Goal: Communication & Community: Answer question/provide support

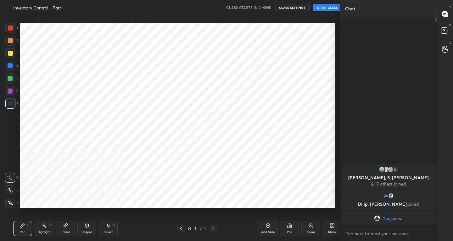
scroll to position [31256, 31142]
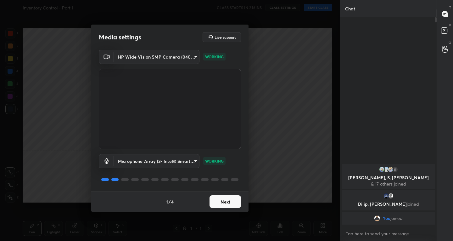
click at [226, 199] on button "Next" at bounding box center [224, 201] width 31 height 13
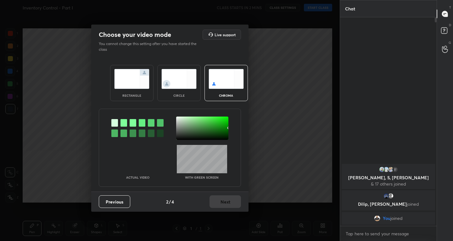
click at [226, 199] on div "Previous 2 / 4 Next" at bounding box center [169, 201] width 157 height 20
click at [114, 83] on div "rectangle" at bounding box center [131, 83] width 43 height 36
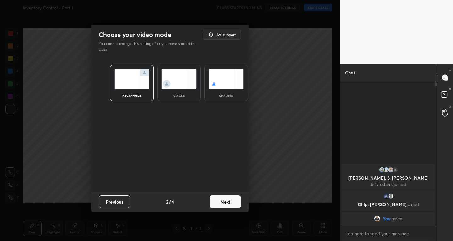
click at [114, 83] on div "rectangle" at bounding box center [131, 83] width 43 height 36
click at [232, 204] on button "Next" at bounding box center [224, 201] width 31 height 13
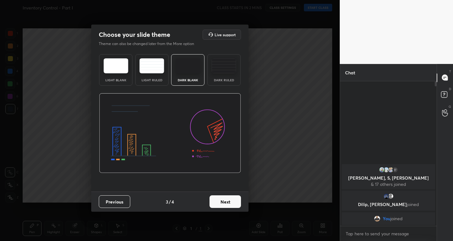
click at [232, 204] on button "Next" at bounding box center [224, 201] width 31 height 13
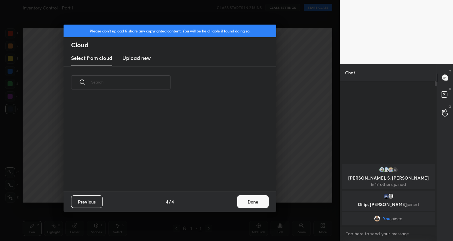
scroll to position [93, 202]
click at [241, 204] on button "Done" at bounding box center [252, 201] width 31 height 13
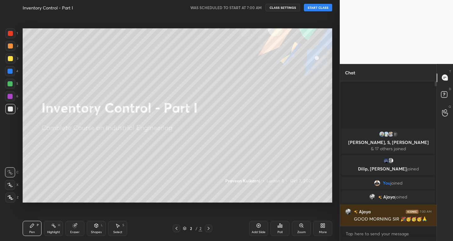
click at [320, 7] on button "START CLASS" at bounding box center [318, 8] width 28 height 8
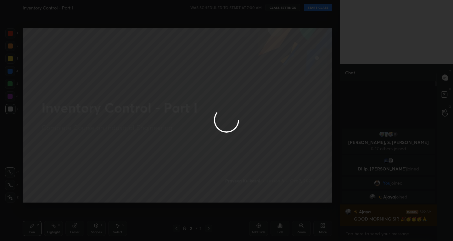
type textarea "x"
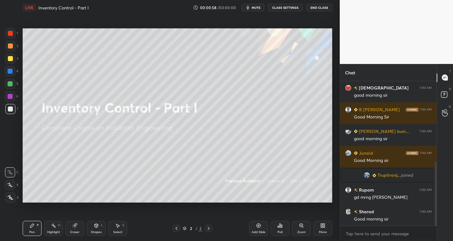
scroll to position [195, 0]
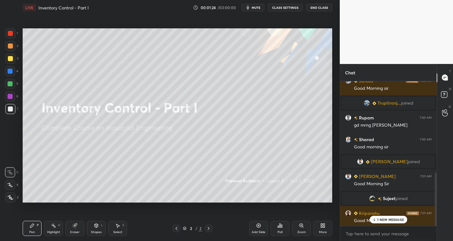
scroll to position [268, 0]
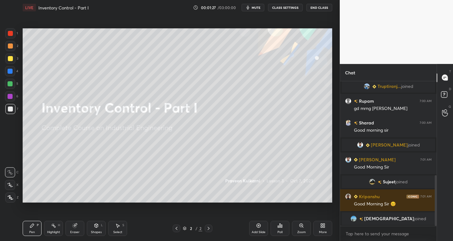
click at [261, 228] on div "Add Slide" at bounding box center [258, 228] width 19 height 15
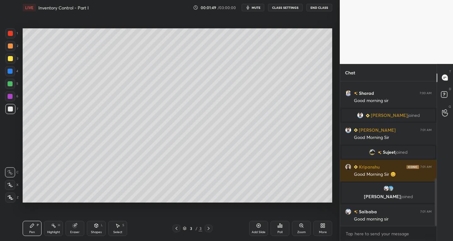
scroll to position [295, 0]
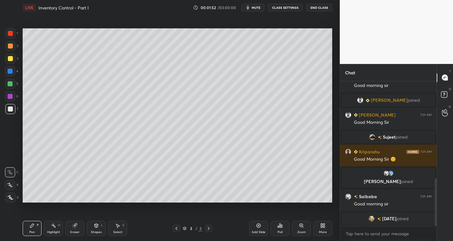
click at [8, 187] on div at bounding box center [10, 185] width 10 height 10
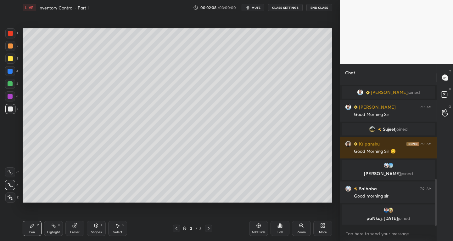
click at [96, 226] on icon at bounding box center [96, 225] width 3 height 4
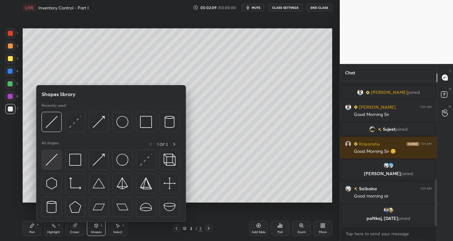
click at [50, 165] on div at bounding box center [52, 159] width 20 height 20
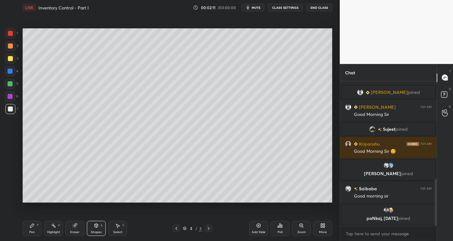
click at [32, 227] on icon at bounding box center [32, 225] width 5 height 5
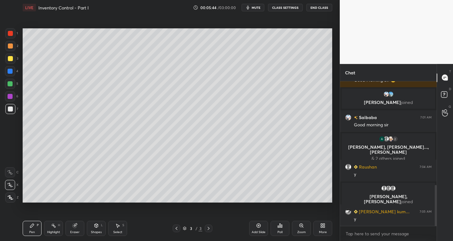
scroll to position [388, 0]
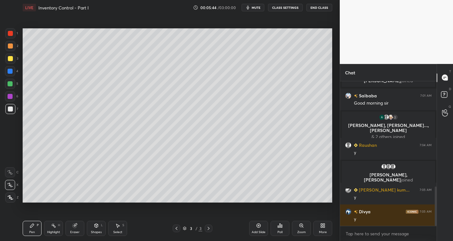
click at [257, 227] on icon at bounding box center [258, 225] width 5 height 5
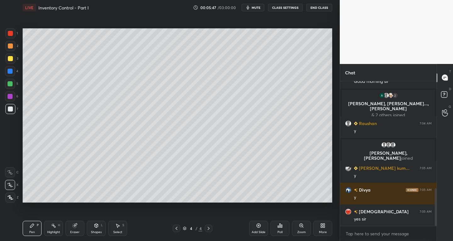
click at [92, 231] on div "Shapes" at bounding box center [96, 231] width 11 height 3
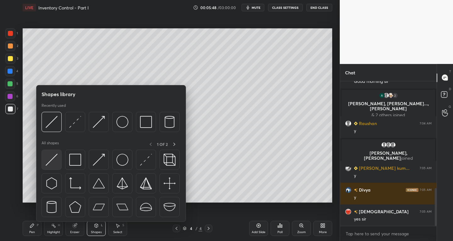
click at [50, 163] on img at bounding box center [52, 160] width 12 height 12
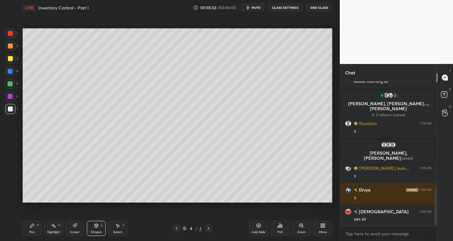
click at [72, 228] on div "Eraser" at bounding box center [74, 228] width 19 height 15
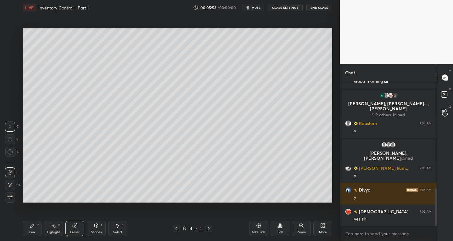
click at [9, 198] on span "Erase all" at bounding box center [9, 197] width 9 height 4
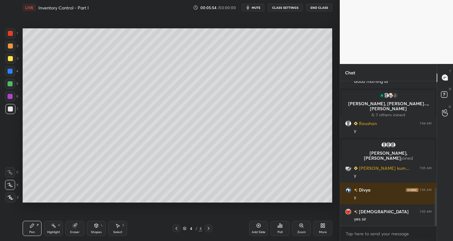
click at [98, 226] on icon at bounding box center [96, 225] width 3 height 4
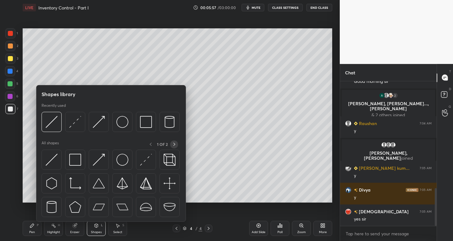
click at [174, 144] on icon at bounding box center [174, 144] width 5 height 5
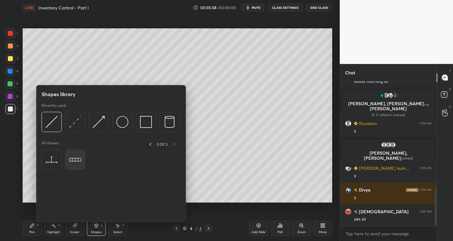
click at [79, 158] on img at bounding box center [75, 160] width 12 height 12
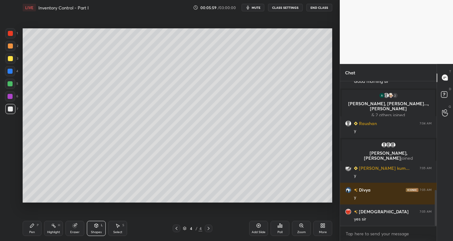
scroll to position [437, 0]
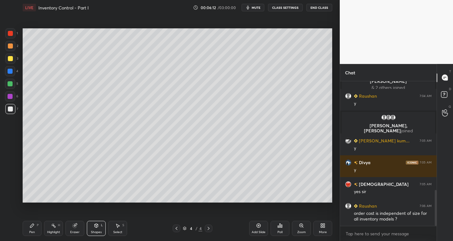
click at [119, 232] on div "Select" at bounding box center [117, 231] width 9 height 3
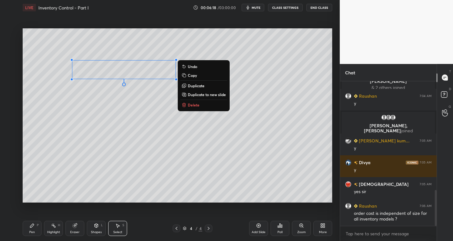
click at [197, 85] on p "Duplicate" at bounding box center [196, 85] width 17 height 5
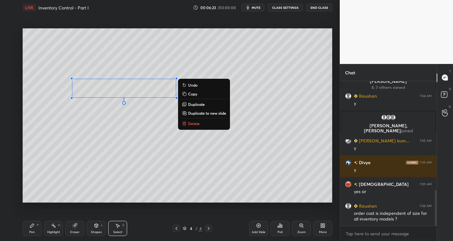
click at [195, 103] on p "Duplicate" at bounding box center [196, 104] width 17 height 5
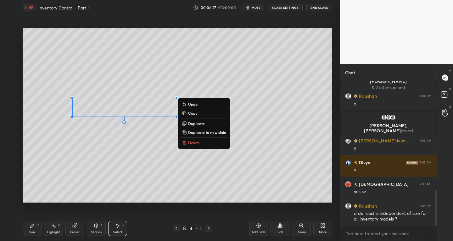
click at [194, 122] on p "Duplicate" at bounding box center [196, 123] width 17 height 5
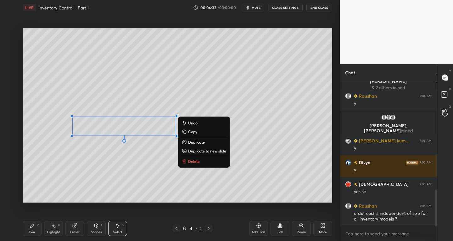
click at [194, 141] on p "Duplicate" at bounding box center [196, 141] width 17 height 5
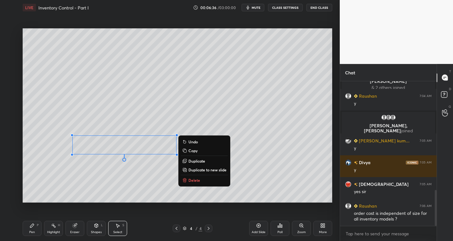
click at [163, 200] on div "0 ° Undo Copy Duplicate Duplicate to new slide Delete" at bounding box center [178, 115] width 310 height 174
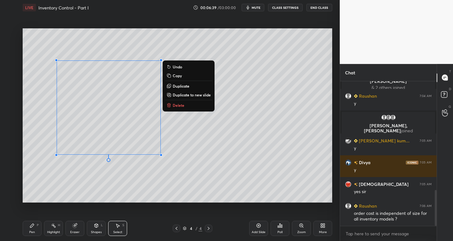
click at [182, 84] on p "Duplicate" at bounding box center [181, 85] width 17 height 5
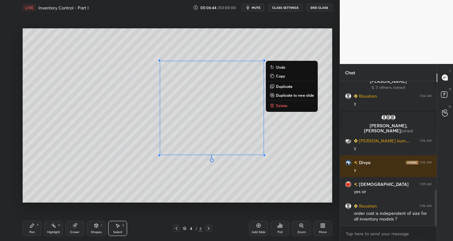
click at [145, 194] on div "0 ° Undo Copy Duplicate Duplicate to new slide Delete" at bounding box center [178, 115] width 310 height 174
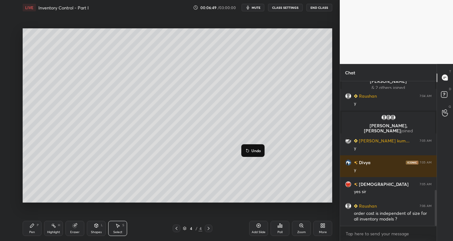
click at [135, 205] on div "0 ° Undo Copy Duplicate Duplicate to new slide Delete Undo Setting up your live…" at bounding box center [177, 115] width 315 height 200
click at [119, 226] on icon at bounding box center [117, 225] width 5 height 5
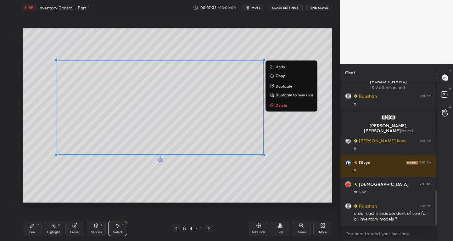
click at [285, 107] on p "Delete" at bounding box center [282, 105] width 12 height 5
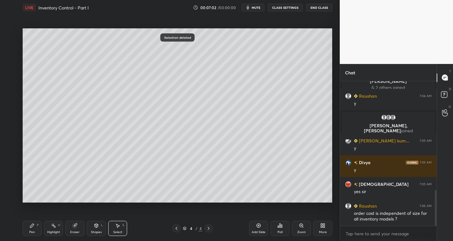
click at [95, 225] on icon at bounding box center [96, 225] width 3 height 4
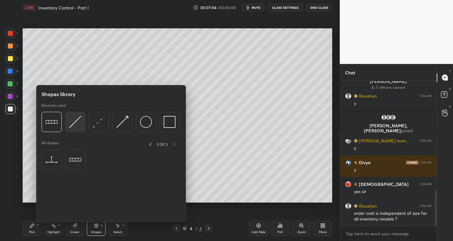
click at [73, 123] on img at bounding box center [75, 122] width 12 height 12
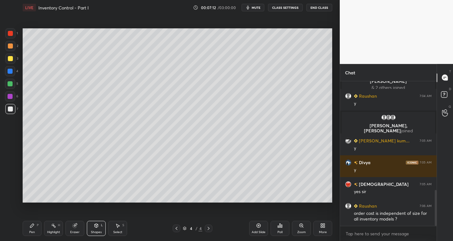
click at [26, 225] on div "Pen P" at bounding box center [32, 228] width 19 height 15
click at [97, 229] on div "Shapes L" at bounding box center [96, 228] width 19 height 15
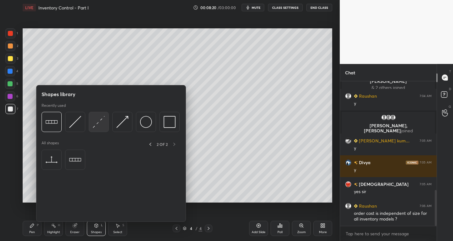
click at [99, 122] on img at bounding box center [99, 122] width 12 height 12
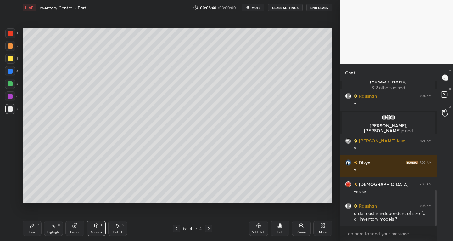
click at [29, 234] on div "Pen P" at bounding box center [32, 228] width 19 height 15
click at [12, 57] on div at bounding box center [10, 58] width 5 height 5
click at [116, 229] on div "Select S" at bounding box center [117, 228] width 19 height 15
click at [95, 228] on div "Shapes L" at bounding box center [96, 228] width 19 height 15
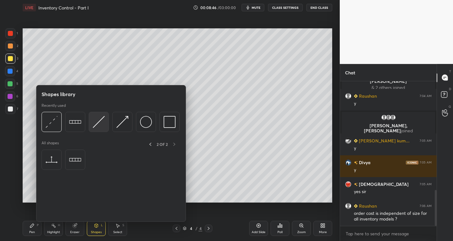
click at [92, 122] on div at bounding box center [99, 122] width 20 height 20
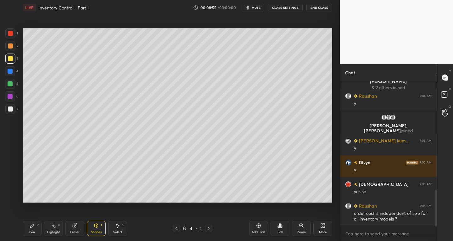
click at [94, 232] on div "Shapes" at bounding box center [96, 231] width 11 height 3
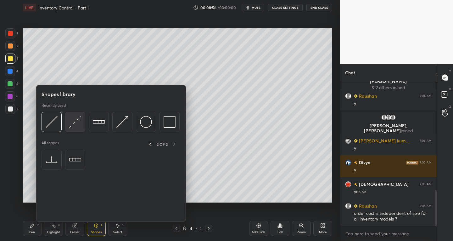
click at [73, 123] on img at bounding box center [75, 122] width 12 height 12
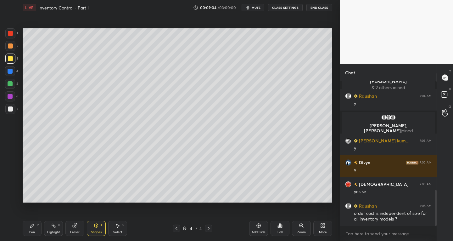
click at [30, 229] on div "Pen P" at bounding box center [32, 228] width 19 height 15
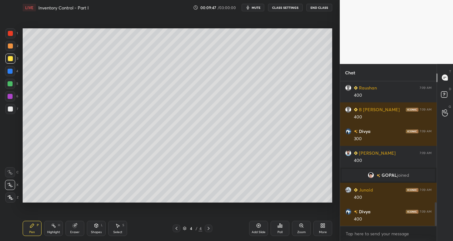
scroll to position [741, 0]
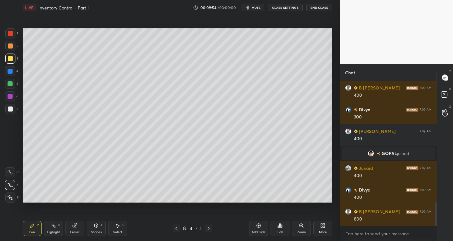
click at [94, 227] on icon at bounding box center [96, 225] width 5 height 5
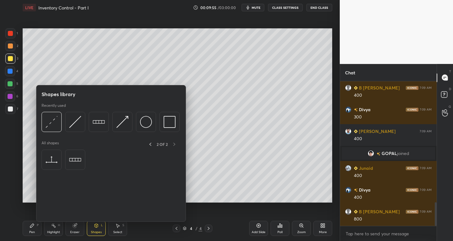
click at [30, 229] on div "Pen P" at bounding box center [32, 228] width 19 height 15
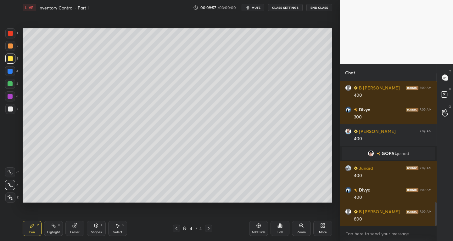
click at [92, 226] on div "Shapes L" at bounding box center [96, 228] width 19 height 15
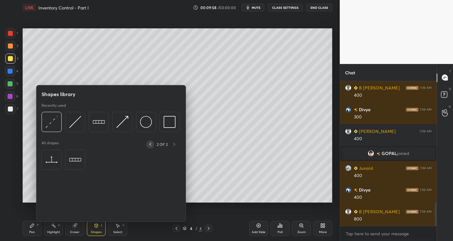
click at [150, 145] on icon at bounding box center [150, 144] width 5 height 5
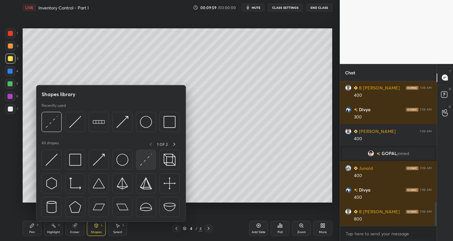
click at [145, 159] on img at bounding box center [146, 160] width 12 height 12
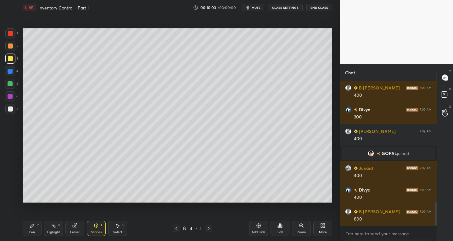
click at [29, 228] on div "Pen P" at bounding box center [32, 228] width 19 height 15
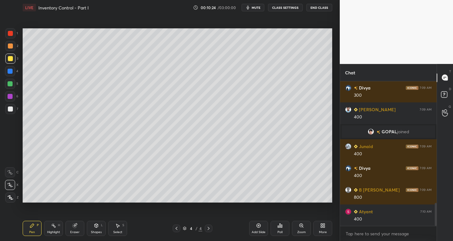
scroll to position [784, 0]
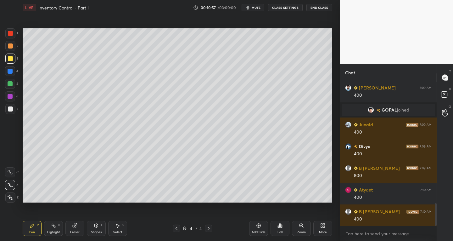
click at [56, 229] on div "Highlight H" at bounding box center [53, 228] width 19 height 15
click at [8, 96] on div at bounding box center [10, 96] width 5 height 5
click at [10, 110] on div at bounding box center [10, 108] width 5 height 5
click at [10, 60] on div at bounding box center [10, 58] width 5 height 5
click at [41, 227] on div "Pen P" at bounding box center [32, 228] width 19 height 15
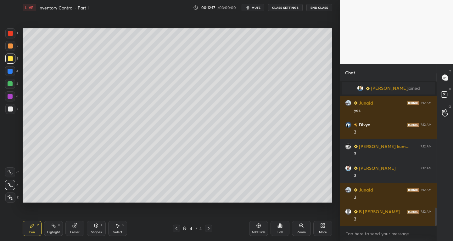
scroll to position [1007, 0]
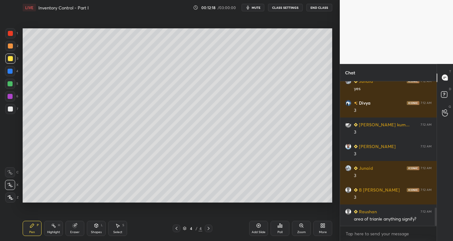
click at [119, 228] on div "Select S" at bounding box center [117, 228] width 19 height 15
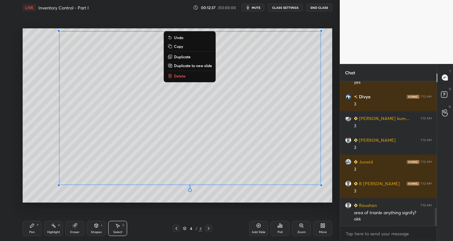
click at [200, 66] on p "Duplicate to new slide" at bounding box center [193, 65] width 38 height 5
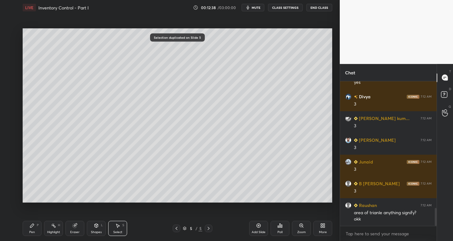
click at [173, 227] on div at bounding box center [177, 228] width 8 height 8
click at [209, 229] on icon at bounding box center [208, 228] width 5 height 5
click at [116, 224] on icon at bounding box center [117, 226] width 3 height 4
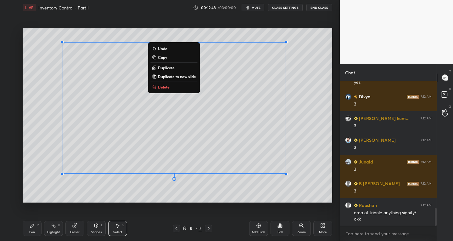
click at [184, 76] on p "Duplicate to new slide" at bounding box center [177, 76] width 38 height 5
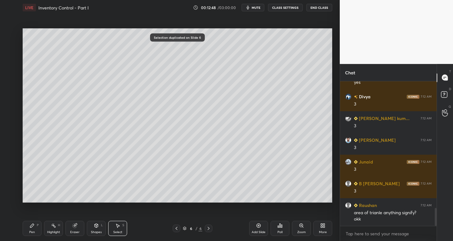
click at [130, 196] on div "0 ° Undo Copy Duplicate Duplicate to new slide Delete" at bounding box center [178, 115] width 310 height 174
click at [76, 229] on div "Eraser" at bounding box center [74, 228] width 19 height 15
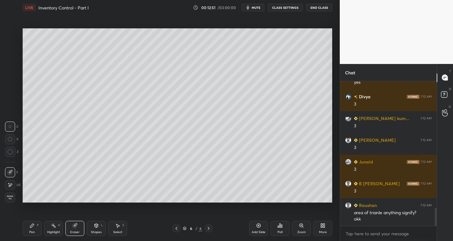
click at [10, 169] on div at bounding box center [10, 172] width 10 height 10
click at [95, 226] on icon at bounding box center [96, 225] width 3 height 4
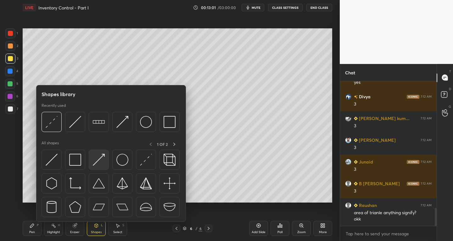
click at [94, 164] on img at bounding box center [99, 160] width 12 height 12
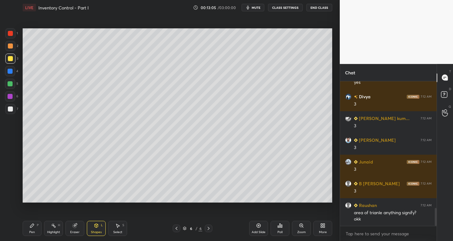
click at [115, 229] on div "Select S" at bounding box center [117, 228] width 19 height 15
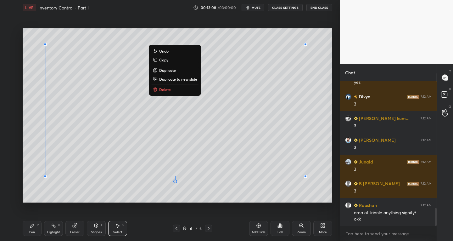
click at [26, 239] on div "Pen P Highlight H Eraser Shapes L Select S 6 / 6 Add Slide Poll Zoom More" at bounding box center [178, 227] width 310 height 25
click at [27, 227] on div "Pen P" at bounding box center [32, 228] width 19 height 15
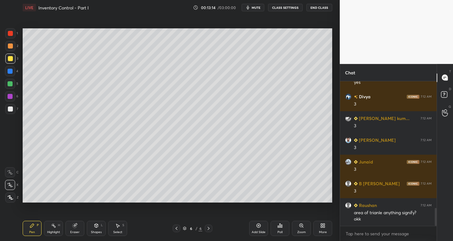
click at [175, 228] on icon at bounding box center [176, 228] width 5 height 5
click at [206, 226] on div at bounding box center [209, 228] width 8 height 8
click at [74, 224] on icon at bounding box center [75, 225] width 4 height 4
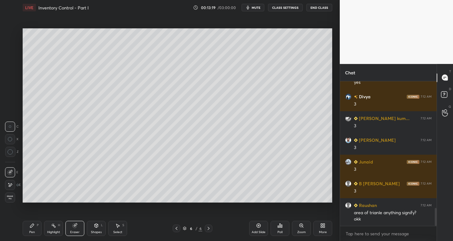
click at [9, 172] on icon at bounding box center [10, 172] width 5 height 5
click at [27, 227] on div "Pen P" at bounding box center [32, 228] width 19 height 15
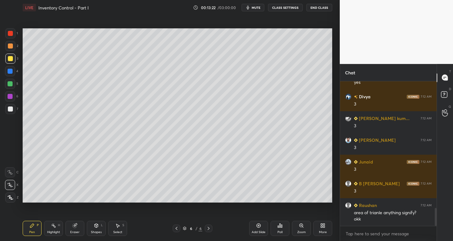
click at [10, 110] on div at bounding box center [10, 108] width 5 height 5
click at [177, 228] on icon at bounding box center [176, 228] width 5 height 5
click at [211, 228] on icon at bounding box center [208, 228] width 5 height 5
click at [120, 226] on icon at bounding box center [117, 225] width 5 height 5
click at [31, 228] on div "Pen P" at bounding box center [32, 228] width 19 height 15
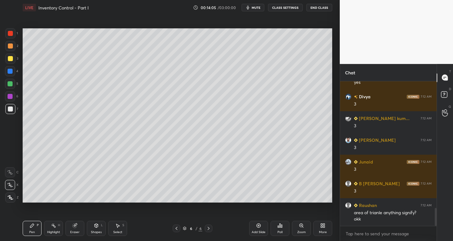
click at [115, 222] on div "Select S" at bounding box center [117, 228] width 19 height 15
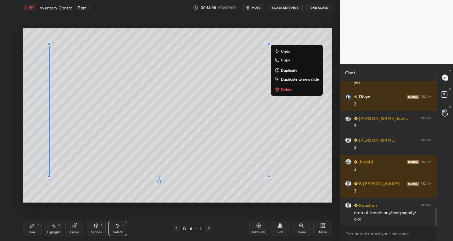
click at [293, 70] on p "Duplicate" at bounding box center [289, 70] width 17 height 5
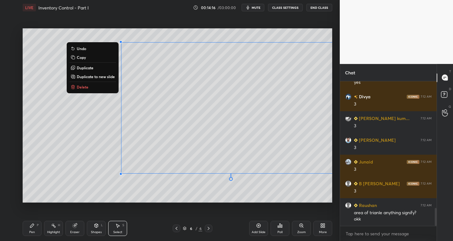
click at [66, 184] on div "0 ° Undo Copy Duplicate Duplicate to new slide Delete" at bounding box center [178, 115] width 310 height 174
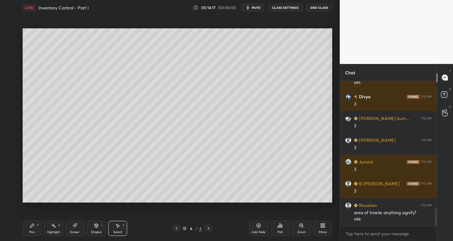
click at [72, 227] on icon at bounding box center [74, 225] width 5 height 5
click at [9, 173] on icon at bounding box center [10, 172] width 5 height 5
click at [30, 227] on icon at bounding box center [32, 225] width 5 height 5
click at [94, 229] on div "Shapes L" at bounding box center [96, 228] width 19 height 15
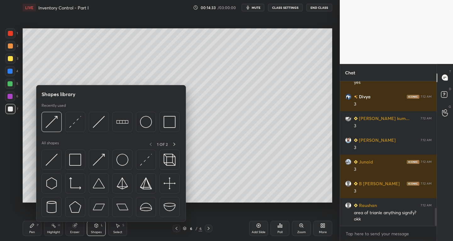
click at [80, 228] on div "Eraser" at bounding box center [74, 228] width 19 height 15
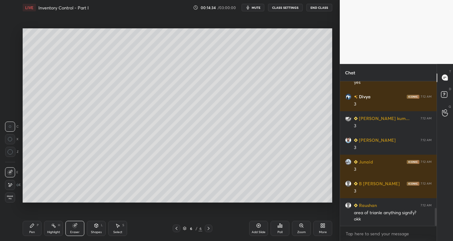
click at [8, 171] on icon at bounding box center [10, 172] width 5 height 5
click at [32, 233] on div "Pen" at bounding box center [32, 231] width 6 height 3
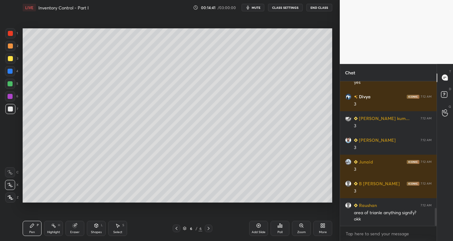
click at [120, 228] on div "Select S" at bounding box center [117, 228] width 19 height 15
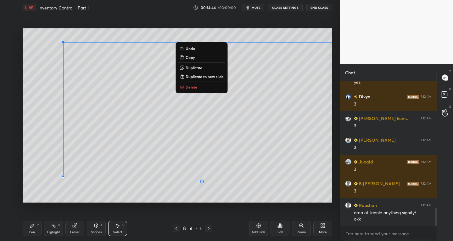
click at [194, 67] on p "Duplicate" at bounding box center [194, 67] width 17 height 5
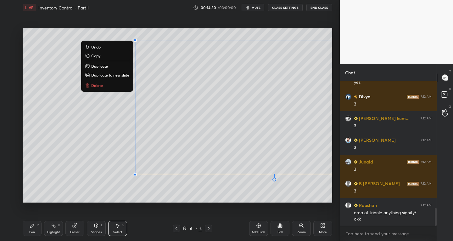
click at [68, 191] on div "0 ° Undo Copy Duplicate Duplicate to new slide Delete" at bounding box center [178, 115] width 310 height 174
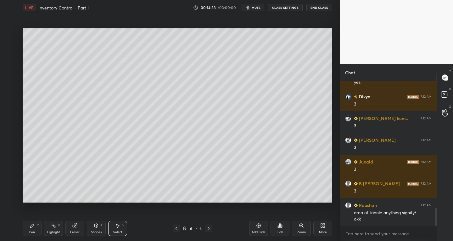
click at [119, 228] on div "Select S" at bounding box center [117, 228] width 19 height 15
click at [137, 196] on div "0 ° Undo Copy Duplicate Duplicate to new slide Delete" at bounding box center [178, 115] width 310 height 174
click at [74, 231] on div "Eraser" at bounding box center [74, 231] width 9 height 3
click at [11, 172] on icon at bounding box center [10, 172] width 5 height 5
click at [29, 227] on div "Pen P" at bounding box center [32, 228] width 19 height 15
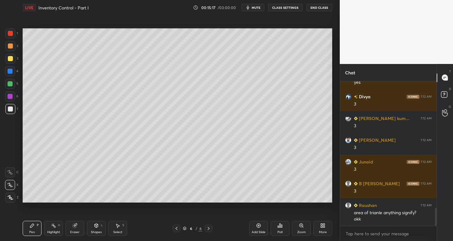
click at [176, 226] on icon at bounding box center [176, 228] width 5 height 5
click at [207, 230] on icon at bounding box center [208, 228] width 5 height 5
click at [68, 232] on div "Eraser" at bounding box center [74, 228] width 19 height 15
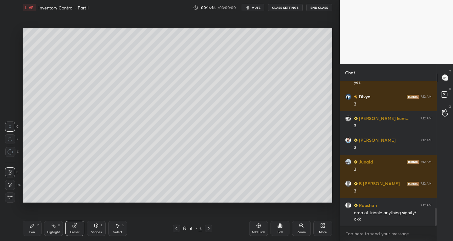
click at [6, 172] on div at bounding box center [10, 172] width 10 height 10
click at [32, 223] on icon at bounding box center [32, 225] width 5 height 5
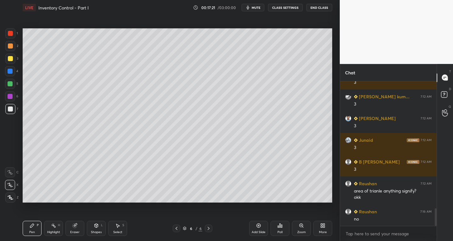
scroll to position [1050, 0]
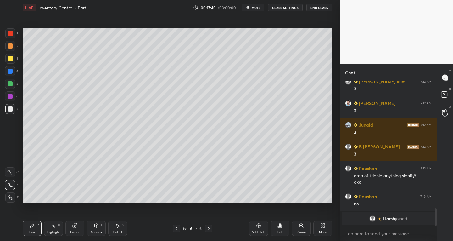
click at [173, 229] on div at bounding box center [177, 228] width 8 height 8
click at [75, 228] on div "Eraser" at bounding box center [74, 228] width 19 height 15
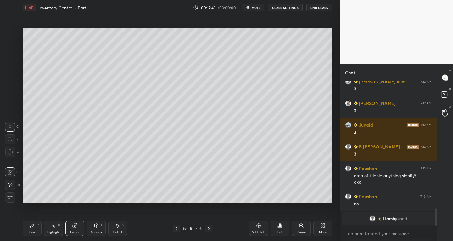
click at [7, 182] on div at bounding box center [10, 185] width 10 height 10
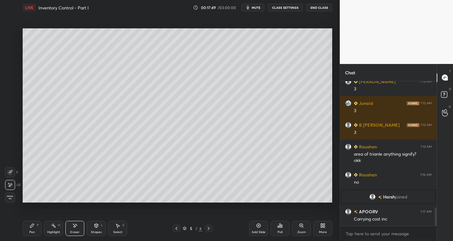
scroll to position [1047, 0]
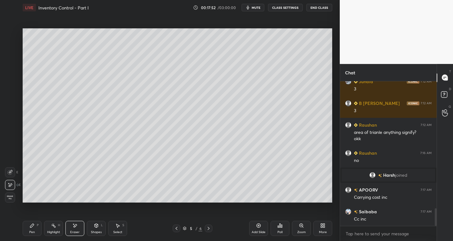
click at [23, 230] on div "Pen P" at bounding box center [32, 228] width 19 height 15
click at [209, 229] on icon at bounding box center [208, 228] width 5 height 5
click at [173, 227] on div at bounding box center [177, 228] width 8 height 8
click at [193, 232] on div "Pen P Highlight H Eraser Shapes L Select S 5 / 6 Add Slide Poll Zoom More" at bounding box center [178, 227] width 310 height 25
click at [208, 226] on icon at bounding box center [208, 228] width 5 height 5
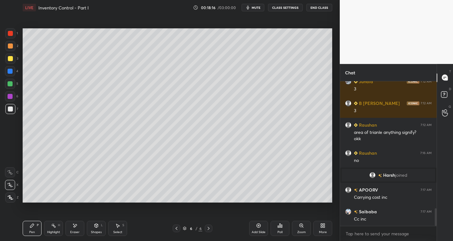
click at [74, 224] on icon at bounding box center [74, 225] width 5 height 5
click at [33, 225] on icon at bounding box center [32, 225] width 4 height 4
click at [175, 229] on icon at bounding box center [176, 228] width 5 height 5
click at [208, 227] on icon at bounding box center [209, 227] width 2 height 3
click at [176, 226] on icon at bounding box center [176, 228] width 5 height 5
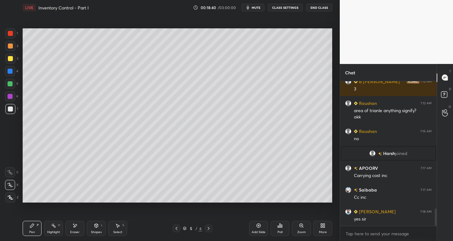
scroll to position [1090, 0]
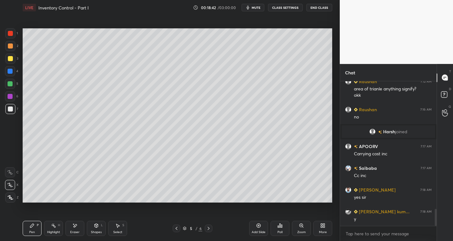
click at [206, 230] on div at bounding box center [209, 228] width 8 height 8
click at [172, 226] on div "6 / 6" at bounding box center [192, 228] width 113 height 8
click at [175, 226] on icon at bounding box center [176, 228] width 5 height 5
click at [209, 227] on icon at bounding box center [208, 228] width 5 height 5
click at [176, 226] on icon at bounding box center [176, 228] width 5 height 5
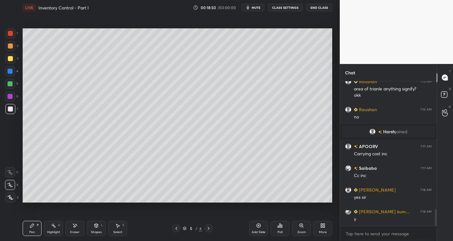
click at [207, 229] on icon at bounding box center [208, 228] width 5 height 5
click at [75, 228] on div "Eraser" at bounding box center [74, 228] width 19 height 15
click at [9, 172] on icon at bounding box center [10, 172] width 5 height 5
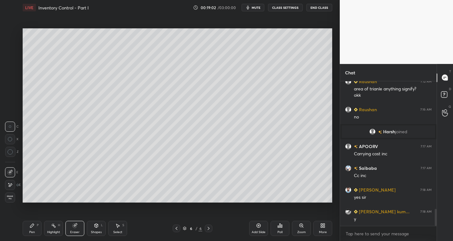
click at [33, 226] on icon at bounding box center [32, 225] width 4 height 4
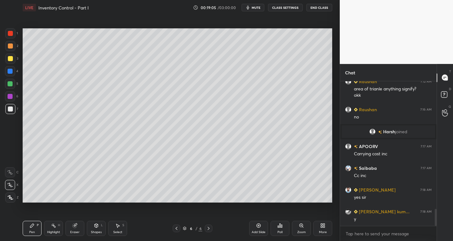
click at [174, 226] on div at bounding box center [177, 228] width 8 height 8
click at [207, 228] on icon at bounding box center [208, 228] width 5 height 5
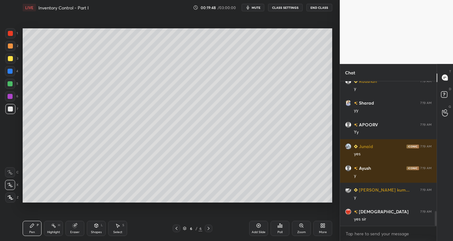
scroll to position [1264, 0]
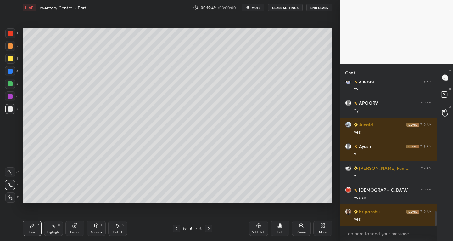
click at [176, 228] on icon at bounding box center [176, 228] width 5 height 5
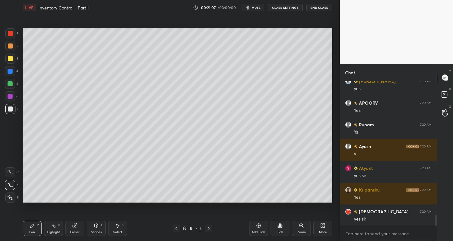
scroll to position [1763, 0]
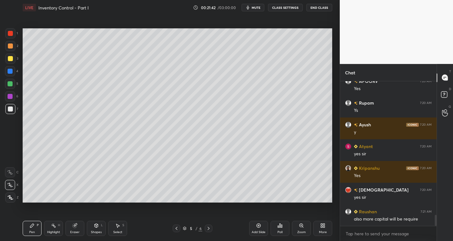
click at [207, 228] on icon at bounding box center [208, 228] width 5 height 5
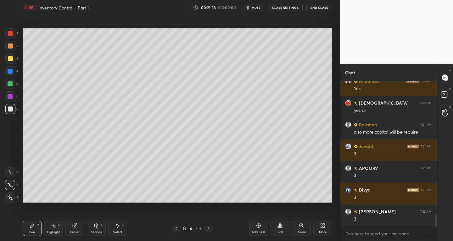
scroll to position [1871, 0]
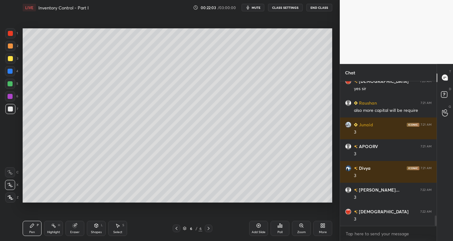
click at [79, 230] on div "Eraser" at bounding box center [74, 231] width 9 height 3
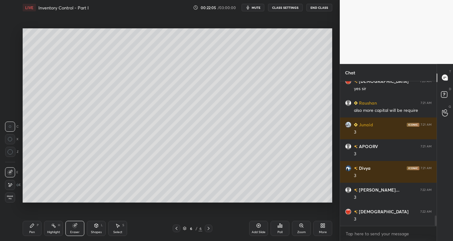
click at [41, 227] on div "Pen P" at bounding box center [32, 228] width 19 height 15
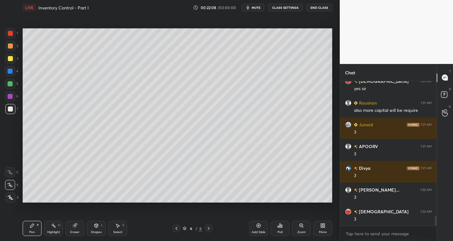
click at [80, 231] on div "Eraser" at bounding box center [74, 228] width 19 height 15
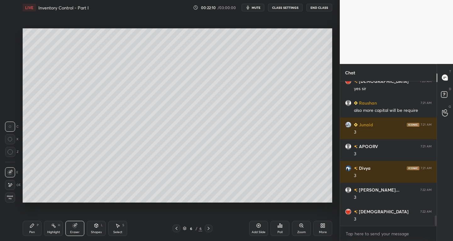
click at [33, 230] on div "Pen" at bounding box center [32, 231] width 6 height 3
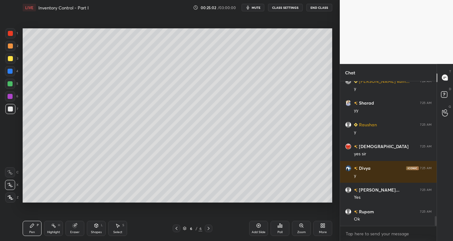
scroll to position [2045, 0]
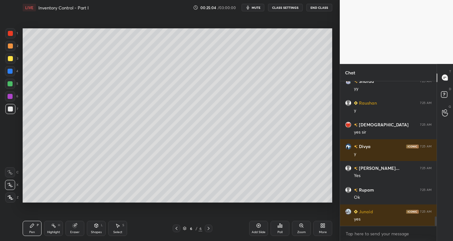
click at [257, 227] on icon at bounding box center [258, 225] width 5 height 5
click at [120, 229] on div "Select S" at bounding box center [117, 228] width 19 height 15
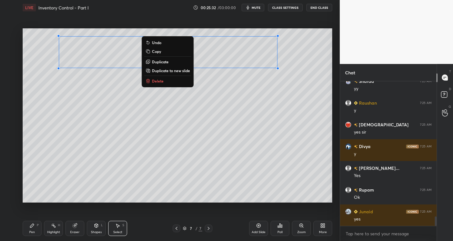
click at [34, 226] on icon at bounding box center [32, 225] width 5 height 5
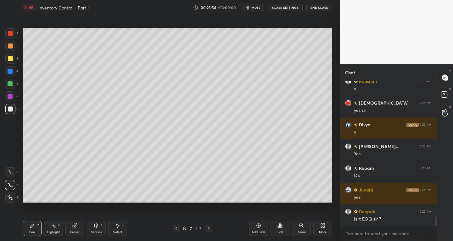
scroll to position [2073, 0]
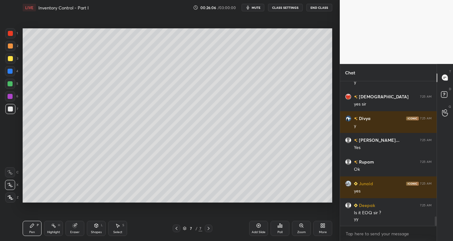
click at [177, 227] on icon at bounding box center [176, 228] width 5 height 5
click at [211, 229] on div at bounding box center [209, 228] width 8 height 8
click at [176, 228] on icon at bounding box center [177, 227] width 2 height 3
click at [254, 6] on span "mute" at bounding box center [256, 7] width 9 height 4
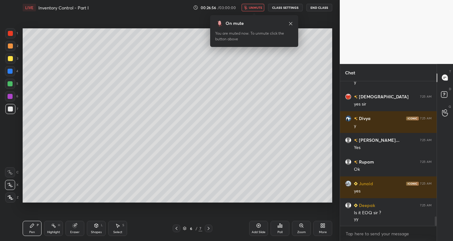
click at [254, 6] on span "unmute" at bounding box center [256, 7] width 14 height 4
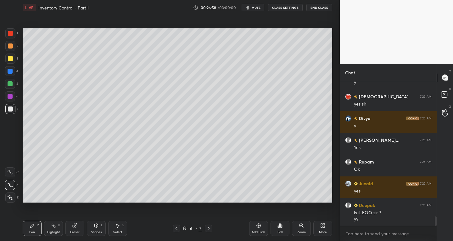
click at [209, 230] on icon at bounding box center [208, 228] width 5 height 5
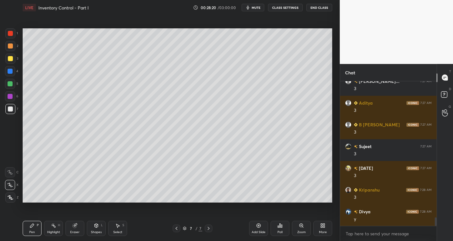
scroll to position [2333, 0]
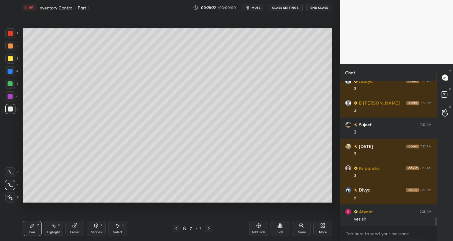
click at [115, 228] on div "Select S" at bounding box center [117, 228] width 19 height 15
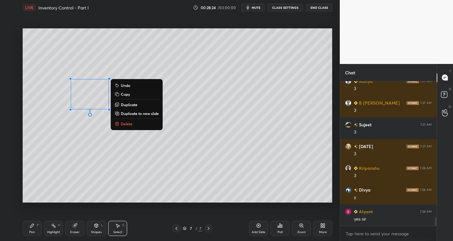
click at [125, 124] on p "Delete" at bounding box center [127, 123] width 12 height 5
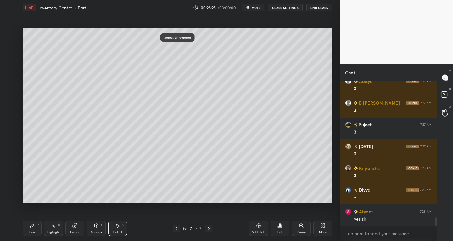
click at [121, 226] on div "Select S" at bounding box center [117, 228] width 19 height 15
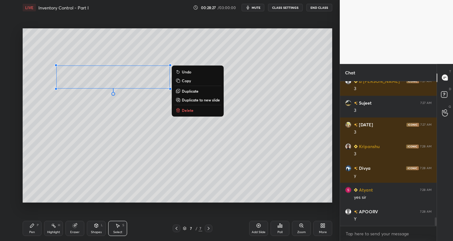
click at [27, 229] on div "Pen P" at bounding box center [32, 228] width 19 height 15
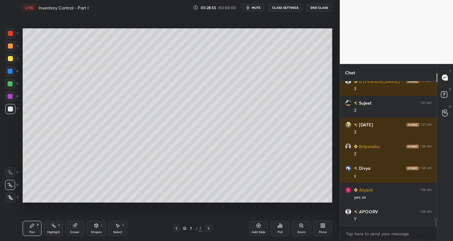
click at [77, 231] on div "Eraser" at bounding box center [74, 231] width 9 height 3
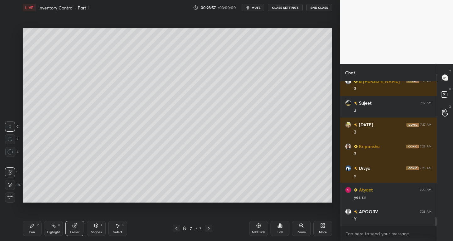
click at [30, 226] on icon at bounding box center [32, 225] width 5 height 5
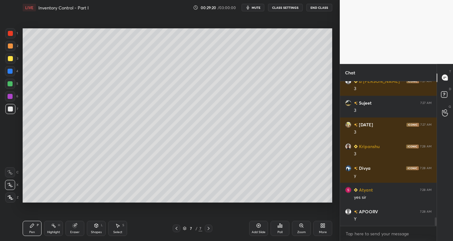
click at [77, 229] on div "Eraser" at bounding box center [74, 228] width 19 height 15
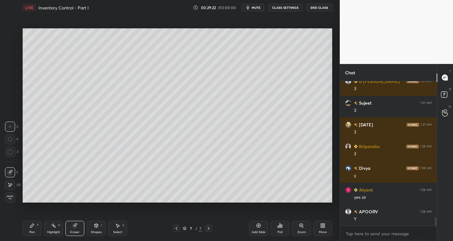
click at [35, 227] on div "Pen P" at bounding box center [32, 228] width 19 height 15
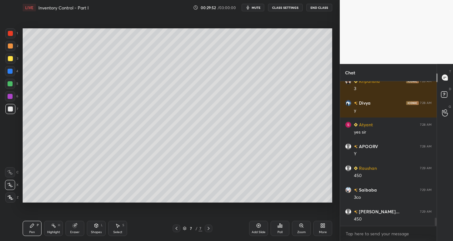
scroll to position [2442, 0]
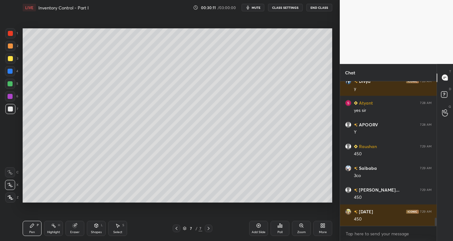
click at [93, 230] on div "Shapes" at bounding box center [96, 231] width 11 height 3
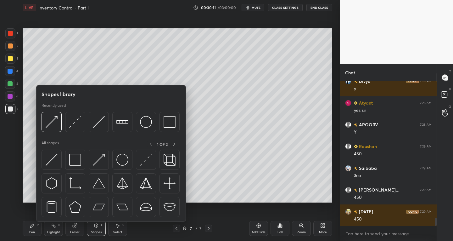
click at [78, 231] on div "Eraser" at bounding box center [74, 231] width 9 height 3
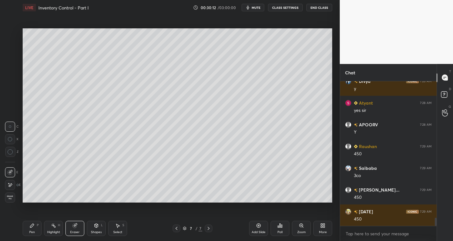
click at [8, 184] on icon at bounding box center [10, 184] width 5 height 5
click at [121, 230] on div "Select" at bounding box center [117, 231] width 9 height 3
click at [31, 231] on div "Pen" at bounding box center [32, 231] width 6 height 3
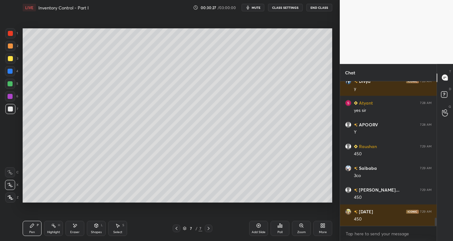
click at [94, 225] on icon at bounding box center [96, 225] width 5 height 5
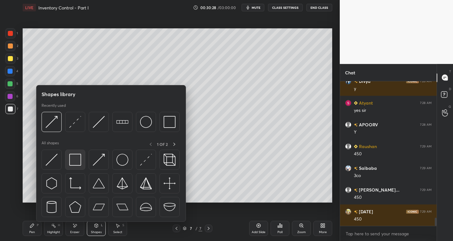
click at [75, 159] on img at bounding box center [75, 160] width 12 height 12
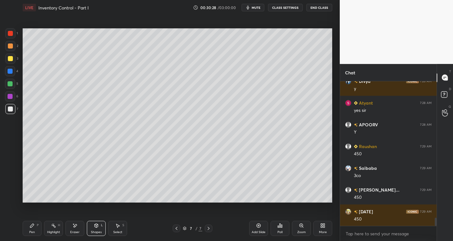
click at [11, 33] on div at bounding box center [10, 33] width 5 height 5
click at [35, 226] on div "Pen P" at bounding box center [32, 228] width 19 height 15
click at [8, 110] on div at bounding box center [10, 108] width 5 height 5
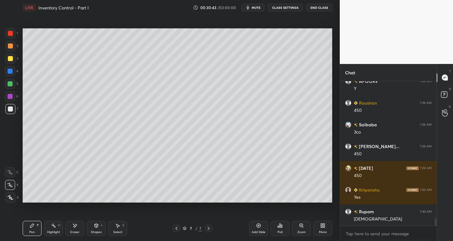
scroll to position [2507, 0]
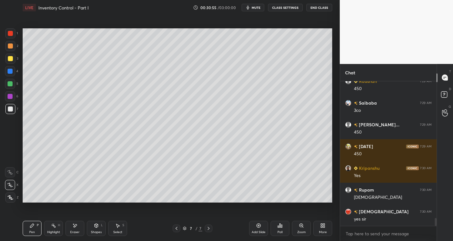
click at [76, 229] on div "Eraser" at bounding box center [74, 228] width 19 height 15
click at [33, 231] on div "Pen" at bounding box center [32, 231] width 6 height 3
click at [77, 233] on div "Eraser" at bounding box center [74, 231] width 9 height 3
click at [33, 229] on div "Pen P" at bounding box center [32, 228] width 19 height 15
click at [175, 227] on icon at bounding box center [176, 228] width 5 height 5
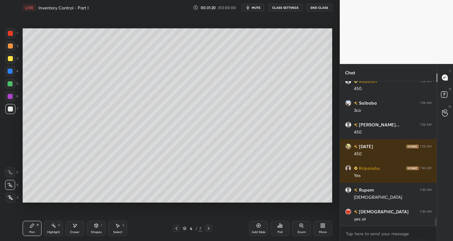
click at [177, 226] on icon at bounding box center [176, 228] width 5 height 5
click at [178, 225] on div at bounding box center [177, 228] width 8 height 8
click at [179, 224] on div at bounding box center [177, 228] width 8 height 8
click at [180, 225] on div at bounding box center [177, 228] width 8 height 8
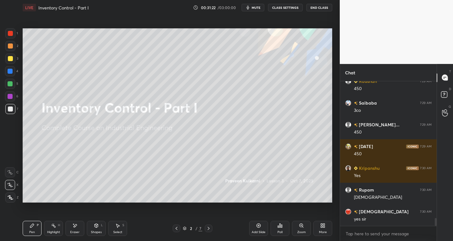
click at [206, 227] on icon at bounding box center [208, 228] width 5 height 5
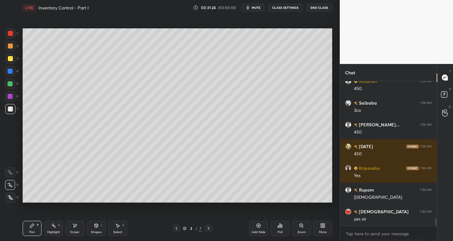
click at [208, 231] on div at bounding box center [209, 228] width 8 height 8
click at [209, 228] on icon at bounding box center [208, 228] width 5 height 5
click at [207, 228] on icon at bounding box center [208, 228] width 5 height 5
click at [209, 227] on icon at bounding box center [209, 227] width 2 height 3
click at [255, 225] on div "Add Slide" at bounding box center [258, 228] width 19 height 15
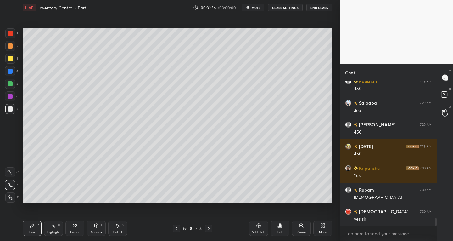
click at [176, 227] on icon at bounding box center [176, 228] width 5 height 5
click at [74, 232] on div "Eraser" at bounding box center [74, 231] width 9 height 3
click at [33, 233] on div "Pen" at bounding box center [32, 231] width 6 height 3
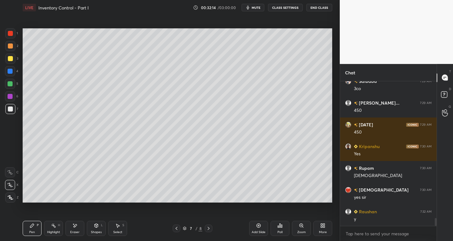
scroll to position [2550, 0]
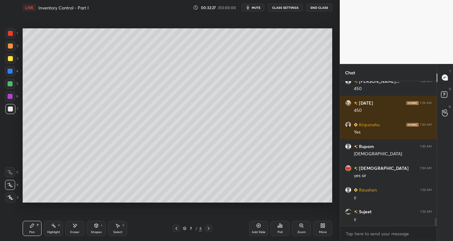
click at [256, 7] on span "mute" at bounding box center [256, 7] width 9 height 4
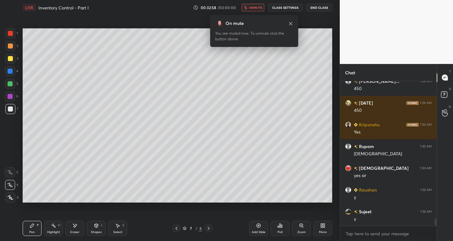
click at [259, 7] on span "unmute" at bounding box center [256, 7] width 14 height 4
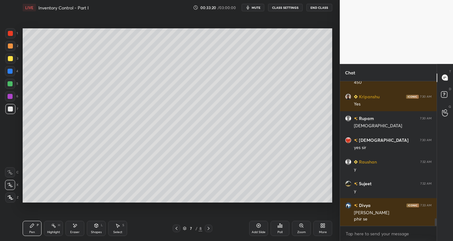
scroll to position [2585, 0]
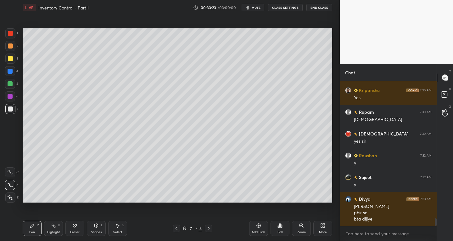
click at [76, 229] on div "Eraser" at bounding box center [74, 228] width 19 height 15
click at [37, 231] on div "Pen P" at bounding box center [32, 228] width 19 height 15
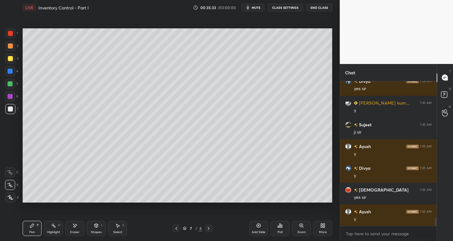
scroll to position [2435, 0]
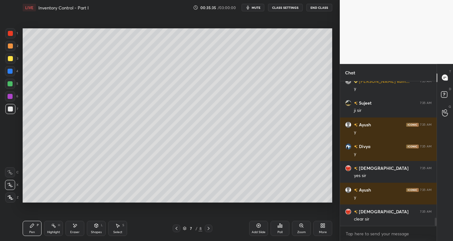
click at [121, 228] on div "Select S" at bounding box center [117, 228] width 19 height 15
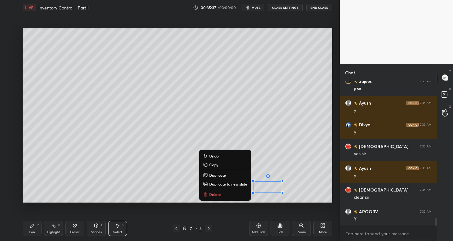
click at [211, 194] on p "Delete" at bounding box center [215, 194] width 12 height 5
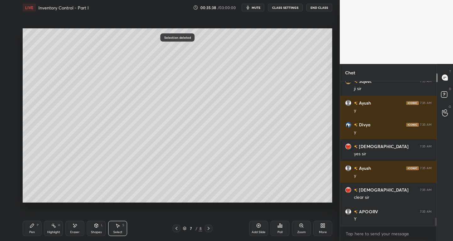
click at [25, 227] on div "Pen P" at bounding box center [32, 228] width 19 height 15
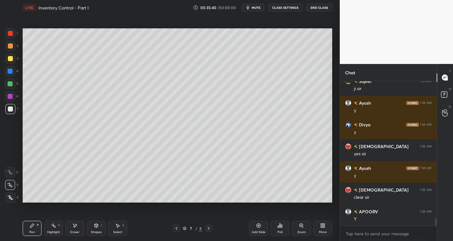
click at [208, 228] on icon at bounding box center [208, 228] width 5 height 5
click at [173, 230] on div at bounding box center [177, 228] width 8 height 8
click at [175, 229] on icon at bounding box center [176, 228] width 5 height 5
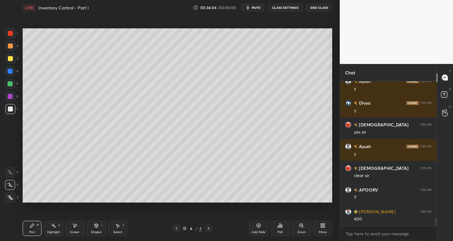
click at [208, 229] on icon at bounding box center [209, 227] width 2 height 3
click at [209, 228] on icon at bounding box center [209, 227] width 2 height 3
click at [96, 229] on div "Shapes L" at bounding box center [96, 228] width 19 height 15
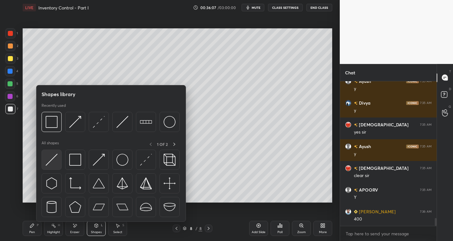
click at [54, 159] on img at bounding box center [52, 160] width 12 height 12
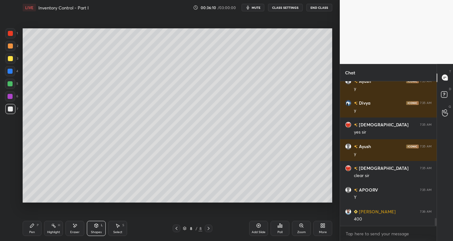
click at [8, 61] on div at bounding box center [10, 58] width 5 height 5
click at [26, 232] on div "Pen P" at bounding box center [32, 228] width 19 height 15
click at [14, 109] on div at bounding box center [10, 109] width 10 height 10
click at [8, 61] on div at bounding box center [10, 58] width 5 height 5
click at [11, 199] on icon at bounding box center [10, 197] width 5 height 4
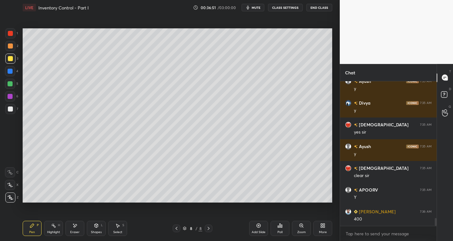
click at [94, 228] on div "Shapes L" at bounding box center [96, 228] width 19 height 15
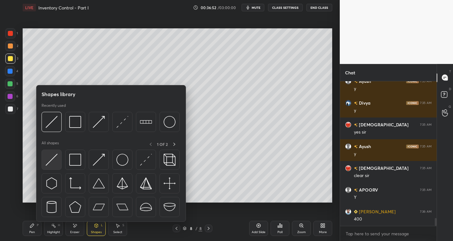
click at [50, 161] on img at bounding box center [52, 160] width 12 height 12
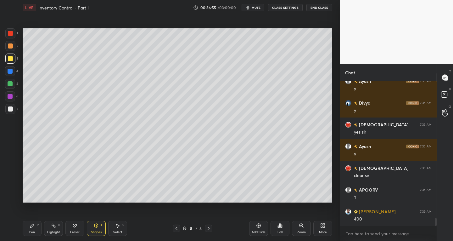
click at [29, 230] on div "Pen P" at bounding box center [32, 228] width 19 height 15
click at [7, 180] on div at bounding box center [10, 185] width 10 height 10
click at [10, 110] on div at bounding box center [10, 108] width 5 height 5
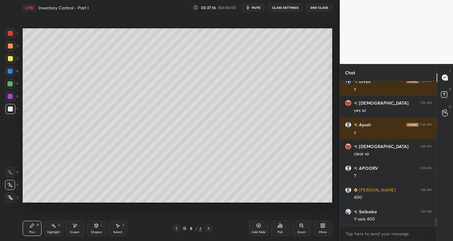
click at [73, 224] on icon at bounding box center [73, 223] width 1 height 1
click at [26, 224] on div "Pen P" at bounding box center [32, 228] width 19 height 15
click at [9, 111] on div at bounding box center [10, 108] width 5 height 5
click at [71, 230] on div "Eraser" at bounding box center [74, 231] width 9 height 3
click at [11, 172] on icon at bounding box center [10, 171] width 3 height 3
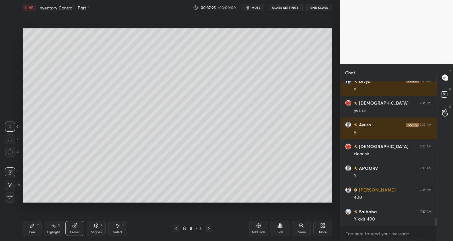
click at [35, 226] on div "Pen P" at bounding box center [32, 228] width 19 height 15
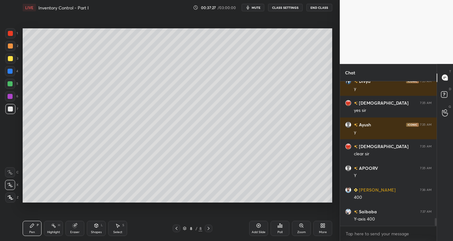
click at [29, 228] on div "Pen P" at bounding box center [32, 228] width 19 height 15
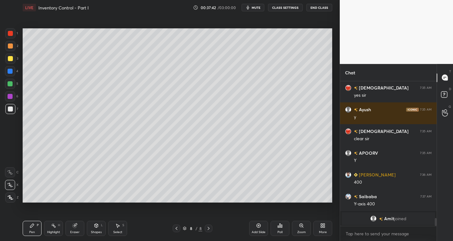
click at [92, 229] on div "Shapes L" at bounding box center [96, 228] width 19 height 15
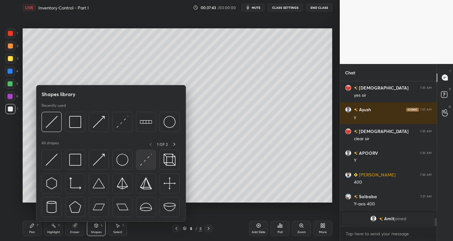
click at [146, 158] on img at bounding box center [146, 160] width 12 height 12
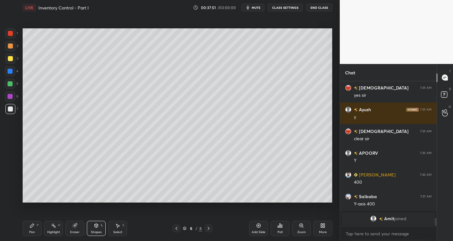
click at [35, 227] on div "Pen P" at bounding box center [32, 228] width 19 height 15
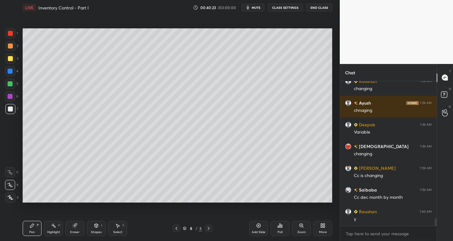
scroll to position [2611, 0]
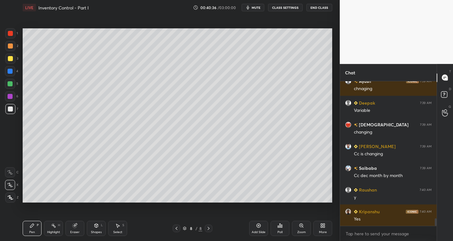
click at [118, 231] on div "Select" at bounding box center [117, 231] width 9 height 3
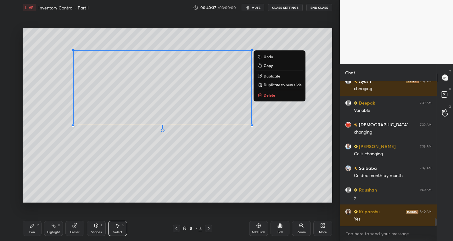
click at [265, 96] on p "Delete" at bounding box center [270, 94] width 12 height 5
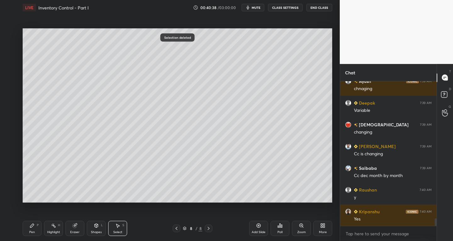
click at [33, 226] on icon at bounding box center [32, 225] width 5 height 5
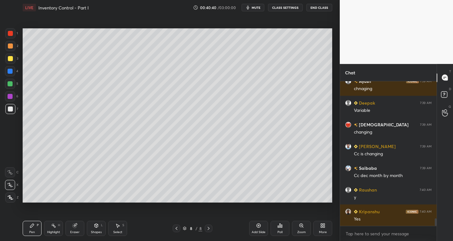
click at [95, 228] on div "Shapes L" at bounding box center [96, 228] width 19 height 15
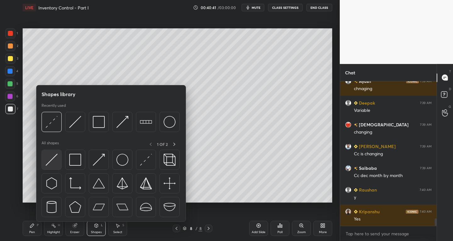
click at [53, 159] on img at bounding box center [52, 160] width 12 height 12
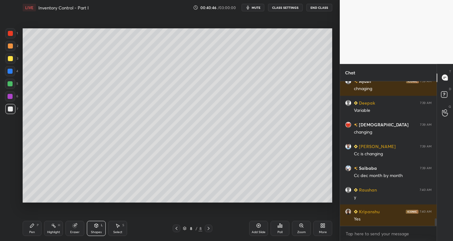
click at [31, 223] on icon at bounding box center [32, 225] width 5 height 5
click at [10, 61] on div at bounding box center [10, 58] width 5 height 5
click at [96, 228] on div "Shapes L" at bounding box center [96, 228] width 19 height 15
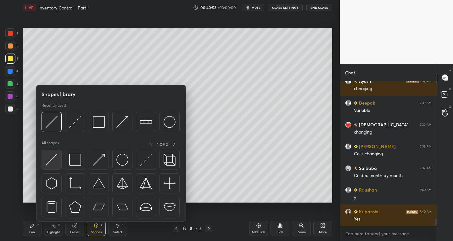
click at [52, 159] on img at bounding box center [52, 160] width 12 height 12
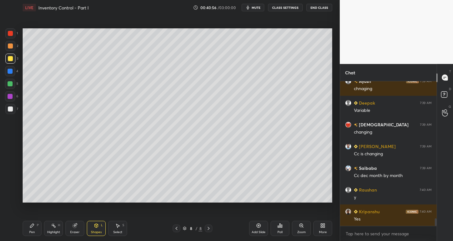
click at [95, 229] on div "Shapes L" at bounding box center [96, 228] width 19 height 15
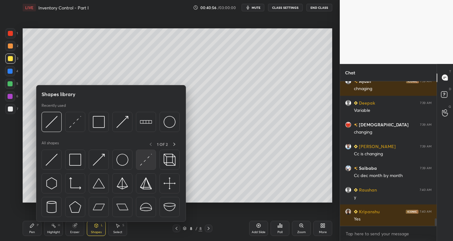
click at [147, 157] on img at bounding box center [146, 160] width 12 height 12
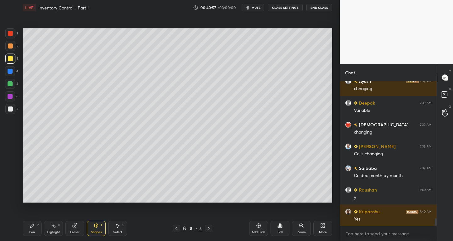
click at [31, 228] on div "Pen P" at bounding box center [32, 228] width 19 height 15
click at [10, 173] on icon at bounding box center [10, 172] width 5 height 4
click at [8, 111] on div at bounding box center [10, 108] width 5 height 5
click at [100, 227] on div "Shapes L" at bounding box center [96, 228] width 19 height 15
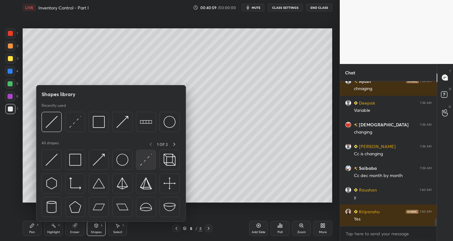
click at [142, 162] on img at bounding box center [146, 160] width 12 height 12
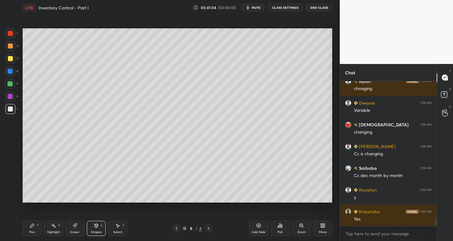
click at [10, 58] on div at bounding box center [10, 58] width 5 height 5
click at [97, 229] on div "Shapes L" at bounding box center [96, 228] width 19 height 15
click at [32, 229] on div "Pen P" at bounding box center [32, 228] width 19 height 15
click at [11, 187] on icon at bounding box center [10, 185] width 5 height 4
click at [98, 228] on div "Shapes L" at bounding box center [96, 228] width 19 height 15
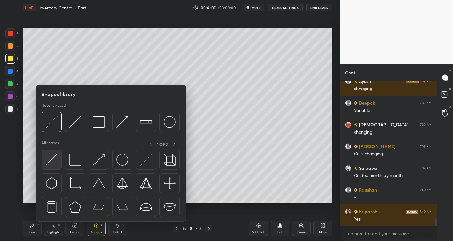
click at [46, 163] on img at bounding box center [52, 160] width 12 height 12
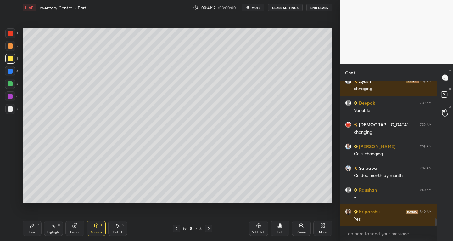
click at [72, 227] on div "Eraser" at bounding box center [74, 228] width 19 height 15
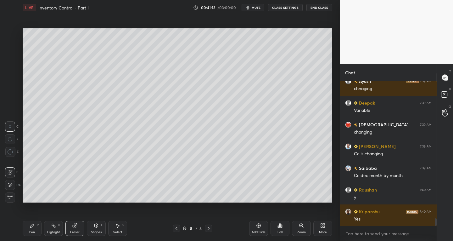
click at [12, 184] on icon at bounding box center [10, 184] width 3 height 3
click at [26, 232] on div "Pen P" at bounding box center [32, 228] width 19 height 15
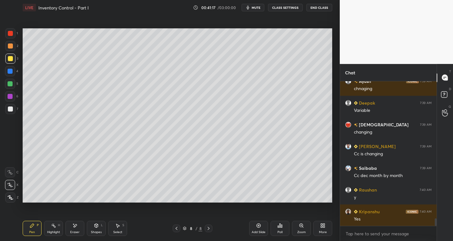
click at [11, 110] on div at bounding box center [10, 108] width 5 height 5
click at [93, 230] on div "Shapes" at bounding box center [96, 231] width 11 height 3
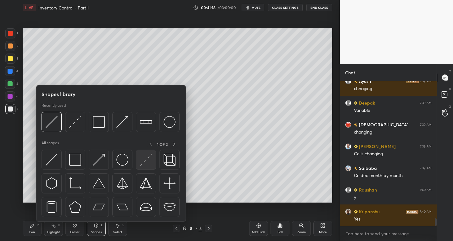
click at [140, 163] on img at bounding box center [146, 160] width 12 height 12
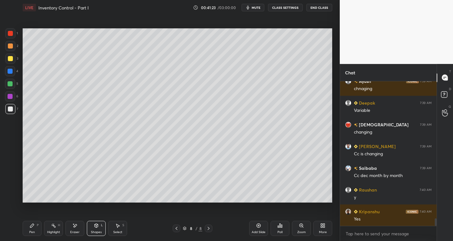
click at [93, 227] on div "Shapes L" at bounding box center [96, 228] width 19 height 15
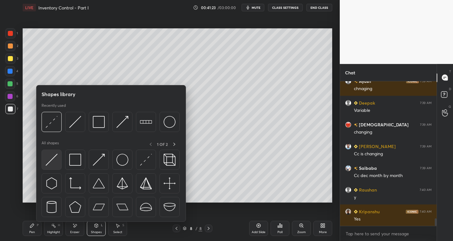
click at [54, 160] on img at bounding box center [52, 160] width 12 height 12
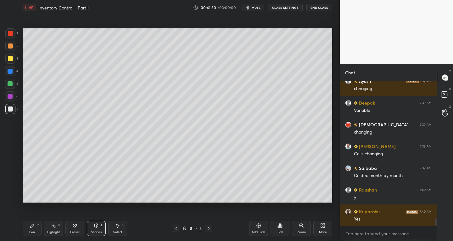
click at [30, 228] on div "Pen P" at bounding box center [32, 228] width 19 height 15
click at [75, 231] on div "Eraser" at bounding box center [74, 231] width 9 height 3
click at [33, 231] on div "Pen" at bounding box center [32, 231] width 6 height 3
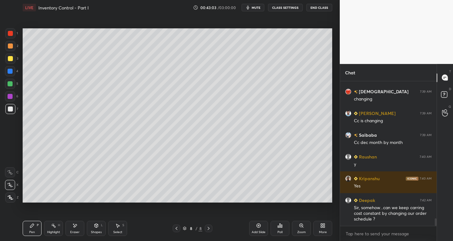
scroll to position [2666, 0]
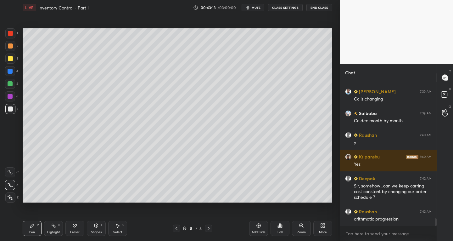
click at [9, 69] on div at bounding box center [10, 71] width 5 height 5
click at [98, 226] on icon at bounding box center [96, 225] width 3 height 4
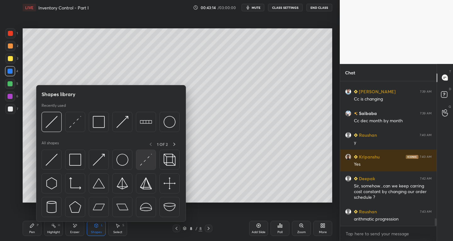
click at [137, 163] on div at bounding box center [146, 159] width 20 height 20
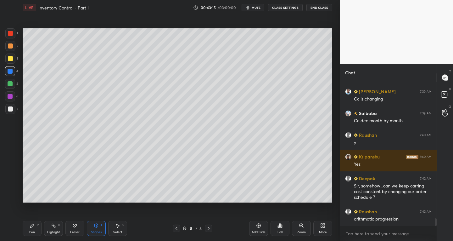
click at [29, 236] on div "Pen P Highlight H Eraser Shapes L Select S 8 / 8 Add Slide Poll Zoom More" at bounding box center [178, 227] width 310 height 25
click at [30, 228] on div "Pen P" at bounding box center [32, 228] width 19 height 15
click at [13, 173] on div at bounding box center [10, 172] width 10 height 10
click at [94, 233] on div "Shapes" at bounding box center [96, 231] width 11 height 3
click at [33, 229] on div "Pen P" at bounding box center [32, 228] width 19 height 15
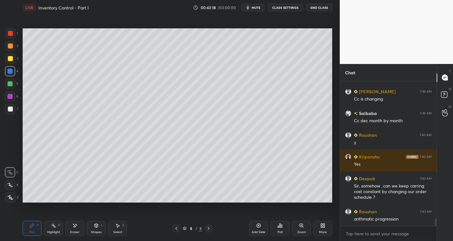
click at [6, 111] on div at bounding box center [10, 109] width 10 height 10
click at [12, 173] on icon at bounding box center [10, 172] width 6 height 4
click at [96, 225] on icon at bounding box center [96, 225] width 3 height 4
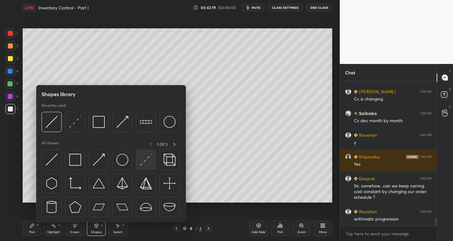
click at [144, 162] on img at bounding box center [146, 160] width 12 height 12
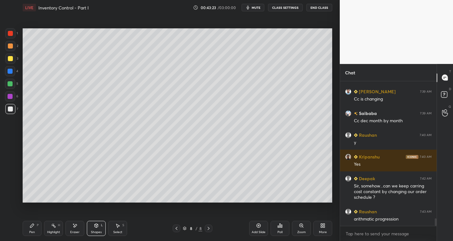
click at [8, 73] on div at bounding box center [10, 71] width 5 height 5
click at [97, 230] on div "Shapes" at bounding box center [96, 231] width 11 height 3
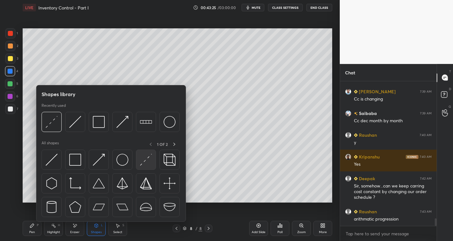
click at [144, 163] on img at bounding box center [146, 160] width 12 height 12
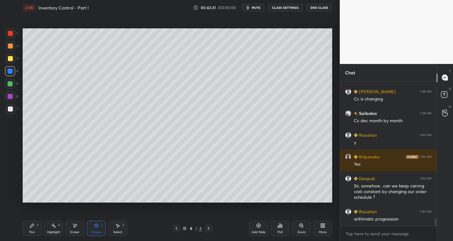
click at [8, 87] on div at bounding box center [10, 84] width 10 height 10
click at [27, 228] on div "Pen P" at bounding box center [32, 228] width 19 height 15
click at [10, 186] on icon at bounding box center [10, 184] width 6 height 4
click at [94, 228] on div "Shapes L" at bounding box center [96, 228] width 19 height 15
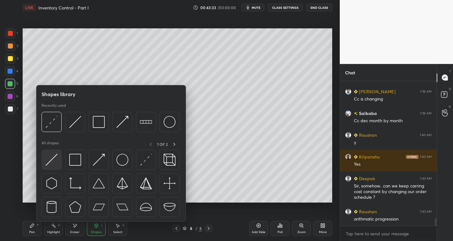
click at [48, 160] on img at bounding box center [52, 160] width 12 height 12
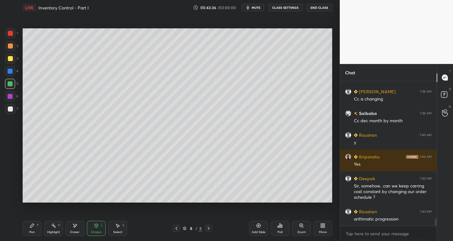
click at [32, 228] on div "Pen P" at bounding box center [32, 228] width 19 height 15
click at [9, 109] on div at bounding box center [10, 108] width 5 height 5
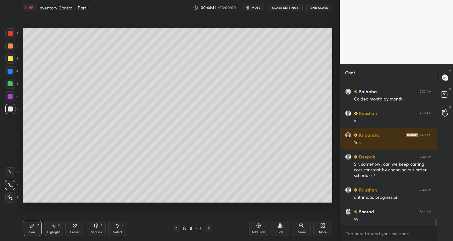
scroll to position [2709, 0]
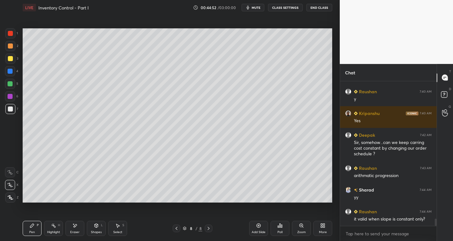
click at [77, 227] on icon at bounding box center [74, 225] width 5 height 5
click at [52, 232] on div "Highlight" at bounding box center [53, 231] width 13 height 3
click at [9, 182] on div at bounding box center [10, 185] width 10 height 10
click at [11, 85] on div at bounding box center [10, 83] width 5 height 5
click at [75, 226] on icon at bounding box center [75, 225] width 3 height 3
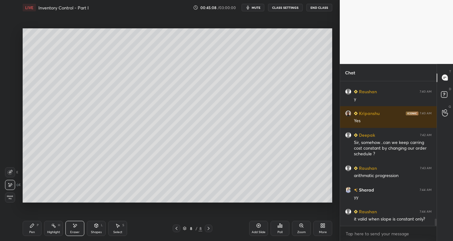
click at [13, 169] on div at bounding box center [10, 172] width 10 height 10
click at [33, 227] on icon at bounding box center [32, 225] width 5 height 5
click at [54, 227] on icon at bounding box center [53, 225] width 5 height 5
click at [7, 183] on div at bounding box center [10, 185] width 10 height 10
click at [13, 84] on div at bounding box center [10, 84] width 10 height 10
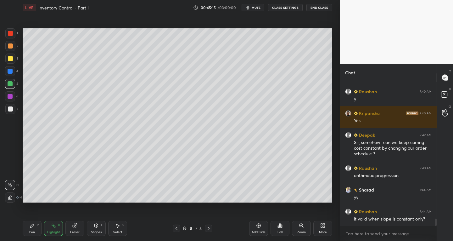
click at [54, 224] on icon at bounding box center [53, 225] width 5 height 5
click at [9, 111] on div at bounding box center [10, 108] width 5 height 5
click at [36, 229] on div "Pen P" at bounding box center [32, 228] width 19 height 15
click at [10, 62] on div at bounding box center [10, 58] width 10 height 10
click at [56, 227] on icon at bounding box center [53, 225] width 5 height 5
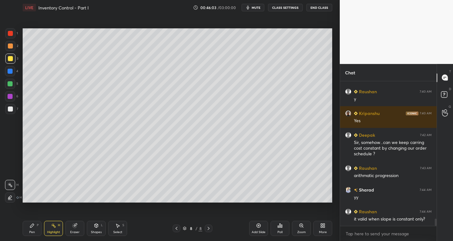
click at [13, 179] on div "H H" at bounding box center [13, 189] width 17 height 25
click at [32, 226] on icon at bounding box center [32, 225] width 4 height 4
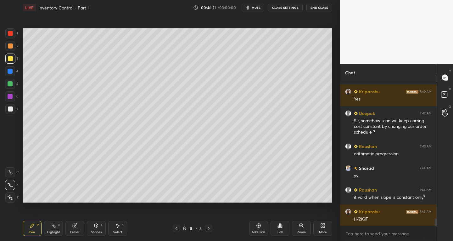
click at [8, 113] on div at bounding box center [10, 109] width 10 height 10
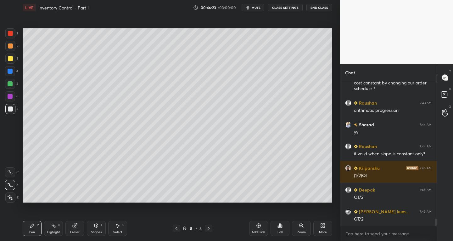
scroll to position [2796, 0]
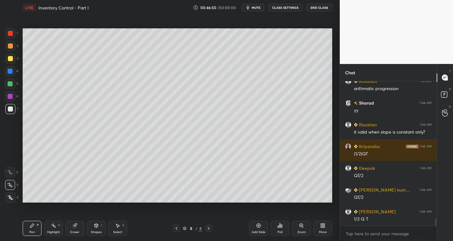
click at [54, 227] on icon at bounding box center [53, 225] width 5 height 5
click at [11, 183] on icon at bounding box center [10, 184] width 5 height 5
click at [8, 59] on div at bounding box center [10, 58] width 5 height 5
click at [53, 225] on icon at bounding box center [53, 225] width 1 height 1
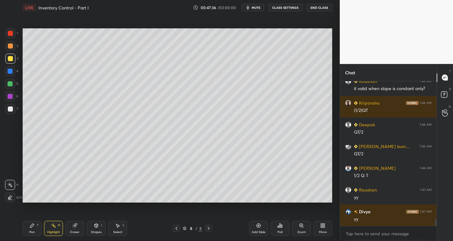
scroll to position [2861, 0]
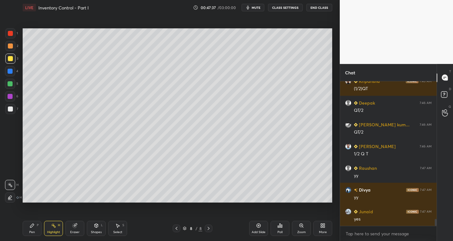
click at [34, 226] on icon at bounding box center [32, 225] width 5 height 5
click at [9, 107] on div at bounding box center [10, 108] width 5 height 5
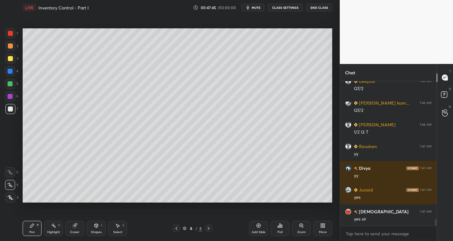
scroll to position [2898, 0]
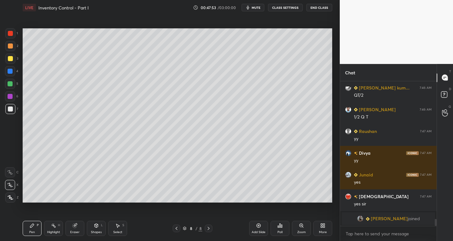
click at [120, 228] on div "Select S" at bounding box center [117, 228] width 19 height 15
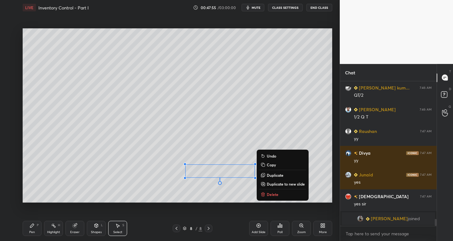
click at [32, 234] on div "Pen P" at bounding box center [32, 228] width 19 height 15
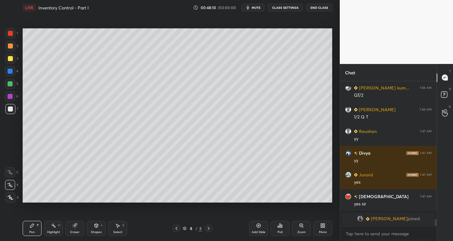
click at [75, 227] on icon at bounding box center [75, 225] width 4 height 4
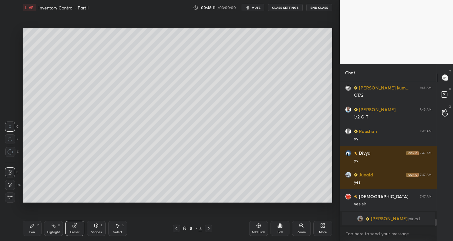
click at [14, 180] on div "E" at bounding box center [13, 185] width 16 height 10
click at [36, 231] on div "Pen P" at bounding box center [32, 228] width 19 height 15
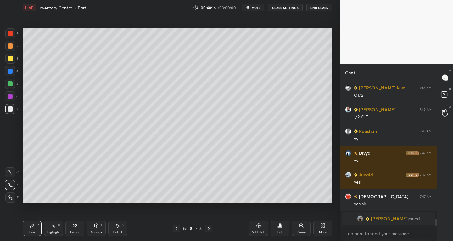
click at [97, 229] on div "Shapes L" at bounding box center [96, 228] width 19 height 15
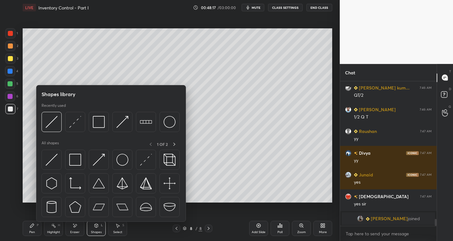
click at [8, 75] on div at bounding box center [10, 71] width 10 height 10
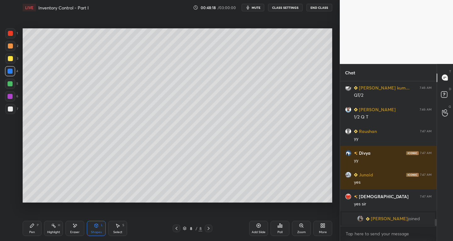
click at [91, 228] on div "Shapes L" at bounding box center [96, 228] width 19 height 15
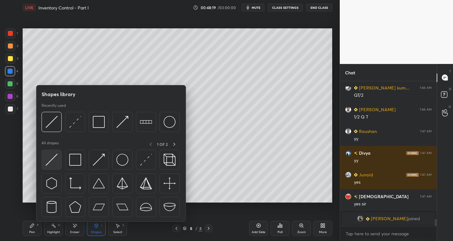
click at [50, 163] on img at bounding box center [52, 160] width 12 height 12
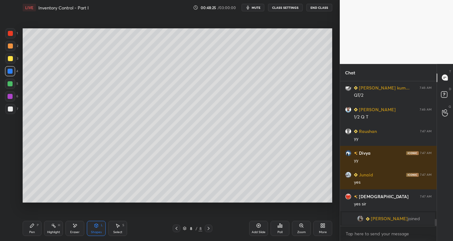
click at [34, 231] on div "Pen" at bounding box center [32, 231] width 6 height 3
click at [11, 109] on div at bounding box center [10, 108] width 5 height 5
click at [77, 233] on div "Eraser" at bounding box center [74, 231] width 9 height 3
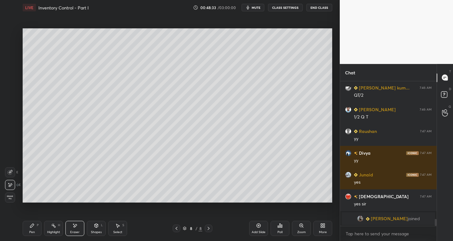
click at [36, 230] on div "Pen P" at bounding box center [32, 228] width 19 height 15
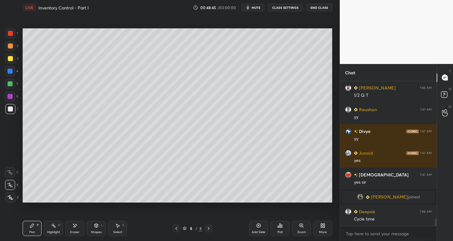
click at [98, 229] on div "Shapes L" at bounding box center [96, 228] width 19 height 15
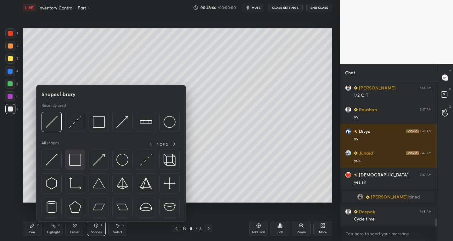
click at [72, 160] on img at bounding box center [75, 160] width 12 height 12
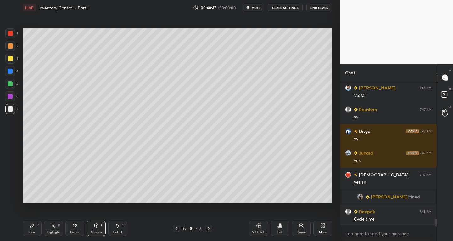
click at [13, 36] on div at bounding box center [10, 33] width 10 height 10
click at [32, 228] on div "Pen P" at bounding box center [32, 228] width 19 height 15
click at [8, 104] on div at bounding box center [10, 109] width 10 height 10
click at [76, 230] on div "Eraser" at bounding box center [74, 231] width 9 height 3
click at [27, 232] on div "Pen P" at bounding box center [32, 228] width 19 height 15
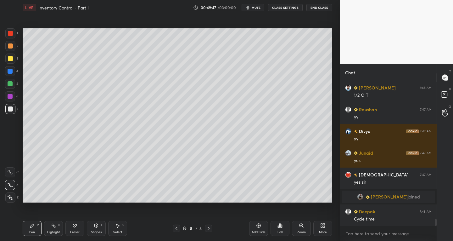
scroll to position [2823, 0]
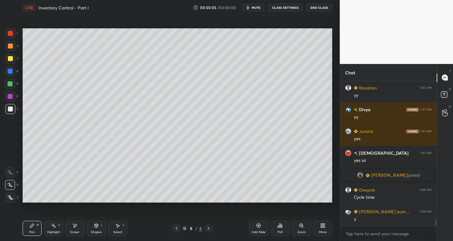
click at [254, 226] on div "Add Slide" at bounding box center [258, 228] width 19 height 15
click at [175, 229] on icon at bounding box center [176, 228] width 5 height 5
click at [209, 227] on icon at bounding box center [208, 228] width 5 height 5
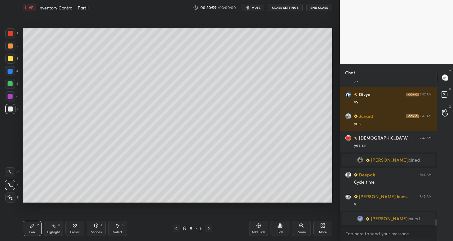
click at [75, 227] on icon at bounding box center [74, 225] width 5 height 5
click at [37, 228] on div "Pen P" at bounding box center [32, 228] width 19 height 15
click at [33, 227] on icon at bounding box center [32, 225] width 5 height 5
click at [120, 226] on icon at bounding box center [117, 225] width 5 height 5
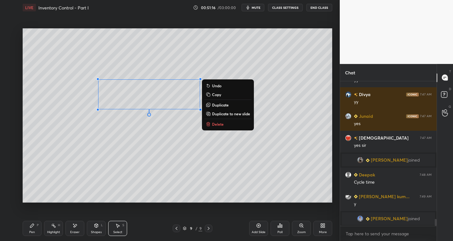
click at [216, 122] on p "Delete" at bounding box center [218, 123] width 12 height 5
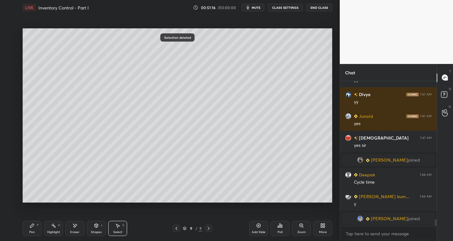
click at [34, 230] on div "Pen" at bounding box center [32, 231] width 6 height 3
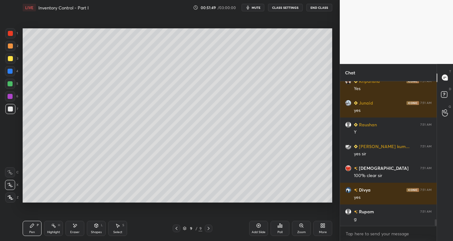
scroll to position [3023, 0]
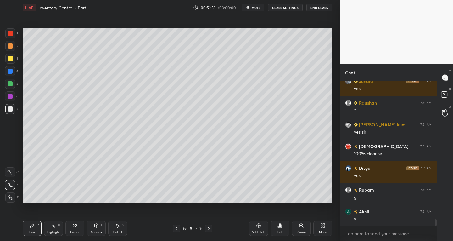
click at [176, 228] on icon at bounding box center [176, 228] width 5 height 5
click at [210, 226] on icon at bounding box center [208, 228] width 5 height 5
click at [118, 231] on div "Select" at bounding box center [117, 231] width 9 height 3
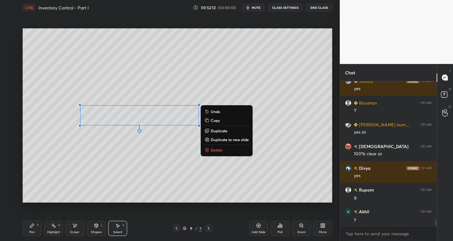
click at [35, 232] on div "Pen" at bounding box center [32, 231] width 6 height 3
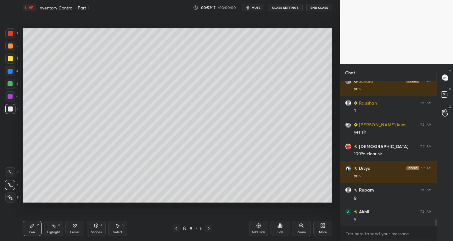
click at [92, 231] on div "Shapes" at bounding box center [96, 231] width 11 height 3
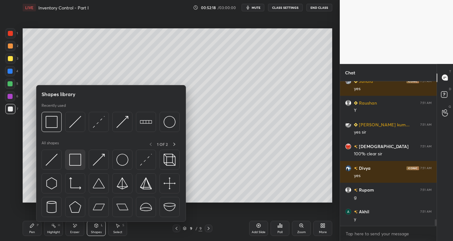
click at [71, 158] on img at bounding box center [75, 160] width 12 height 12
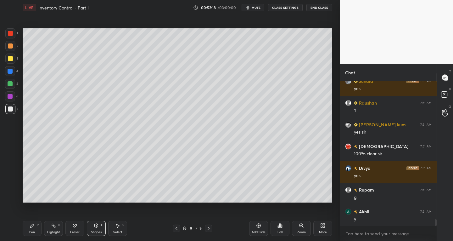
click at [13, 36] on div at bounding box center [10, 33] width 10 height 10
click at [12, 110] on div at bounding box center [10, 108] width 5 height 5
click at [174, 226] on icon at bounding box center [176, 228] width 5 height 5
click at [177, 226] on icon at bounding box center [176, 228] width 5 height 5
click at [35, 229] on div "Pen P" at bounding box center [32, 228] width 19 height 15
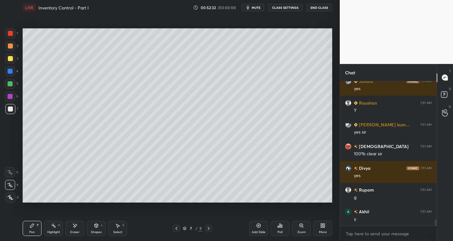
click at [209, 228] on icon at bounding box center [209, 227] width 2 height 3
click at [209, 228] on icon at bounding box center [208, 228] width 5 height 5
click at [178, 226] on icon at bounding box center [176, 228] width 5 height 5
click at [180, 227] on div "8 / 9" at bounding box center [193, 228] width 40 height 8
click at [176, 227] on icon at bounding box center [177, 227] width 2 height 3
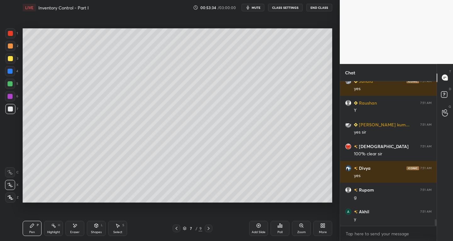
click at [209, 227] on icon at bounding box center [208, 228] width 5 height 5
click at [208, 228] on icon at bounding box center [208, 228] width 5 height 5
click at [209, 227] on icon at bounding box center [208, 228] width 5 height 5
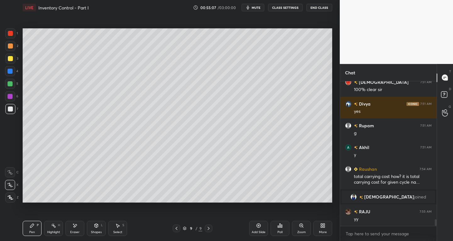
scroll to position [2998, 0]
click at [77, 229] on div "Eraser" at bounding box center [74, 228] width 19 height 15
click at [39, 229] on div "Pen P" at bounding box center [32, 228] width 19 height 15
click at [32, 225] on icon at bounding box center [32, 225] width 4 height 4
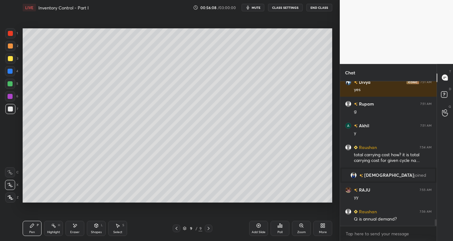
click at [176, 225] on div at bounding box center [177, 228] width 8 height 8
click at [176, 227] on icon at bounding box center [176, 228] width 5 height 5
click at [209, 229] on icon at bounding box center [208, 228] width 5 height 5
click at [209, 227] on icon at bounding box center [208, 228] width 5 height 5
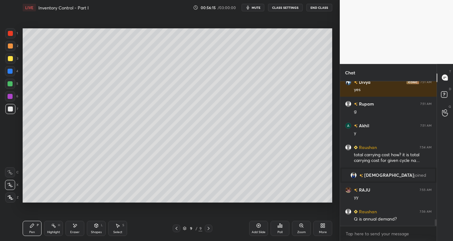
click at [251, 225] on div "Add Slide" at bounding box center [258, 228] width 19 height 15
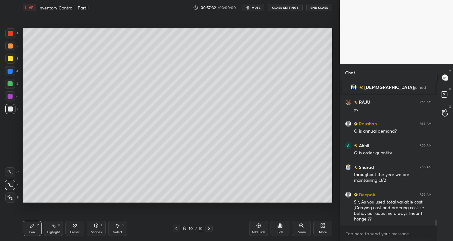
scroll to position [3129, 0]
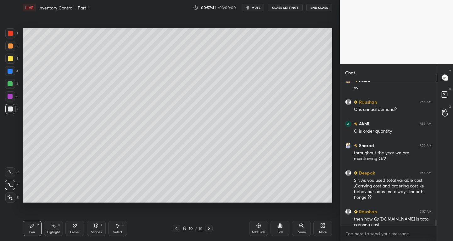
click at [86, 228] on div "Pen P Highlight H Eraser Shapes L Select S" at bounding box center [79, 228] width 113 height 15
click at [76, 228] on div "Eraser" at bounding box center [74, 228] width 19 height 15
click at [173, 227] on div at bounding box center [177, 228] width 8 height 8
click at [35, 227] on div "Pen P" at bounding box center [32, 228] width 19 height 15
click at [258, 226] on icon at bounding box center [258, 225] width 5 height 5
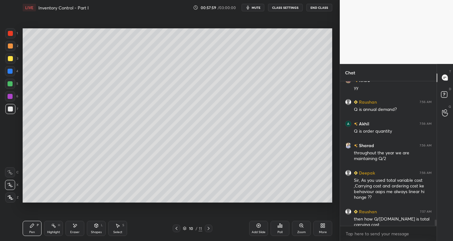
click at [97, 227] on icon at bounding box center [96, 225] width 5 height 5
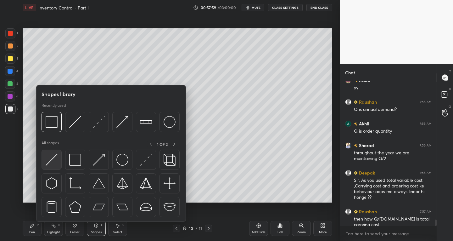
click at [51, 161] on img at bounding box center [52, 160] width 12 height 12
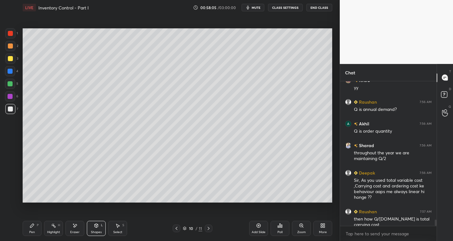
click at [76, 230] on div "Eraser" at bounding box center [74, 231] width 9 height 3
click at [9, 198] on span "Erase all" at bounding box center [9, 197] width 9 height 4
click at [176, 226] on icon at bounding box center [176, 228] width 5 height 5
click at [176, 225] on div at bounding box center [177, 228] width 8 height 8
click at [177, 223] on div "Pen P Highlight H Eraser Shapes L Select S 8 / 11 Add Slide Poll Zoom More" at bounding box center [178, 227] width 310 height 25
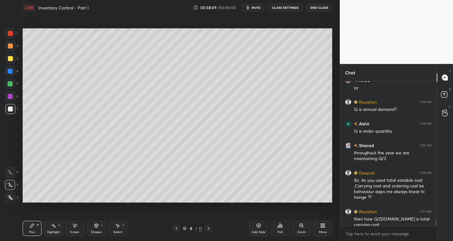
click at [176, 226] on icon at bounding box center [176, 228] width 5 height 5
click at [181, 226] on div "7 / 11" at bounding box center [193, 228] width 40 height 8
click at [178, 226] on icon at bounding box center [176, 228] width 5 height 5
click at [96, 230] on div "Shapes" at bounding box center [96, 231] width 11 height 3
click at [8, 70] on div at bounding box center [10, 71] width 5 height 5
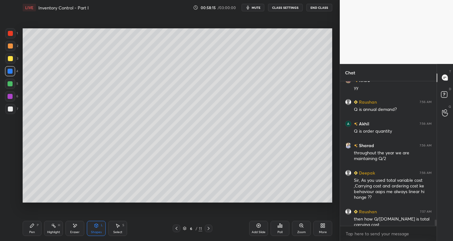
click at [96, 228] on div "Shapes L" at bounding box center [96, 228] width 19 height 15
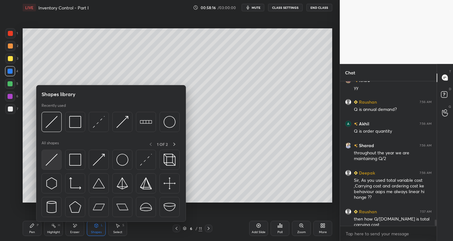
click at [47, 160] on img at bounding box center [52, 160] width 12 height 12
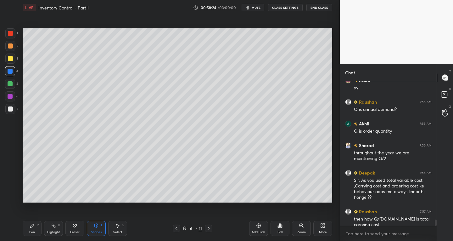
click at [94, 232] on div "Shapes" at bounding box center [96, 231] width 11 height 3
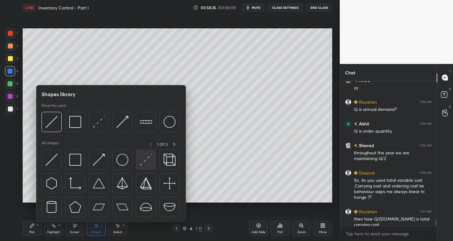
click at [145, 159] on img at bounding box center [146, 160] width 12 height 12
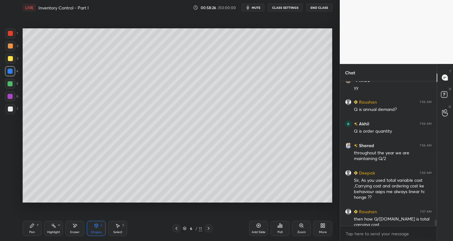
click at [9, 112] on div at bounding box center [10, 109] width 10 height 10
click at [91, 228] on div "Shapes L" at bounding box center [96, 228] width 19 height 15
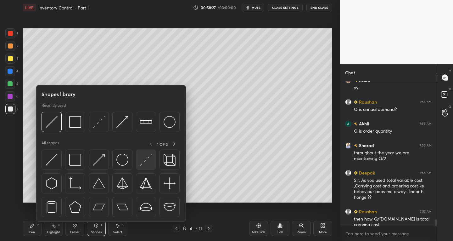
click at [141, 164] on img at bounding box center [146, 160] width 12 height 12
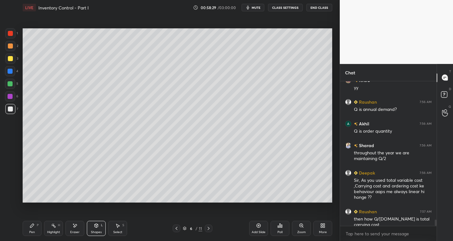
click at [91, 233] on div "Shapes L" at bounding box center [96, 228] width 19 height 15
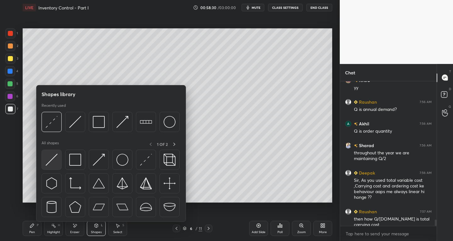
click at [50, 158] on img at bounding box center [52, 160] width 12 height 12
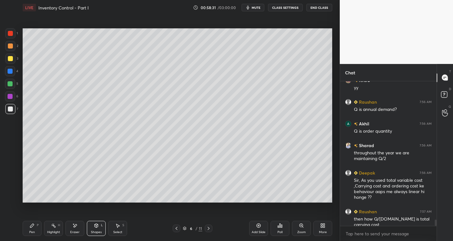
click at [6, 70] on div at bounding box center [10, 71] width 10 height 10
click at [29, 225] on div "Pen P" at bounding box center [32, 228] width 19 height 15
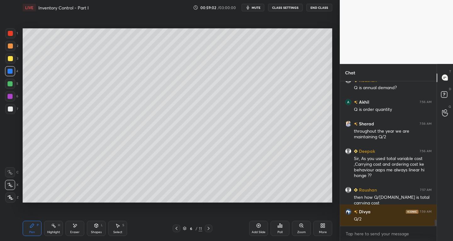
scroll to position [3173, 0]
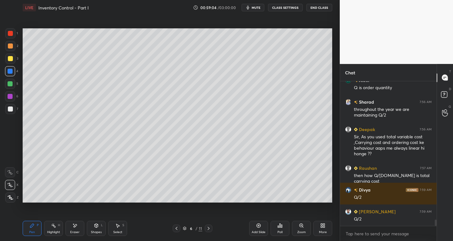
click at [11, 112] on div at bounding box center [10, 109] width 10 height 10
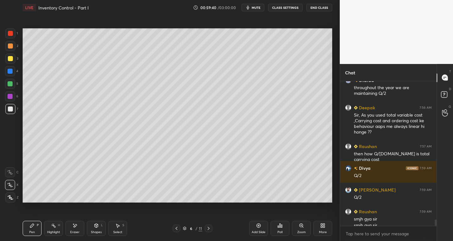
scroll to position [3201, 0]
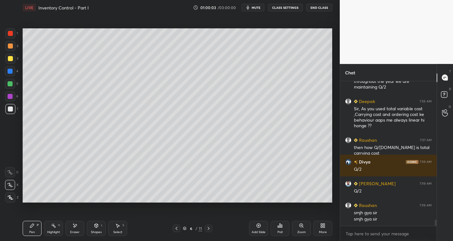
click at [208, 229] on icon at bounding box center [208, 228] width 5 height 5
click at [212, 226] on div at bounding box center [209, 228] width 8 height 8
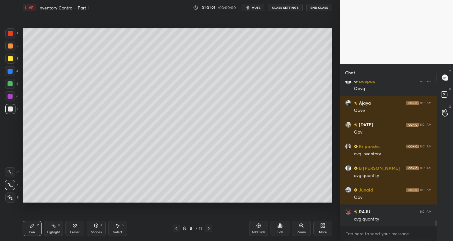
scroll to position [3787, 0]
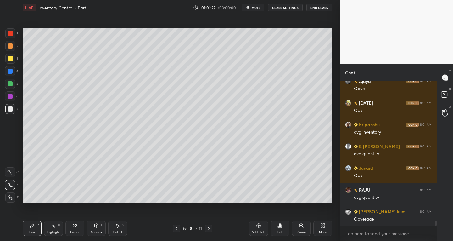
click at [207, 227] on icon at bounding box center [208, 228] width 5 height 5
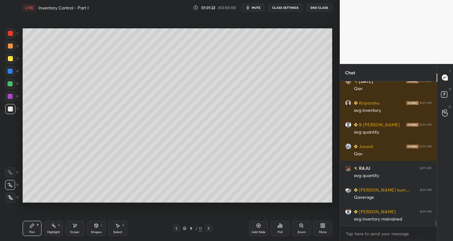
click at [209, 226] on icon at bounding box center [208, 228] width 5 height 5
click at [175, 228] on icon at bounding box center [176, 228] width 5 height 5
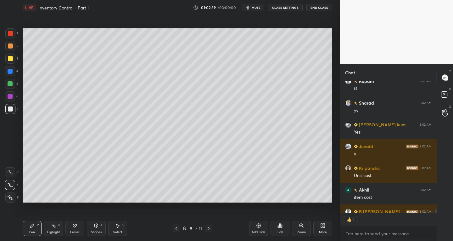
scroll to position [2, 2]
click at [257, 226] on icon at bounding box center [259, 225] width 4 height 4
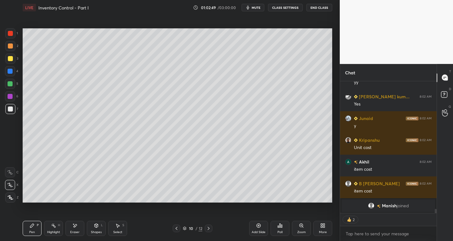
click at [178, 225] on div at bounding box center [177, 228] width 8 height 8
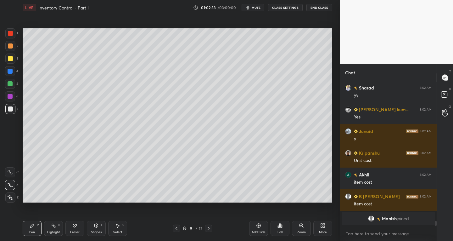
click at [208, 229] on icon at bounding box center [208, 228] width 5 height 5
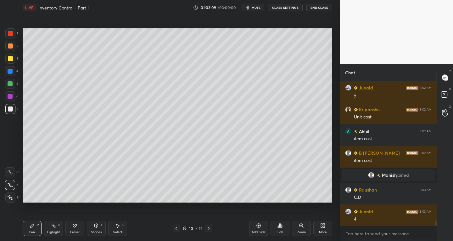
scroll to position [3822, 0]
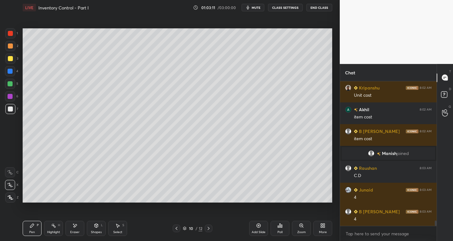
click at [76, 226] on icon at bounding box center [74, 225] width 5 height 5
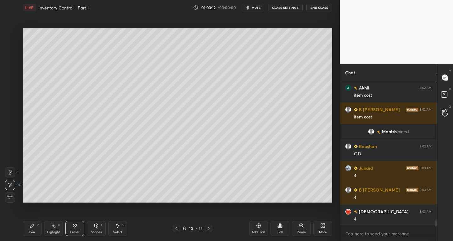
scroll to position [3865, 0]
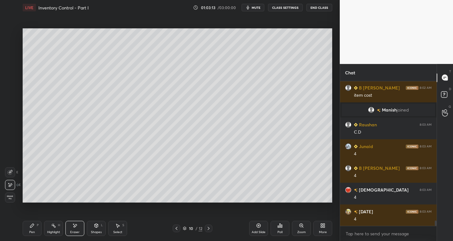
click at [32, 227] on icon at bounding box center [32, 225] width 5 height 5
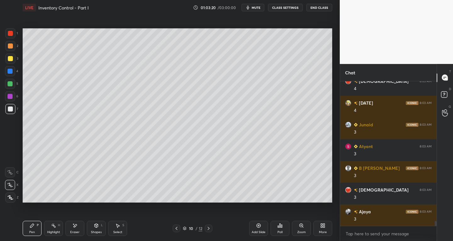
scroll to position [3995, 0]
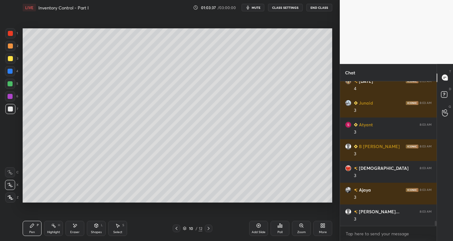
click at [73, 228] on div "Eraser" at bounding box center [74, 228] width 19 height 15
click at [22, 232] on div "LIVE Inventory Control - Part I 01:03:38 / 03:00:00 mute CLASS SETTINGS End Cla…" at bounding box center [177, 120] width 315 height 241
click at [34, 220] on div "Pen P Highlight H Eraser Shapes L Select S 10 / 12 Add Slide Poll Zoom More" at bounding box center [178, 227] width 310 height 25
click at [32, 233] on div "Pen" at bounding box center [32, 231] width 6 height 3
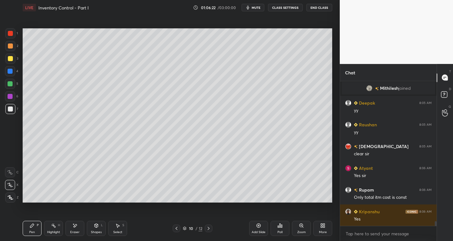
scroll to position [4314, 0]
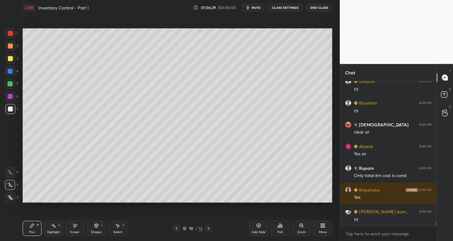
click at [254, 224] on div "Add Slide" at bounding box center [258, 228] width 19 height 15
click at [176, 228] on icon at bounding box center [176, 228] width 5 height 5
click at [74, 232] on div "Eraser" at bounding box center [74, 231] width 9 height 3
click at [15, 198] on div "Erase all" at bounding box center [10, 197] width 11 height 10
click at [174, 228] on icon at bounding box center [176, 228] width 5 height 5
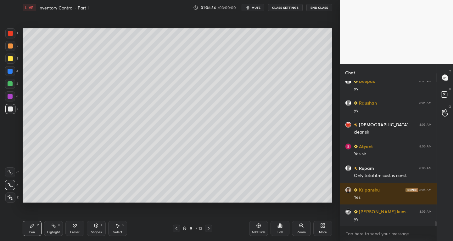
click at [209, 230] on icon at bounding box center [208, 228] width 5 height 5
click at [75, 228] on div "Eraser" at bounding box center [74, 228] width 19 height 15
click at [32, 229] on div "Pen P" at bounding box center [32, 228] width 19 height 15
click at [118, 229] on div "Select S" at bounding box center [117, 228] width 19 height 15
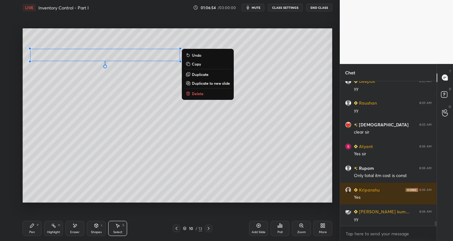
click at [34, 227] on icon at bounding box center [32, 225] width 5 height 5
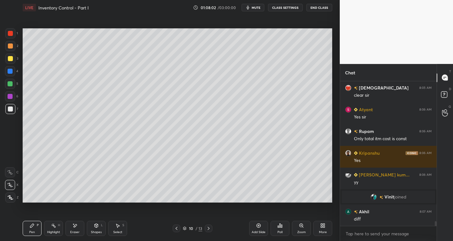
scroll to position [4330, 0]
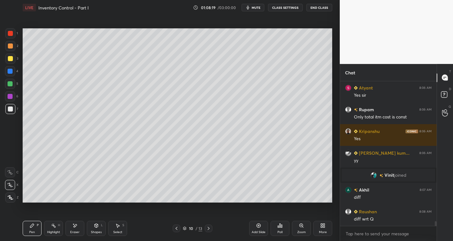
click at [77, 230] on div "Eraser" at bounding box center [74, 231] width 9 height 3
click at [42, 233] on div "Pen P Highlight H Eraser Shapes L Select S" at bounding box center [79, 228] width 113 height 15
click at [41, 229] on div "Pen P" at bounding box center [32, 228] width 19 height 15
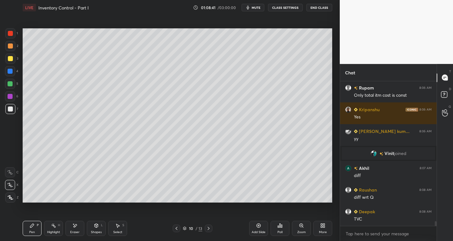
click at [74, 228] on div "Eraser" at bounding box center [74, 228] width 19 height 15
click at [29, 229] on div "Pen P" at bounding box center [32, 228] width 19 height 15
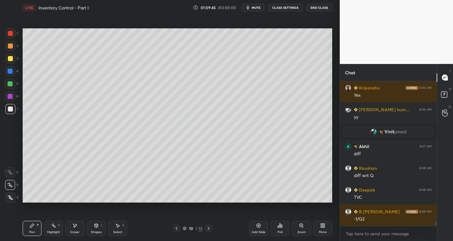
scroll to position [4395, 0]
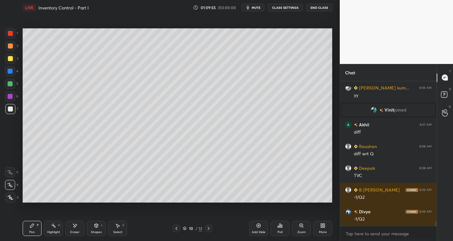
click at [121, 227] on div "Select S" at bounding box center [117, 228] width 19 height 15
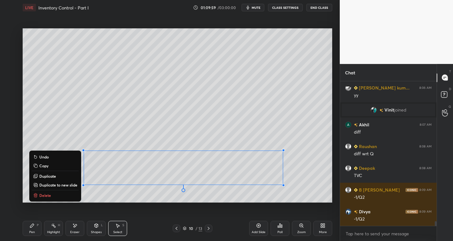
click at [72, 185] on p "Duplicate to new slide" at bounding box center [58, 184] width 38 height 5
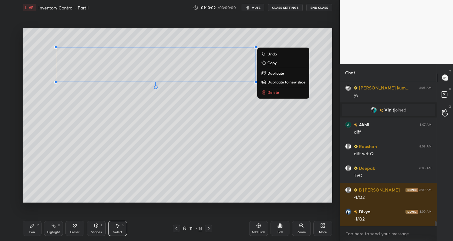
click at [75, 226] on icon at bounding box center [75, 225] width 3 height 3
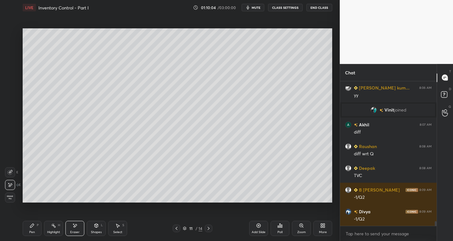
click at [121, 226] on div "Select S" at bounding box center [117, 228] width 19 height 15
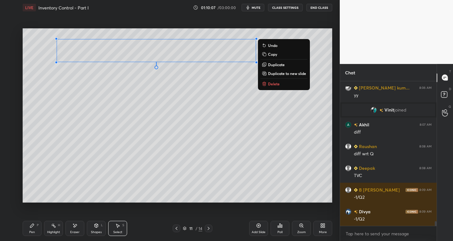
click at [32, 230] on div "Pen" at bounding box center [32, 231] width 6 height 3
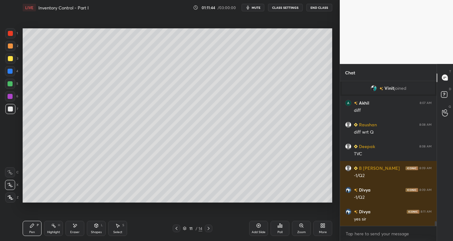
scroll to position [4439, 0]
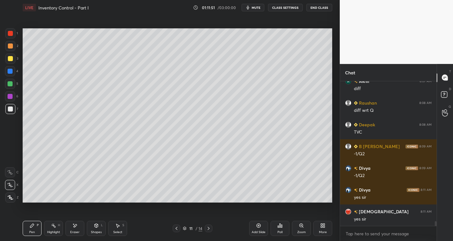
click at [98, 229] on div "Shapes L" at bounding box center [96, 228] width 19 height 15
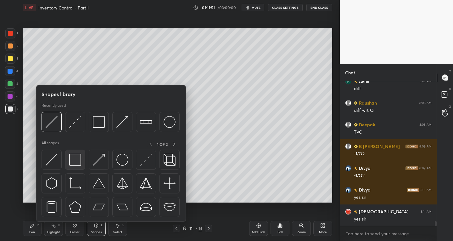
click at [74, 166] on div at bounding box center [75, 159] width 20 height 20
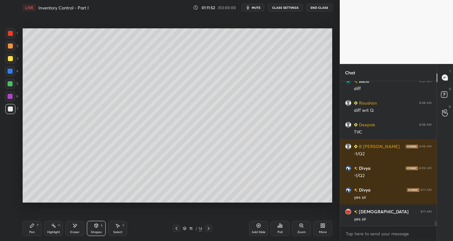
click at [9, 36] on div at bounding box center [10, 33] width 10 height 10
click at [31, 226] on icon at bounding box center [32, 225] width 4 height 4
click at [9, 111] on div at bounding box center [10, 108] width 5 height 5
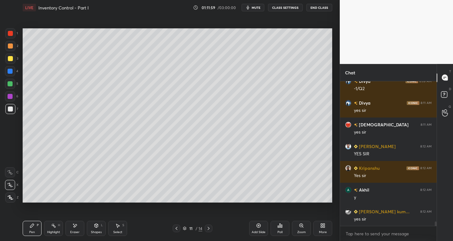
scroll to position [4547, 0]
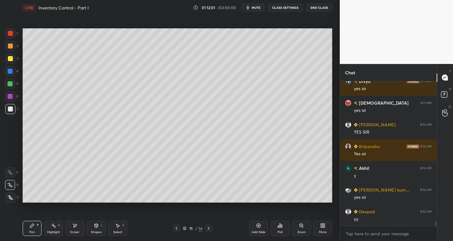
click at [254, 228] on div "Add Slide" at bounding box center [258, 228] width 19 height 15
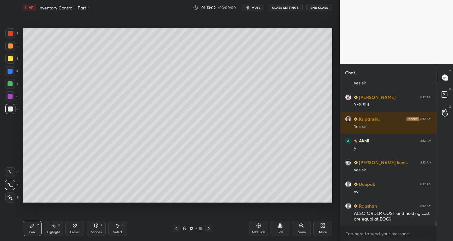
click at [177, 228] on icon at bounding box center [176, 228] width 5 height 5
click at [180, 227] on div at bounding box center [177, 228] width 8 height 8
click at [176, 226] on icon at bounding box center [176, 228] width 5 height 5
click at [208, 228] on icon at bounding box center [208, 228] width 5 height 5
click at [212, 227] on div at bounding box center [209, 228] width 8 height 8
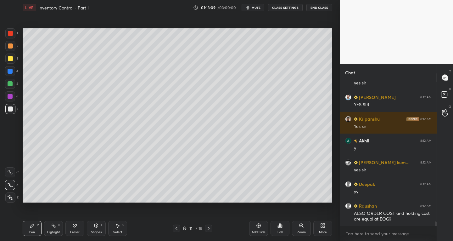
click at [211, 226] on div at bounding box center [209, 228] width 8 height 8
click at [179, 228] on icon at bounding box center [176, 228] width 5 height 5
click at [178, 229] on icon at bounding box center [176, 228] width 5 height 5
click at [179, 229] on icon at bounding box center [176, 228] width 5 height 5
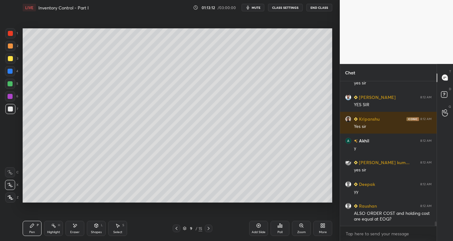
click at [179, 229] on div at bounding box center [177, 228] width 8 height 8
click at [205, 228] on div at bounding box center [209, 228] width 8 height 8
click at [208, 228] on icon at bounding box center [208, 228] width 5 height 5
click at [209, 227] on icon at bounding box center [208, 228] width 5 height 5
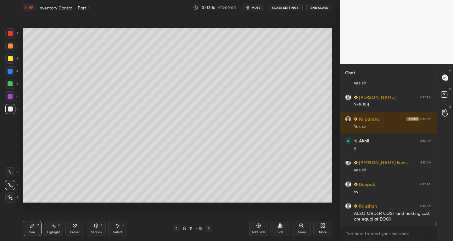
click at [209, 226] on icon at bounding box center [208, 228] width 5 height 5
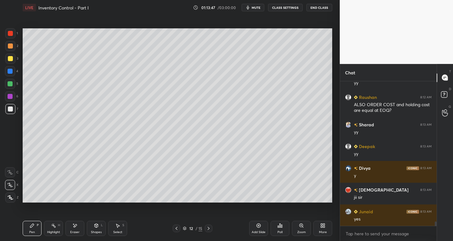
scroll to position [4705, 0]
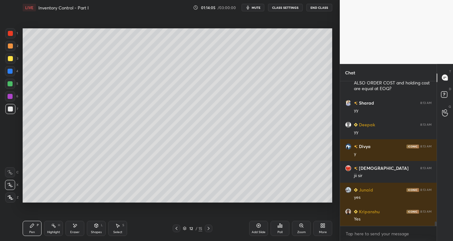
click at [120, 230] on div "Select" at bounding box center [117, 231] width 9 height 3
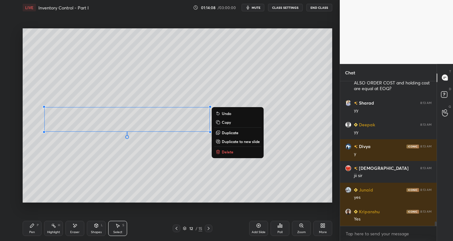
click at [28, 232] on div "Pen P" at bounding box center [32, 228] width 19 height 15
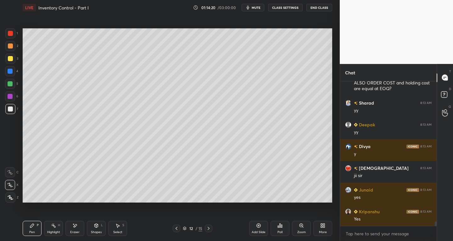
click at [95, 230] on div "Shapes" at bounding box center [96, 231] width 11 height 3
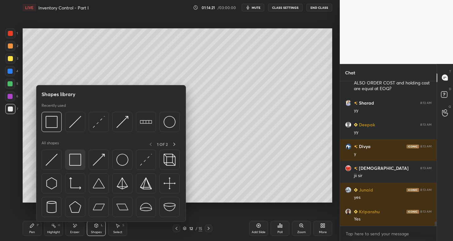
click at [72, 161] on img at bounding box center [75, 160] width 12 height 12
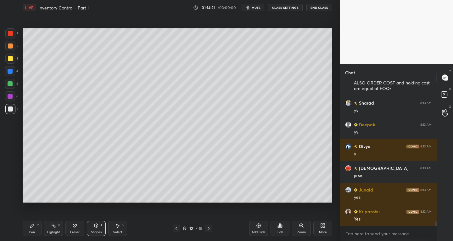
click at [11, 33] on div at bounding box center [10, 33] width 5 height 5
click at [33, 231] on div "Pen" at bounding box center [32, 231] width 6 height 3
click at [9, 107] on div at bounding box center [10, 108] width 5 height 5
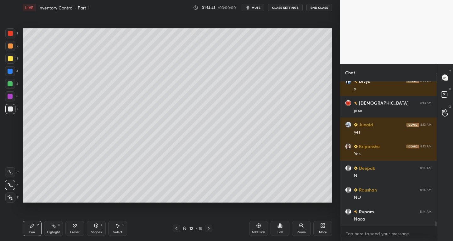
scroll to position [4813, 0]
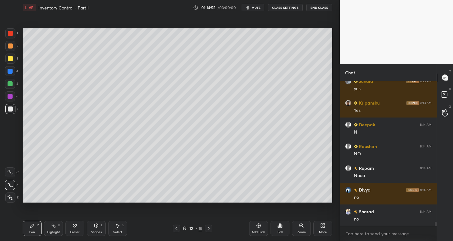
click at [119, 226] on icon at bounding box center [117, 226] width 3 height 4
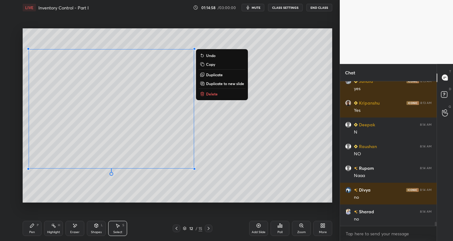
click at [26, 229] on div "Pen P" at bounding box center [32, 228] width 19 height 15
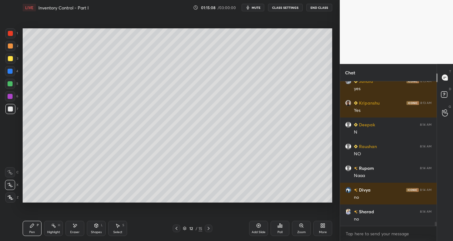
click at [97, 229] on div "Shapes L" at bounding box center [96, 228] width 19 height 15
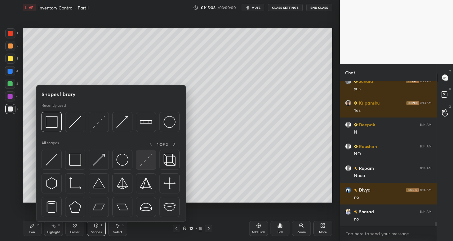
click at [142, 165] on img at bounding box center [146, 160] width 12 height 12
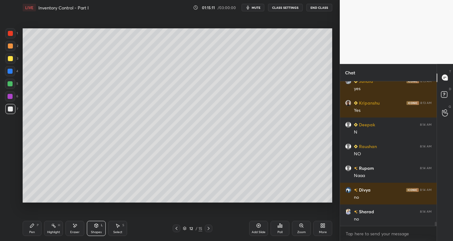
click at [30, 225] on icon at bounding box center [32, 225] width 5 height 5
click at [6, 188] on div at bounding box center [10, 185] width 10 height 10
click at [93, 227] on div "Shapes L" at bounding box center [96, 228] width 19 height 15
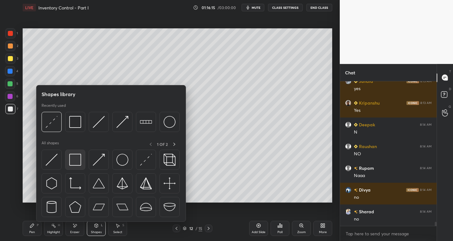
click at [75, 158] on img at bounding box center [75, 160] width 12 height 12
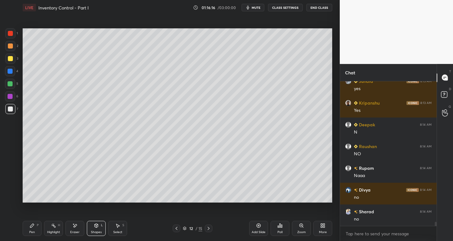
click at [13, 32] on div at bounding box center [10, 33] width 10 height 10
click at [33, 225] on icon at bounding box center [32, 225] width 5 height 5
click at [9, 110] on div at bounding box center [10, 108] width 5 height 5
click at [77, 228] on div "Eraser" at bounding box center [74, 228] width 19 height 15
click at [9, 172] on icon at bounding box center [10, 171] width 3 height 3
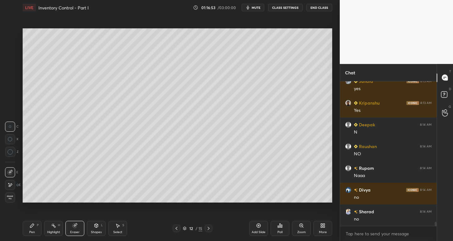
click at [39, 231] on div "Pen P" at bounding box center [32, 228] width 19 height 15
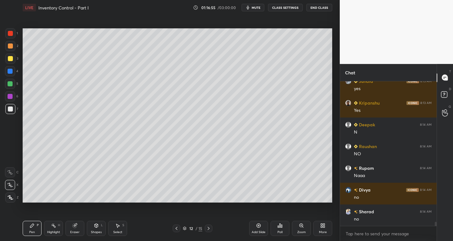
click at [177, 228] on icon at bounding box center [176, 228] width 5 height 5
click at [212, 228] on div at bounding box center [209, 228] width 8 height 8
click at [176, 230] on icon at bounding box center [176, 228] width 5 height 5
click at [210, 228] on icon at bounding box center [208, 228] width 5 height 5
click at [119, 232] on div "Select" at bounding box center [117, 231] width 9 height 3
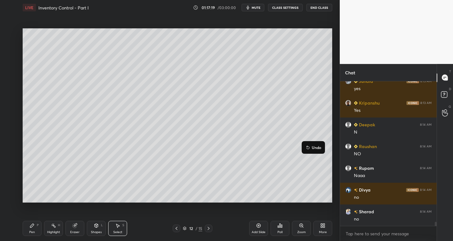
click at [33, 229] on div "Pen P" at bounding box center [32, 228] width 19 height 15
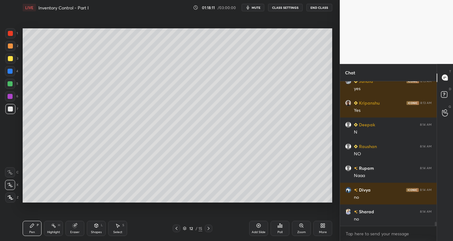
click at [76, 234] on div "Eraser" at bounding box center [74, 228] width 19 height 15
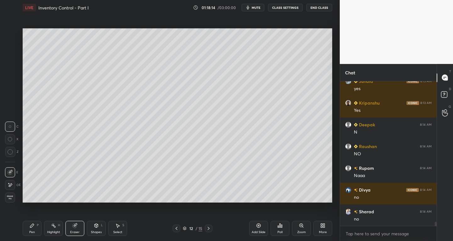
click at [33, 235] on div "Pen P" at bounding box center [32, 228] width 19 height 15
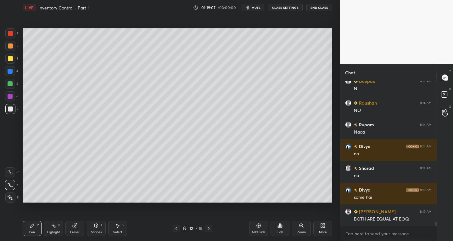
scroll to position [4879, 0]
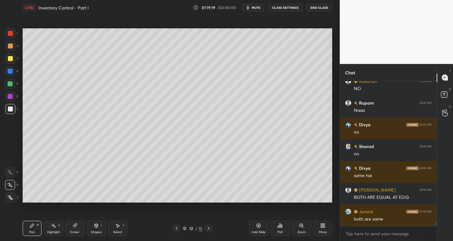
click at [258, 227] on icon at bounding box center [258, 225] width 5 height 5
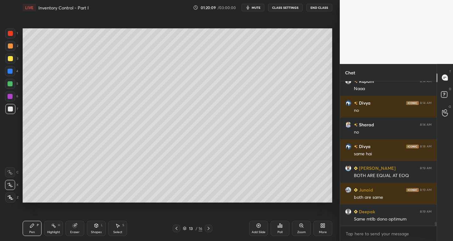
scroll to position [4922, 0]
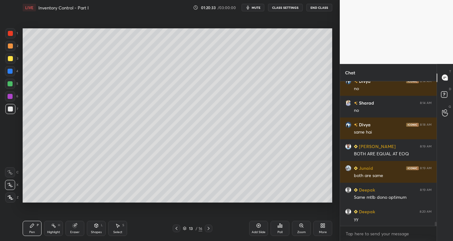
click at [118, 227] on icon at bounding box center [117, 225] width 5 height 5
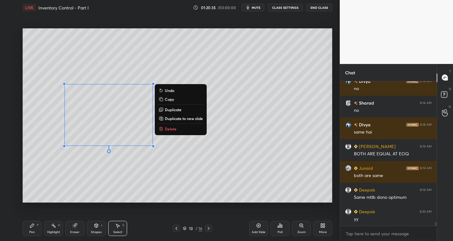
click at [30, 228] on div "Pen P" at bounding box center [32, 228] width 19 height 15
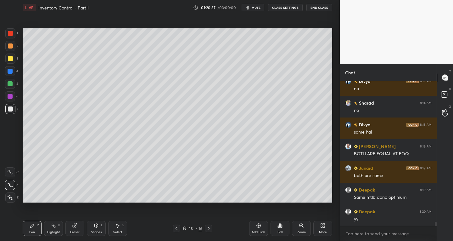
click at [175, 226] on icon at bounding box center [176, 228] width 5 height 5
click at [211, 228] on icon at bounding box center [208, 228] width 5 height 5
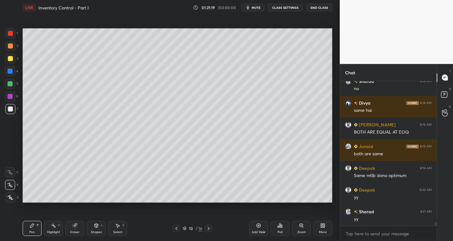
scroll to position [4965, 0]
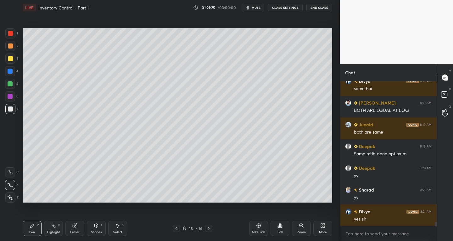
click at [253, 224] on div "Add Slide" at bounding box center [258, 228] width 19 height 15
click at [177, 227] on icon at bounding box center [177, 227] width 2 height 3
click at [179, 227] on div at bounding box center [177, 228] width 8 height 8
click at [116, 228] on div "Select S" at bounding box center [117, 228] width 19 height 15
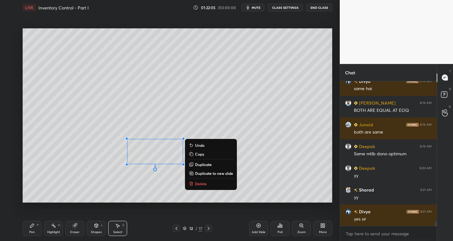
click at [200, 154] on p "Copy" at bounding box center [199, 153] width 9 height 5
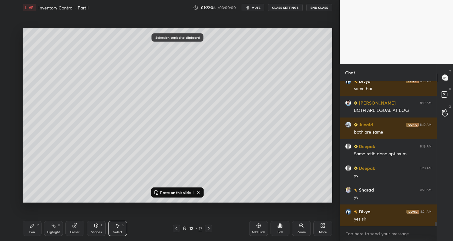
click at [209, 227] on icon at bounding box center [208, 228] width 5 height 5
click at [209, 226] on icon at bounding box center [208, 228] width 5 height 5
click at [163, 192] on p "Paste on this slide" at bounding box center [175, 192] width 31 height 5
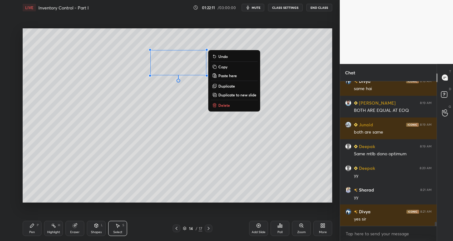
click at [33, 228] on div "Pen P" at bounding box center [32, 228] width 19 height 15
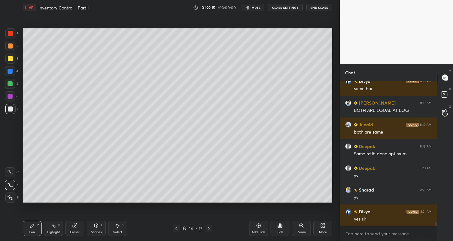
click at [177, 226] on icon at bounding box center [176, 228] width 5 height 5
click at [207, 227] on icon at bounding box center [208, 228] width 5 height 5
click at [74, 231] on div "Eraser" at bounding box center [74, 231] width 9 height 3
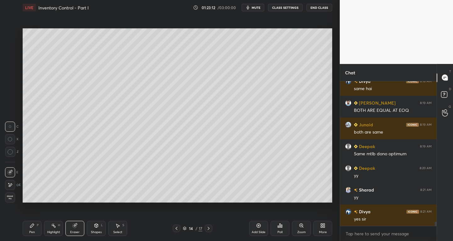
click at [35, 228] on div "Pen P" at bounding box center [32, 228] width 19 height 15
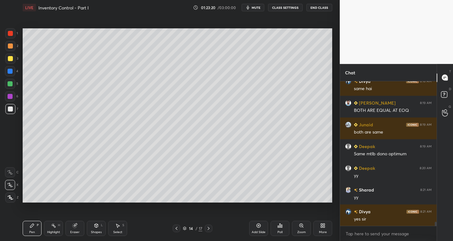
click at [118, 230] on div "Select" at bounding box center [117, 231] width 9 height 3
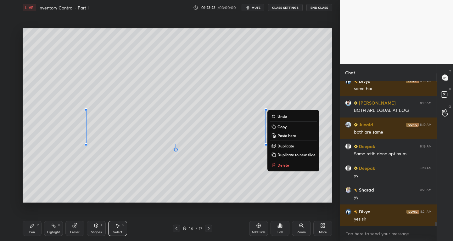
click at [28, 237] on div "Pen P Highlight H Eraser Shapes L Select S 14 / 17 Add Slide Poll Zoom More" at bounding box center [178, 227] width 310 height 25
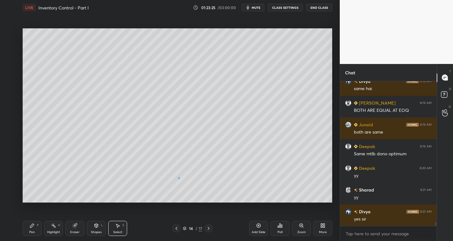
click at [179, 178] on div "0 ° Undo Copy Paste here Duplicate Duplicate to new slide Delete" at bounding box center [178, 115] width 310 height 174
click at [91, 158] on div "0 ° Undo Copy Paste here Duplicate Duplicate to new slide Delete" at bounding box center [178, 115] width 310 height 174
click at [29, 228] on div "Pen P" at bounding box center [32, 228] width 19 height 15
click at [73, 231] on div "Eraser" at bounding box center [74, 231] width 9 height 3
click at [8, 172] on icon at bounding box center [10, 172] width 5 height 5
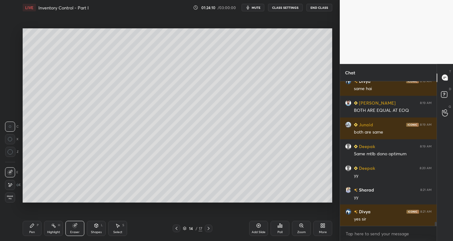
click at [32, 230] on div "Pen" at bounding box center [32, 231] width 6 height 3
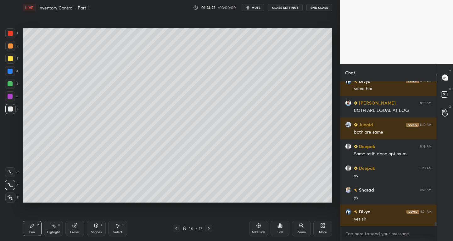
scroll to position [4987, 0]
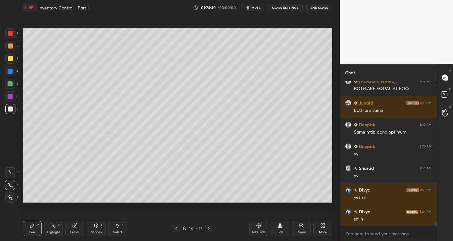
click at [73, 229] on div "Eraser" at bounding box center [74, 228] width 19 height 15
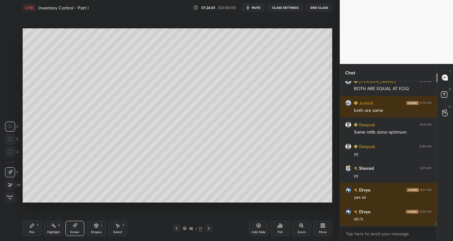
click at [37, 223] on div "P" at bounding box center [38, 224] width 2 height 3
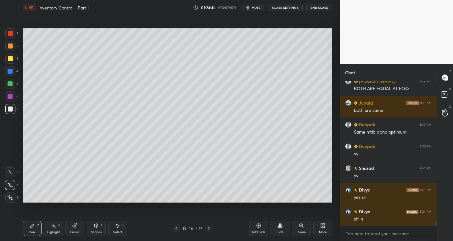
click at [122, 232] on div "Select" at bounding box center [117, 231] width 9 height 3
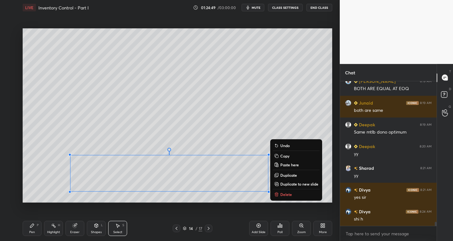
click at [34, 232] on div "Pen" at bounding box center [32, 231] width 6 height 3
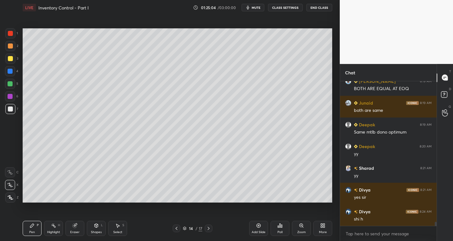
click at [117, 228] on div "Select S" at bounding box center [117, 228] width 19 height 15
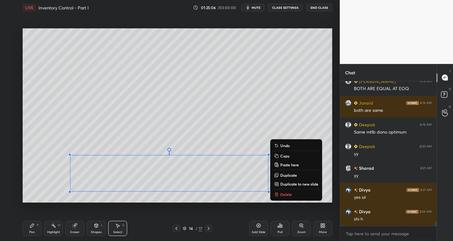
click at [286, 182] on p "Duplicate to new slide" at bounding box center [299, 183] width 38 height 5
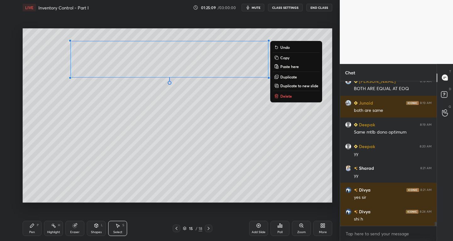
click at [31, 226] on icon at bounding box center [32, 225] width 4 height 4
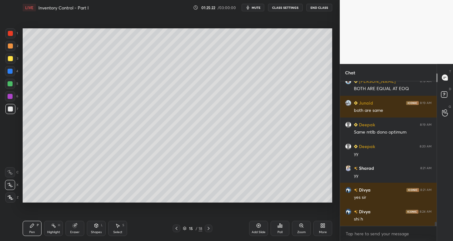
click at [174, 229] on icon at bounding box center [176, 228] width 5 height 5
click at [209, 226] on icon at bounding box center [208, 228] width 5 height 5
click at [77, 226] on div "Eraser" at bounding box center [74, 228] width 19 height 15
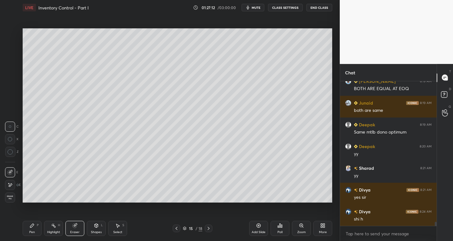
scroll to position [5009, 0]
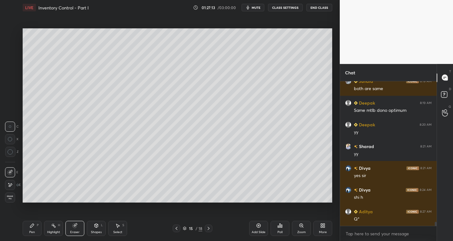
click at [38, 228] on div "Pen P" at bounding box center [32, 228] width 19 height 15
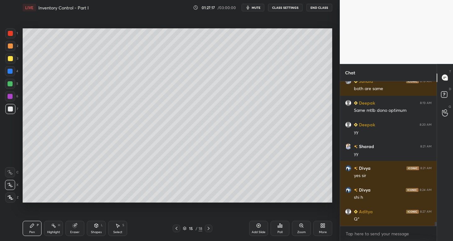
scroll to position [5031, 0]
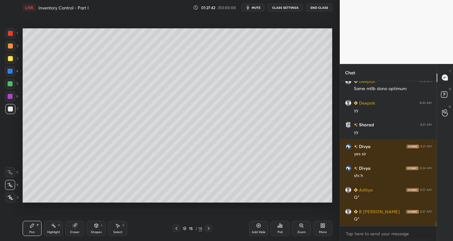
click at [120, 231] on div "Select" at bounding box center [117, 231] width 9 height 3
click at [36, 227] on div "Pen P" at bounding box center [32, 228] width 19 height 15
click at [118, 230] on div "Select" at bounding box center [117, 231] width 9 height 3
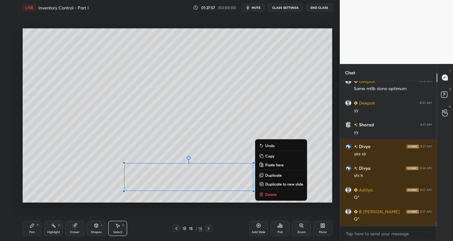
click at [273, 182] on p "Duplicate to new slide" at bounding box center [284, 183] width 38 height 5
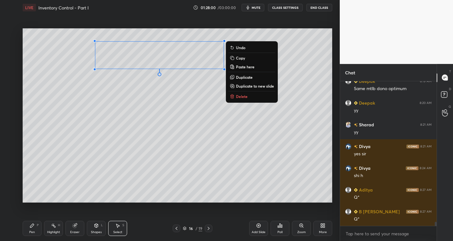
click at [33, 226] on icon at bounding box center [32, 225] width 5 height 5
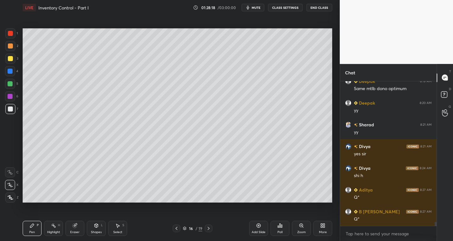
click at [93, 231] on div "Shapes" at bounding box center [96, 231] width 11 height 3
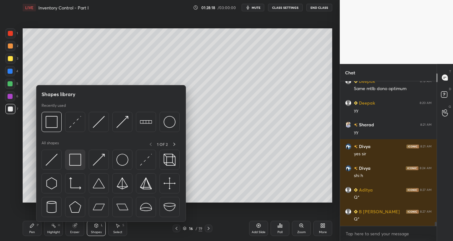
click at [70, 164] on img at bounding box center [75, 160] width 12 height 12
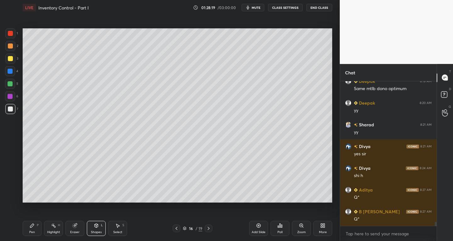
click at [10, 35] on div at bounding box center [10, 33] width 5 height 5
click at [30, 231] on div "Pen" at bounding box center [32, 231] width 6 height 3
click at [8, 110] on div at bounding box center [10, 108] width 5 height 5
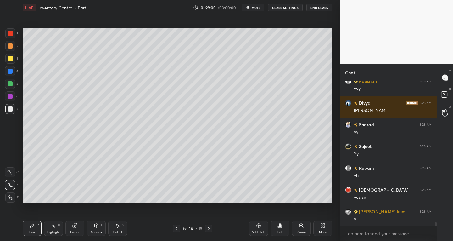
scroll to position [5248, 0]
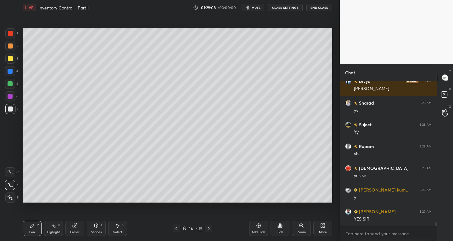
click at [258, 227] on icon at bounding box center [259, 225] width 4 height 4
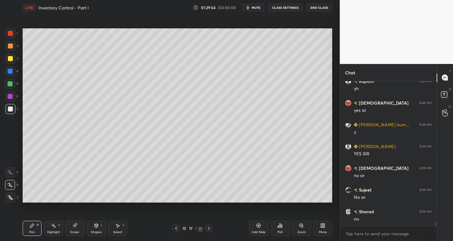
scroll to position [5334, 0]
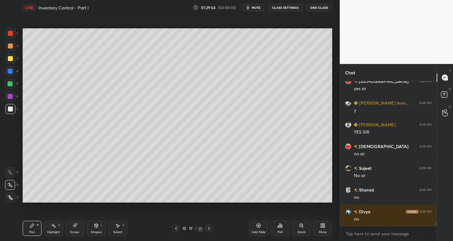
click at [121, 228] on div "Select S" at bounding box center [117, 228] width 19 height 15
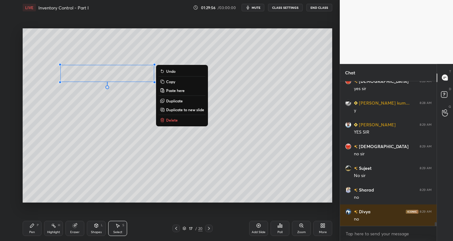
scroll to position [5356, 0]
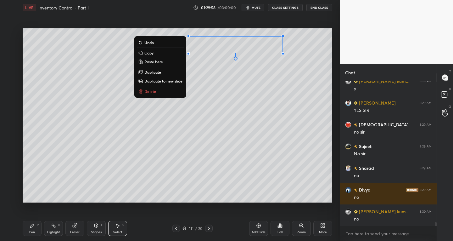
click at [125, 160] on div "0 ° Undo Copy Paste here Duplicate Duplicate to new slide Delete" at bounding box center [178, 115] width 310 height 174
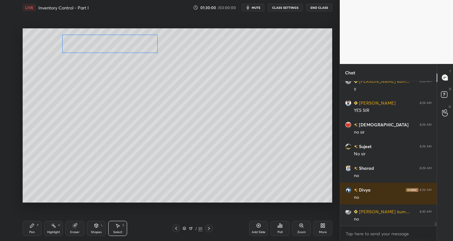
click at [115, 46] on div "0 ° Undo Copy Paste here Duplicate Duplicate to new slide Delete" at bounding box center [178, 115] width 310 height 174
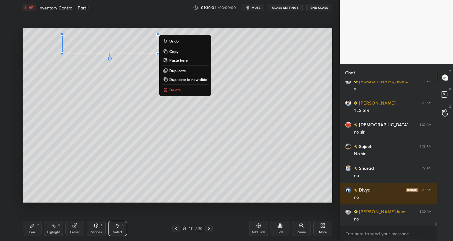
click at [36, 227] on div "Pen P" at bounding box center [32, 228] width 19 height 15
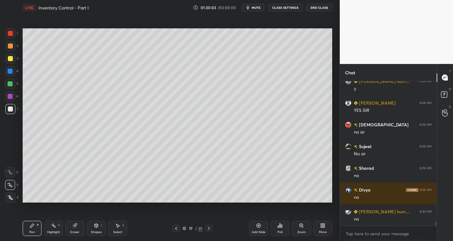
click at [99, 228] on div "Shapes L" at bounding box center [96, 228] width 19 height 15
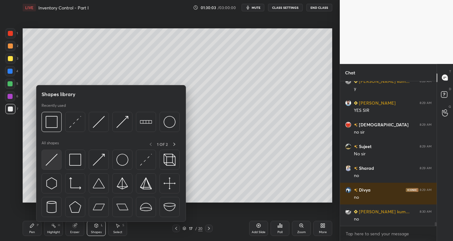
click at [50, 160] on img at bounding box center [52, 160] width 12 height 12
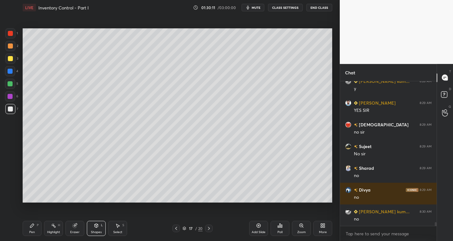
click at [26, 232] on div "Pen P" at bounding box center [32, 228] width 19 height 15
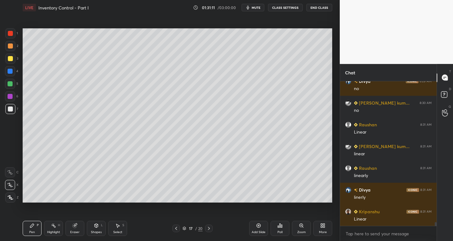
scroll to position [5486, 0]
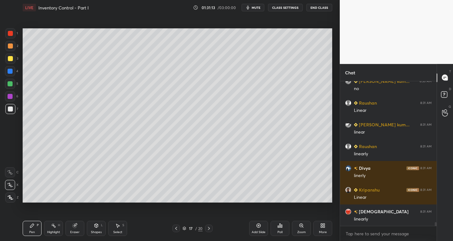
click at [11, 34] on div at bounding box center [10, 33] width 5 height 5
click at [11, 110] on div at bounding box center [10, 108] width 5 height 5
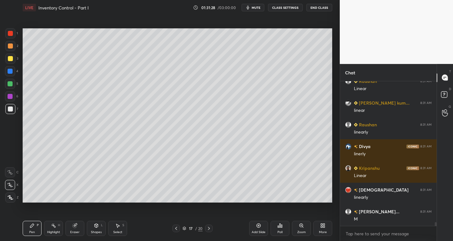
click at [73, 231] on div "Eraser" at bounding box center [74, 231] width 9 height 3
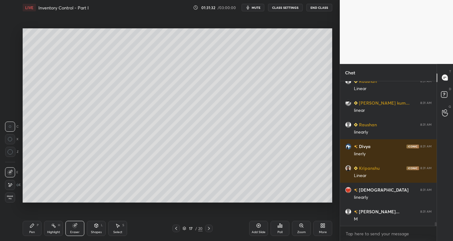
click at [11, 185] on icon at bounding box center [10, 184] width 5 height 5
click at [30, 229] on div "Pen P" at bounding box center [32, 228] width 19 height 15
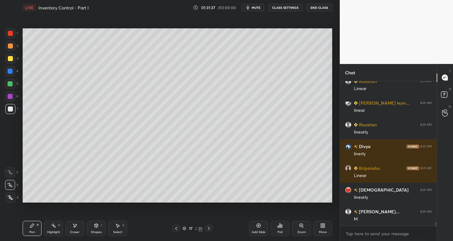
click at [53, 232] on div "Highlight" at bounding box center [53, 231] width 13 height 3
click at [72, 229] on div "Eraser" at bounding box center [74, 228] width 19 height 15
click at [10, 172] on icon at bounding box center [10, 171] width 3 height 3
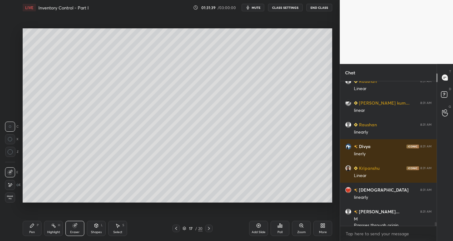
scroll to position [5514, 0]
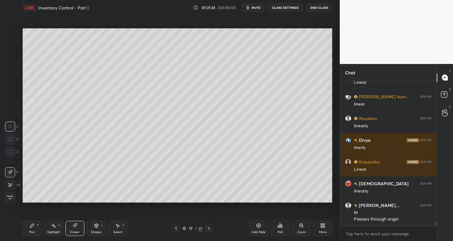
click at [39, 229] on div "Pen P" at bounding box center [32, 228] width 19 height 15
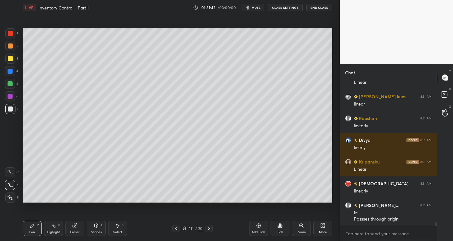
click at [8, 106] on div at bounding box center [10, 109] width 10 height 10
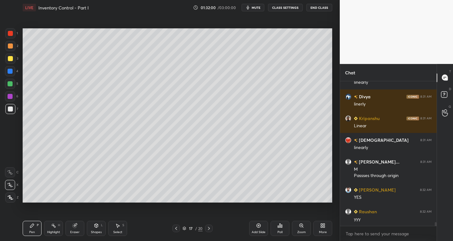
scroll to position [5579, 0]
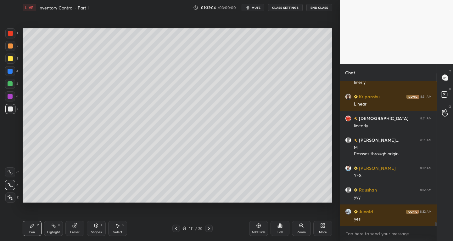
click at [96, 231] on div "Shapes" at bounding box center [96, 231] width 11 height 3
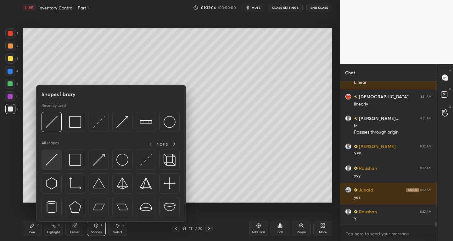
click at [45, 163] on div at bounding box center [52, 159] width 20 height 20
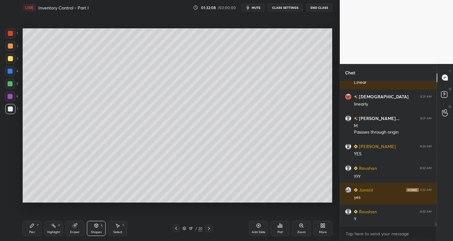
click at [7, 59] on div at bounding box center [10, 58] width 10 height 10
click at [35, 228] on div "Pen P" at bounding box center [32, 228] width 19 height 15
click at [10, 184] on icon at bounding box center [10, 185] width 5 height 4
click at [9, 112] on div at bounding box center [10, 109] width 10 height 10
click at [260, 8] on span "mute" at bounding box center [256, 7] width 9 height 4
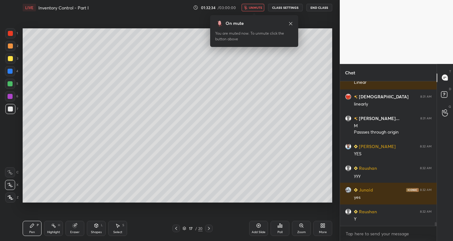
click at [255, 8] on span "unmute" at bounding box center [256, 7] width 14 height 4
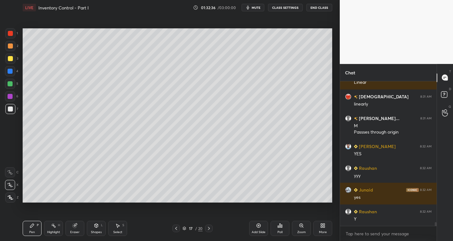
click at [256, 10] on button "mute" at bounding box center [253, 8] width 23 height 8
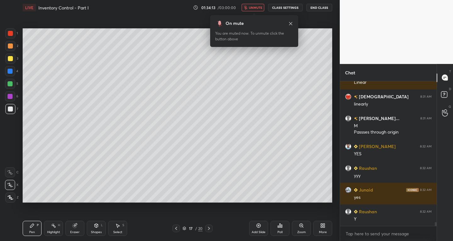
click at [256, 8] on span "unmute" at bounding box center [256, 7] width 14 height 4
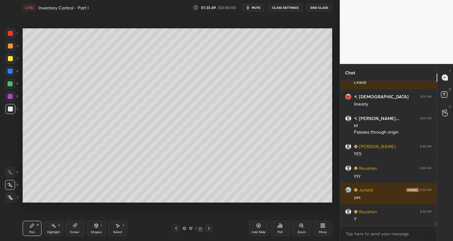
click at [75, 229] on div "Eraser" at bounding box center [74, 228] width 19 height 15
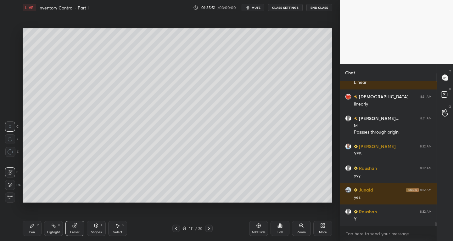
click at [35, 227] on div "Pen P" at bounding box center [32, 228] width 19 height 15
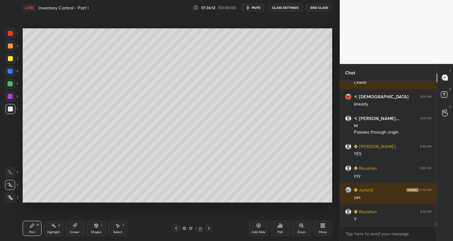
click at [209, 229] on icon at bounding box center [208, 228] width 5 height 5
click at [173, 226] on div at bounding box center [176, 228] width 8 height 8
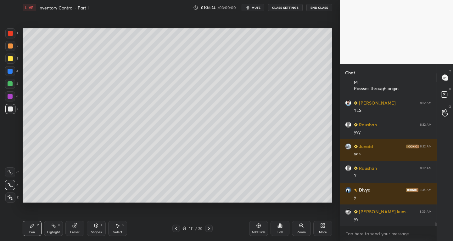
scroll to position [5666, 0]
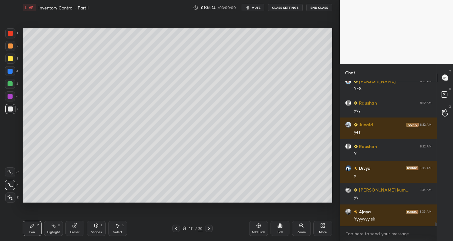
click at [206, 227] on icon at bounding box center [208, 228] width 5 height 5
click at [87, 231] on div "Shapes L" at bounding box center [96, 228] width 19 height 15
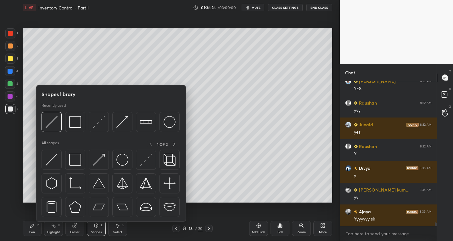
click at [74, 232] on div "Eraser" at bounding box center [74, 231] width 9 height 3
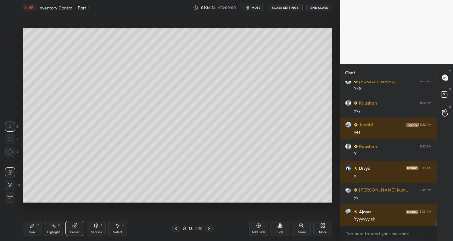
click at [12, 187] on icon at bounding box center [10, 184] width 5 height 5
click at [11, 197] on span "Erase all" at bounding box center [9, 197] width 9 height 4
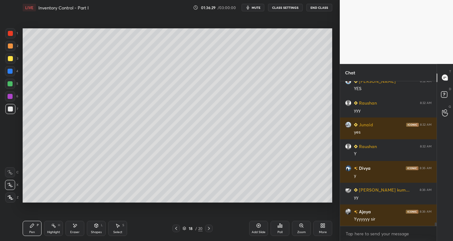
click at [176, 226] on icon at bounding box center [176, 228] width 5 height 5
click at [78, 228] on div "Eraser" at bounding box center [74, 228] width 19 height 15
click at [39, 229] on div "Pen P" at bounding box center [32, 228] width 19 height 15
click at [7, 34] on div at bounding box center [10, 33] width 10 height 10
click at [10, 107] on div at bounding box center [10, 108] width 5 height 5
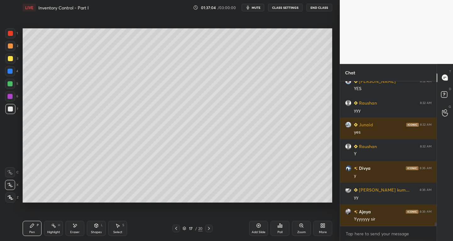
click at [13, 110] on div at bounding box center [10, 108] width 5 height 5
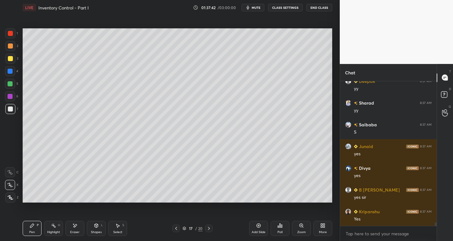
scroll to position [5905, 0]
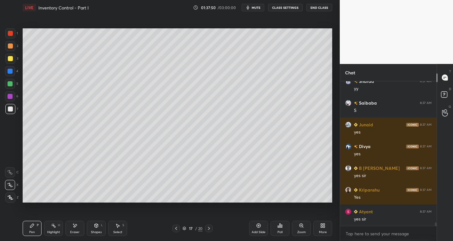
click at [10, 71] on div at bounding box center [10, 71] width 5 height 5
click at [13, 47] on div at bounding box center [10, 45] width 5 height 5
click at [14, 197] on div at bounding box center [10, 197] width 10 height 10
click at [9, 179] on div "X" at bounding box center [12, 183] width 14 height 13
click at [13, 107] on div at bounding box center [10, 109] width 10 height 10
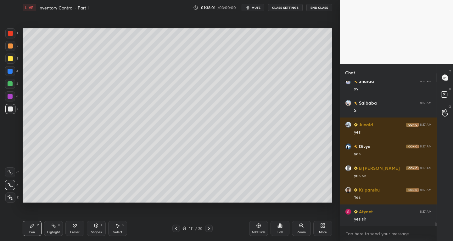
click at [90, 230] on div "Shapes L" at bounding box center [96, 228] width 19 height 15
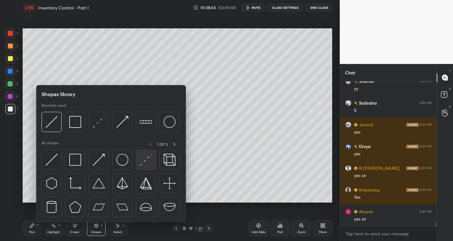
click at [143, 161] on img at bounding box center [146, 160] width 12 height 12
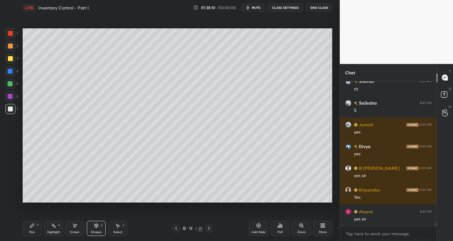
click at [31, 222] on div "Pen P" at bounding box center [32, 228] width 19 height 15
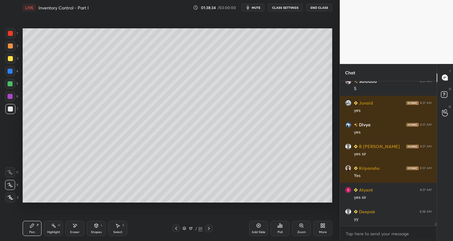
click at [70, 227] on div "Eraser" at bounding box center [74, 228] width 19 height 15
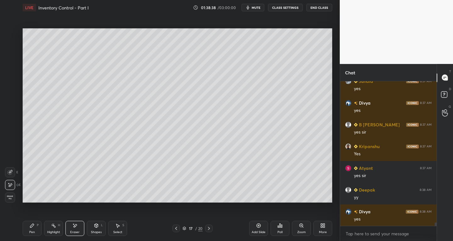
click at [98, 231] on div "Shapes" at bounding box center [96, 231] width 11 height 3
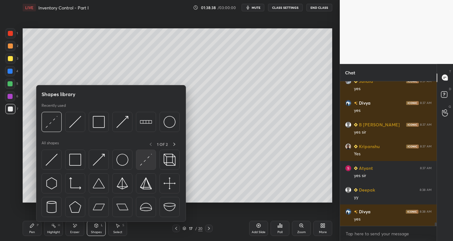
click at [143, 162] on img at bounding box center [146, 160] width 12 height 12
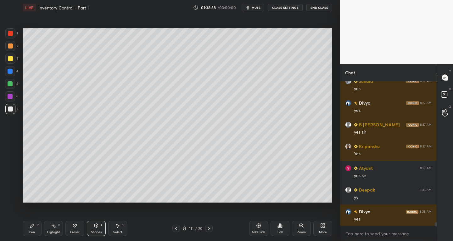
scroll to position [5970, 0]
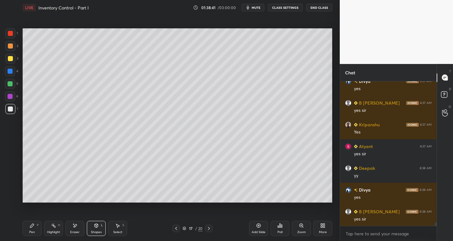
click at [31, 231] on div "Pen" at bounding box center [32, 231] width 6 height 3
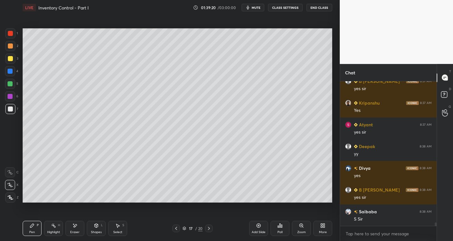
click at [96, 232] on div "Shapes" at bounding box center [96, 231] width 11 height 3
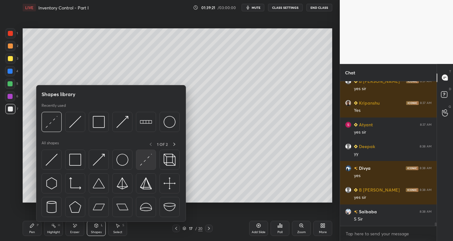
click at [144, 169] on div at bounding box center [146, 159] width 20 height 20
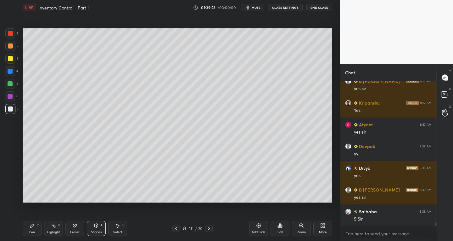
click at [37, 226] on div "P" at bounding box center [38, 224] width 2 height 3
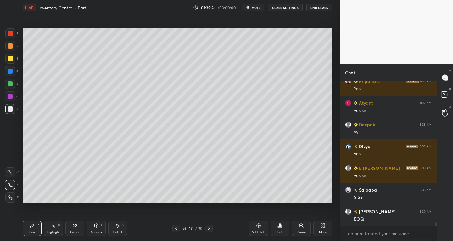
scroll to position [6035, 0]
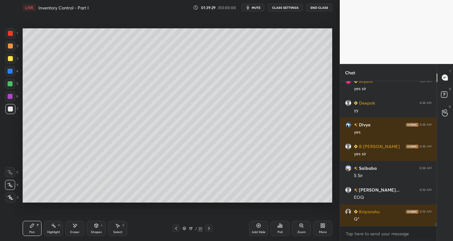
click at [74, 229] on div "Eraser" at bounding box center [74, 228] width 19 height 15
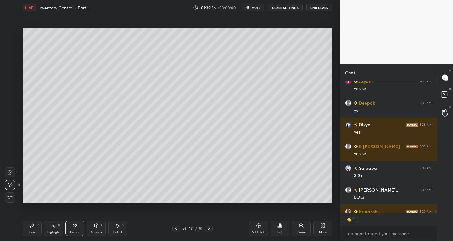
scroll to position [130, 95]
click at [31, 233] on div "Pen" at bounding box center [32, 231] width 6 height 3
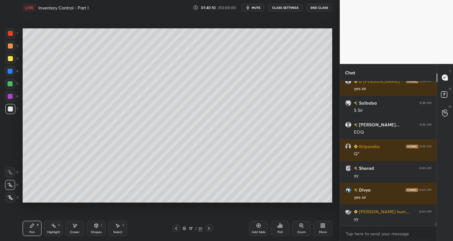
scroll to position [6122, 0]
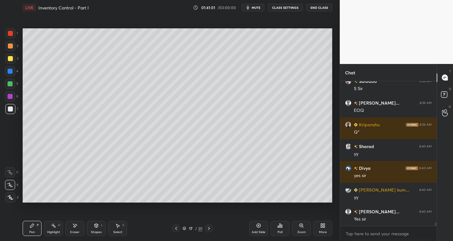
click at [10, 46] on div at bounding box center [10, 45] width 5 height 5
click at [31, 230] on div "Pen" at bounding box center [32, 231] width 6 height 3
click at [90, 228] on div "Shapes L" at bounding box center [96, 228] width 19 height 15
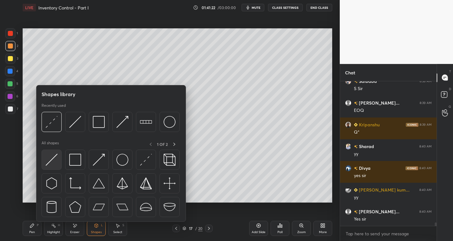
click at [47, 162] on img at bounding box center [52, 160] width 12 height 12
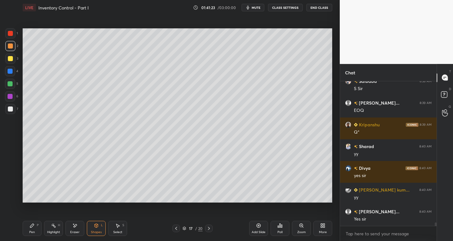
click at [96, 227] on icon at bounding box center [96, 225] width 5 height 5
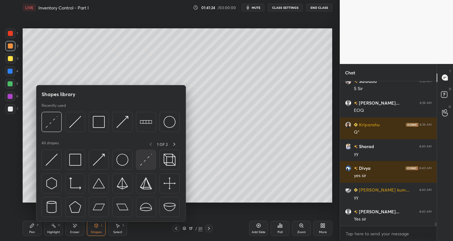
click at [141, 162] on img at bounding box center [146, 160] width 12 height 12
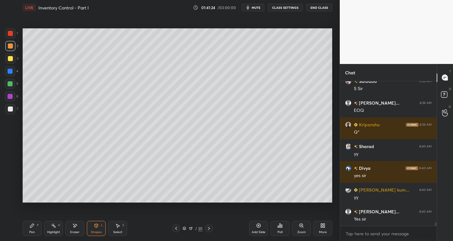
click at [12, 95] on div at bounding box center [10, 96] width 5 height 5
click at [30, 231] on div "Pen" at bounding box center [32, 231] width 6 height 3
click at [9, 113] on div at bounding box center [10, 109] width 10 height 10
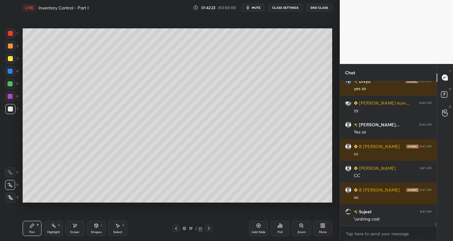
scroll to position [6231, 0]
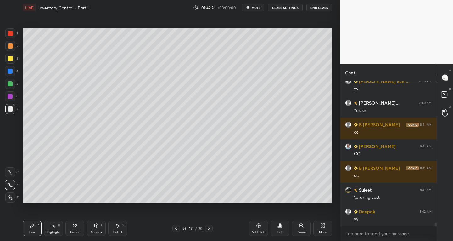
click at [56, 229] on div "Highlight H" at bounding box center [53, 228] width 19 height 15
click at [13, 93] on div at bounding box center [10, 96] width 10 height 10
click at [29, 228] on div "Pen P" at bounding box center [32, 228] width 19 height 15
click at [8, 105] on div at bounding box center [10, 109] width 10 height 10
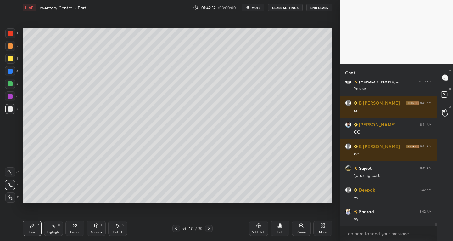
scroll to position [6274, 0]
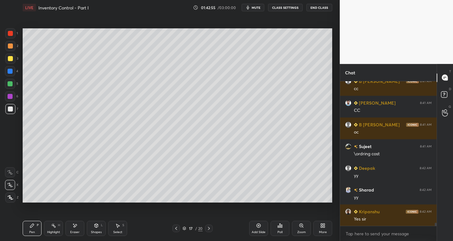
click at [79, 228] on div "Eraser" at bounding box center [74, 228] width 19 height 15
click at [31, 223] on icon at bounding box center [32, 225] width 5 height 5
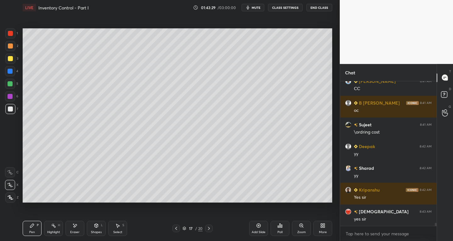
click at [76, 232] on div "Eraser" at bounding box center [74, 231] width 9 height 3
click at [32, 231] on div "Pen" at bounding box center [32, 231] width 6 height 3
click at [258, 7] on span "mute" at bounding box center [256, 7] width 9 height 4
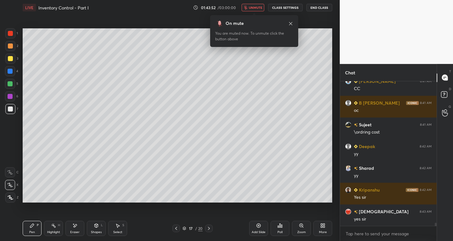
click at [252, 10] on button "unmute" at bounding box center [253, 8] width 23 height 8
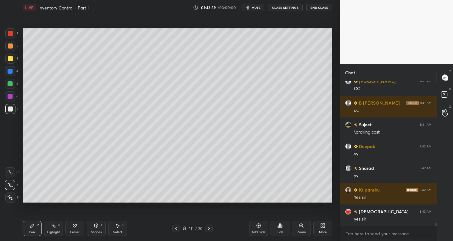
scroll to position [6317, 0]
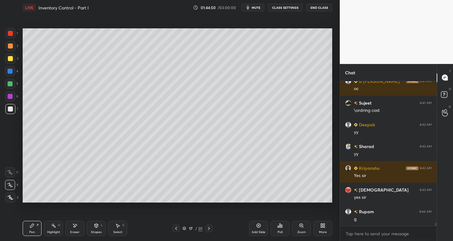
click at [11, 85] on div at bounding box center [10, 83] width 5 height 5
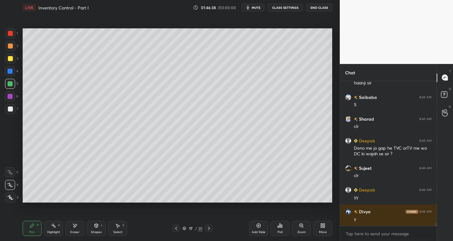
scroll to position [6518, 0]
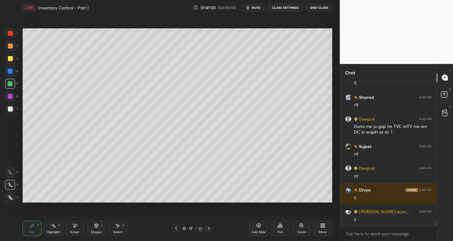
click at [208, 229] on icon at bounding box center [208, 228] width 5 height 5
click at [12, 112] on div at bounding box center [10, 109] width 10 height 10
click at [96, 228] on div "Shapes L" at bounding box center [96, 228] width 19 height 15
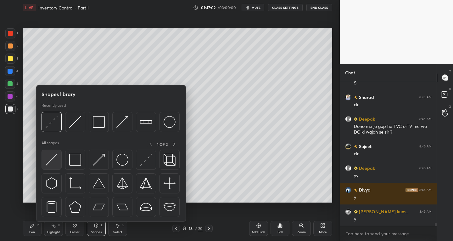
click at [55, 159] on img at bounding box center [52, 160] width 12 height 12
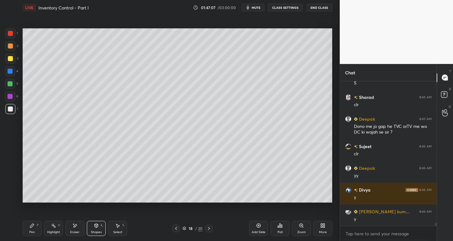
click at [34, 226] on icon at bounding box center [32, 225] width 5 height 5
click at [7, 58] on div at bounding box center [10, 58] width 10 height 10
click at [12, 36] on div at bounding box center [10, 33] width 10 height 10
click at [100, 231] on div "Shapes" at bounding box center [96, 231] width 11 height 3
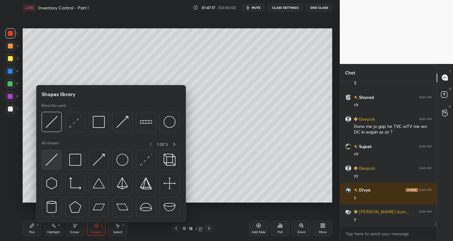
click at [46, 164] on img at bounding box center [52, 160] width 12 height 12
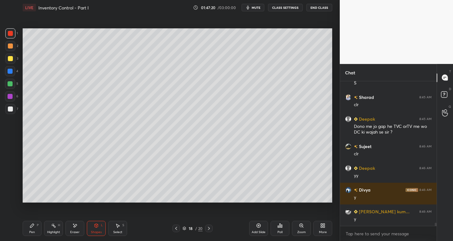
click at [35, 224] on div "Pen P" at bounding box center [32, 228] width 19 height 15
click at [10, 111] on div at bounding box center [10, 109] width 10 height 10
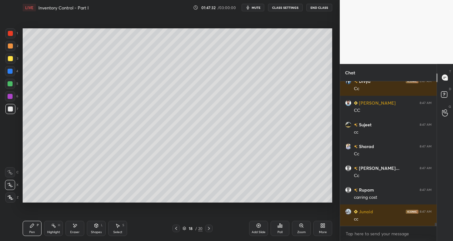
scroll to position [6714, 0]
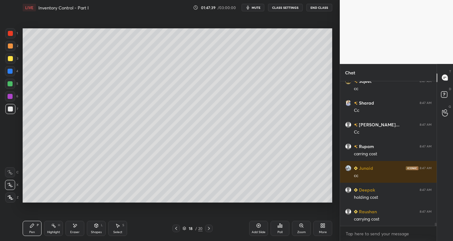
click at [80, 230] on div "Eraser" at bounding box center [74, 228] width 19 height 15
click at [31, 229] on div "Pen P" at bounding box center [32, 228] width 19 height 15
click at [10, 59] on div at bounding box center [10, 58] width 5 height 5
click at [31, 228] on div "Pen P" at bounding box center [32, 228] width 19 height 15
click at [14, 113] on div at bounding box center [10, 109] width 10 height 10
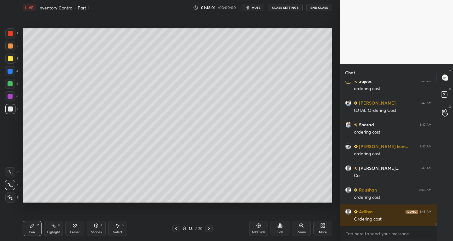
scroll to position [6887, 0]
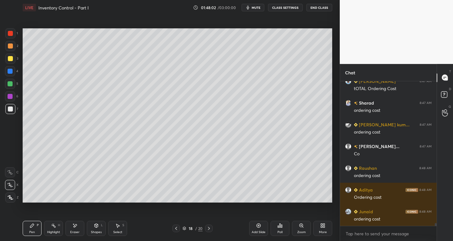
click at [8, 71] on div at bounding box center [10, 71] width 5 height 5
click at [100, 229] on div "Shapes L" at bounding box center [96, 228] width 19 height 15
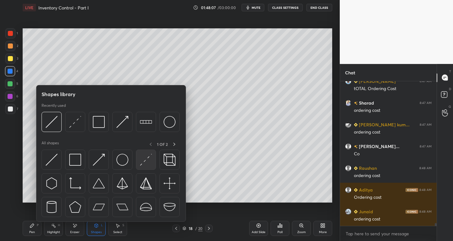
click at [145, 160] on img at bounding box center [146, 160] width 12 height 12
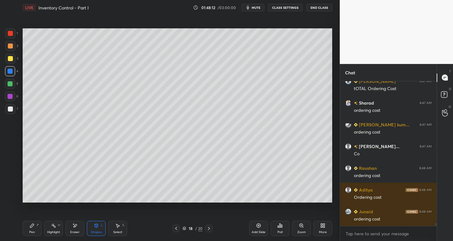
click at [74, 228] on div "Eraser" at bounding box center [74, 228] width 19 height 15
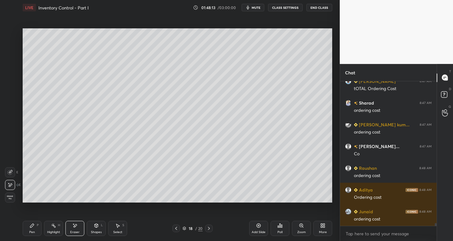
scroll to position [6909, 0]
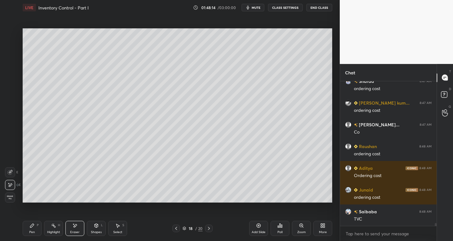
click at [32, 223] on icon at bounding box center [32, 225] width 5 height 5
click at [9, 47] on div at bounding box center [10, 45] width 5 height 5
click at [76, 231] on div "Eraser" at bounding box center [74, 231] width 9 height 3
click at [33, 223] on icon at bounding box center [32, 225] width 5 height 5
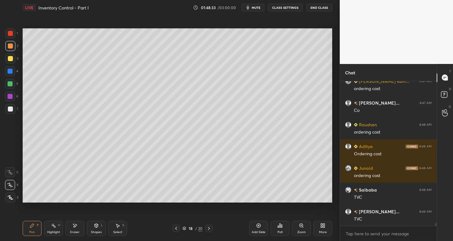
scroll to position [6952, 0]
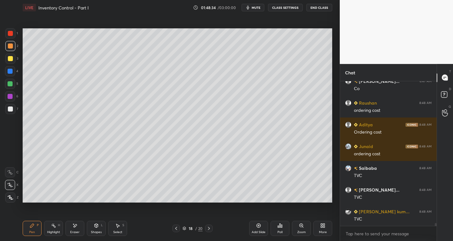
click at [11, 81] on div at bounding box center [10, 83] width 5 height 5
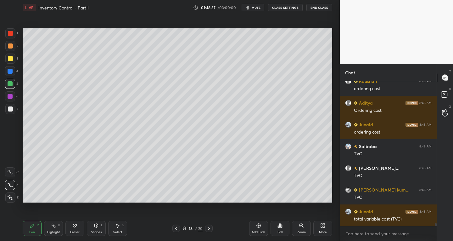
click at [120, 228] on div "Select S" at bounding box center [117, 228] width 19 height 15
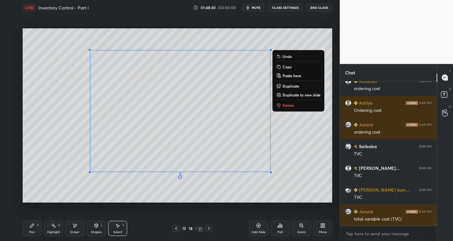
click at [306, 41] on div "0 ° Undo Copy Paste here Duplicate Duplicate to new slide Delete" at bounding box center [178, 115] width 310 height 174
click at [289, 85] on p "Duplicate" at bounding box center [290, 85] width 17 height 5
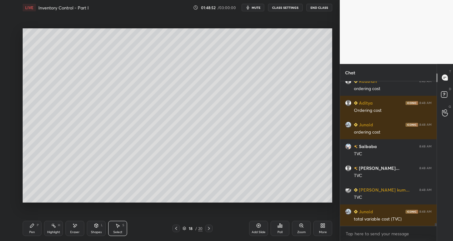
click at [32, 226] on icon at bounding box center [32, 225] width 5 height 5
click at [8, 46] on div at bounding box center [10, 45] width 5 height 5
click at [118, 230] on div "Select" at bounding box center [117, 231] width 9 height 3
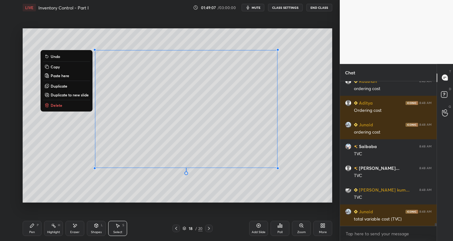
click at [60, 84] on p "Duplicate" at bounding box center [59, 85] width 17 height 5
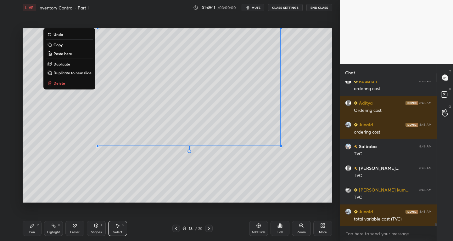
click at [95, 197] on div "0 ° Undo Copy Paste here Duplicate Duplicate to new slide Delete" at bounding box center [178, 115] width 310 height 174
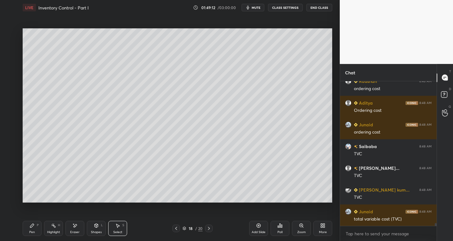
click at [72, 229] on div "Eraser" at bounding box center [74, 228] width 19 height 15
click at [33, 228] on div "Pen P" at bounding box center [32, 228] width 19 height 15
click at [10, 93] on div at bounding box center [10, 96] width 10 height 10
click at [8, 198] on icon at bounding box center [11, 197] width 6 height 4
click at [94, 230] on div "Shapes" at bounding box center [96, 231] width 11 height 3
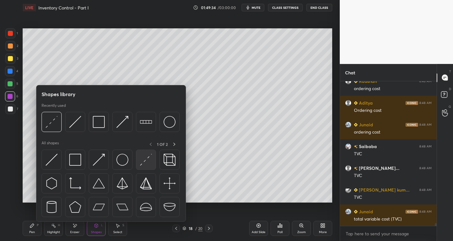
click at [143, 161] on img at bounding box center [146, 160] width 12 height 12
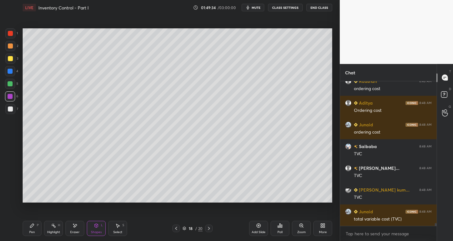
click at [9, 83] on div at bounding box center [10, 83] width 5 height 5
click at [22, 231] on div "LIVE Inventory Control - Part I 01:49:37 / 03:00:00 mute CLASS SETTINGS End Cla…" at bounding box center [177, 120] width 315 height 241
click at [35, 226] on div "Pen P" at bounding box center [32, 228] width 19 height 15
click at [13, 187] on div at bounding box center [10, 185] width 10 height 10
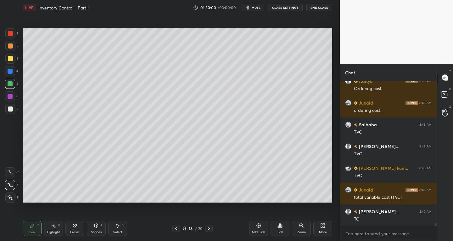
click at [93, 229] on div "Shapes L" at bounding box center [96, 228] width 19 height 15
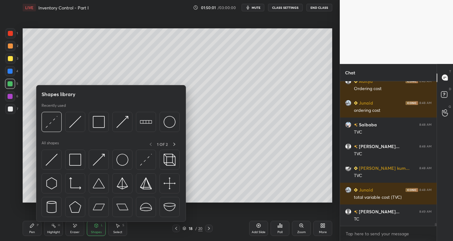
click at [11, 108] on div at bounding box center [10, 108] width 5 height 5
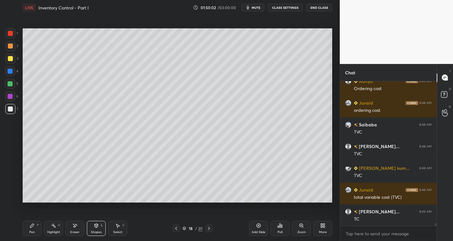
click at [94, 228] on div "Shapes L" at bounding box center [96, 228] width 19 height 15
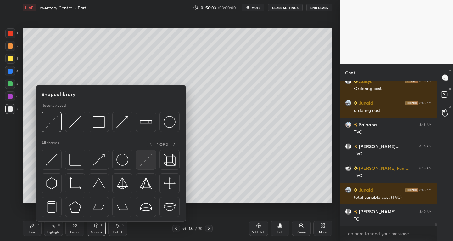
click at [147, 161] on img at bounding box center [146, 160] width 12 height 12
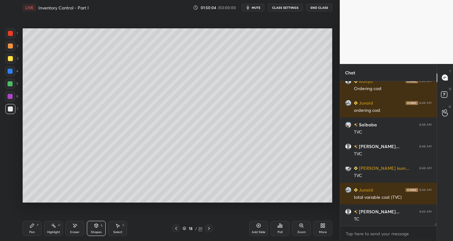
scroll to position [7011, 0]
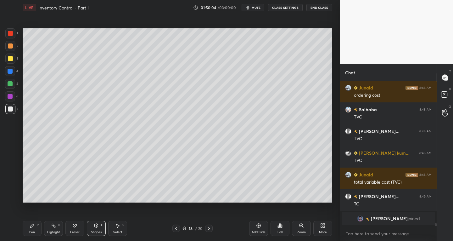
click at [33, 224] on icon at bounding box center [32, 225] width 4 height 4
click at [76, 228] on icon at bounding box center [74, 225] width 5 height 5
click at [30, 233] on div "Pen" at bounding box center [32, 231] width 6 height 3
click at [95, 225] on icon at bounding box center [96, 225] width 3 height 4
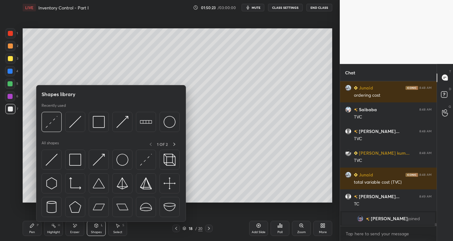
click at [30, 227] on icon at bounding box center [32, 225] width 4 height 4
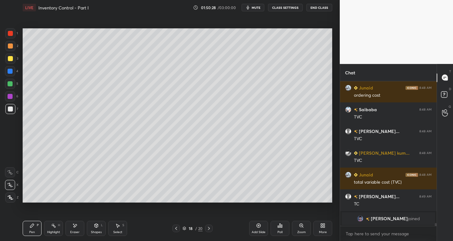
click at [97, 228] on div "Shapes L" at bounding box center [96, 228] width 19 height 15
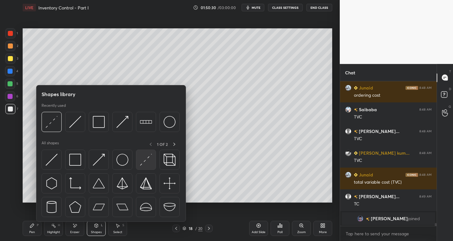
click at [143, 159] on img at bounding box center [146, 160] width 12 height 12
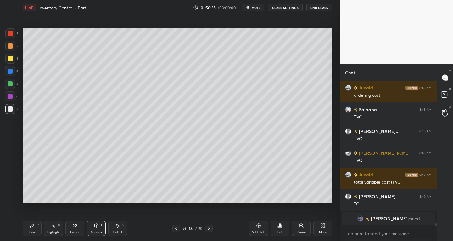
click at [29, 230] on div "Pen P" at bounding box center [32, 228] width 19 height 15
click at [96, 227] on icon at bounding box center [96, 225] width 3 height 4
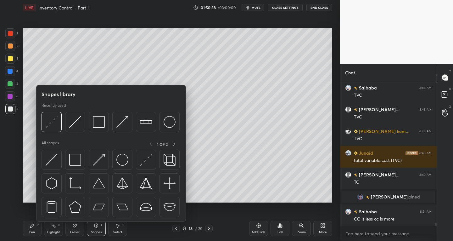
scroll to position [6275, 0]
click at [15, 62] on div "3" at bounding box center [11, 58] width 13 height 10
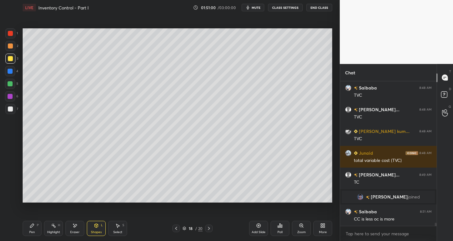
click at [32, 228] on div "Pen P" at bounding box center [32, 228] width 19 height 15
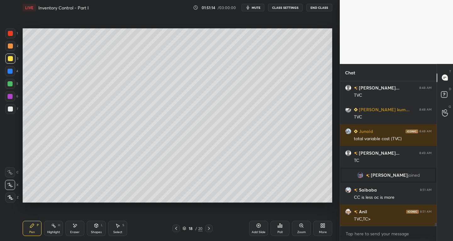
click at [9, 99] on div at bounding box center [10, 96] width 10 height 10
click at [8, 59] on div at bounding box center [10, 58] width 5 height 5
click at [93, 232] on div "Shapes" at bounding box center [96, 231] width 11 height 3
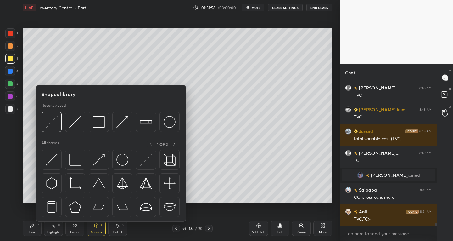
click at [8, 84] on div at bounding box center [10, 83] width 5 height 5
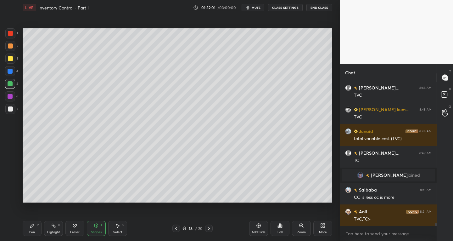
click at [94, 228] on div "Shapes L" at bounding box center [96, 228] width 19 height 15
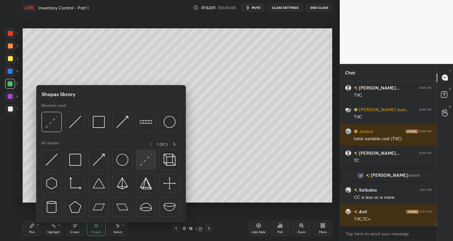
click at [144, 160] on img at bounding box center [146, 160] width 12 height 12
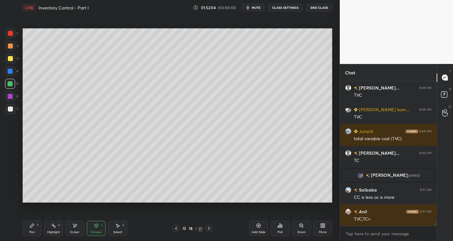
click at [31, 232] on div "Pen" at bounding box center [32, 231] width 6 height 3
click at [8, 109] on div at bounding box center [10, 108] width 5 height 5
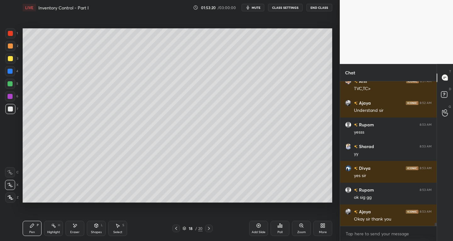
scroll to position [6514, 0]
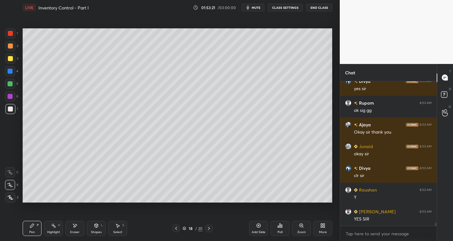
click at [317, 4] on button "End Class" at bounding box center [319, 8] width 26 height 8
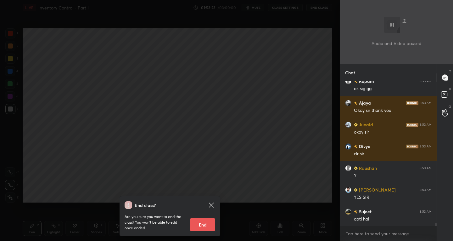
scroll to position [6557, 0]
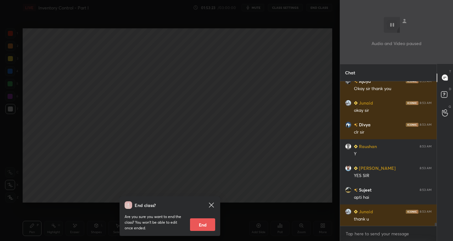
click at [204, 220] on button "End" at bounding box center [202, 224] width 25 height 13
type textarea "x"
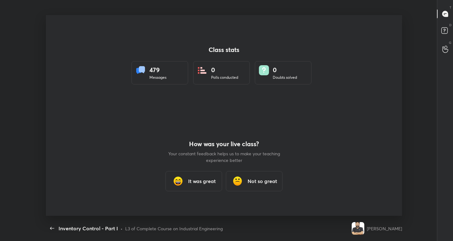
scroll to position [0, 0]
click at [207, 179] on h3 "It was great" at bounding box center [202, 181] width 28 height 8
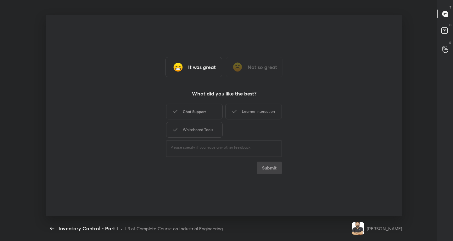
click at [200, 107] on div "Chat Support" at bounding box center [194, 111] width 57 height 16
click at [197, 122] on div "Whiteboard Tools" at bounding box center [194, 130] width 57 height 16
click at [242, 111] on div "Learner Interaction" at bounding box center [253, 111] width 57 height 16
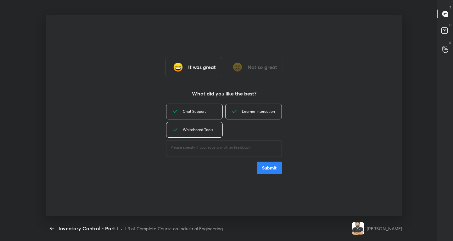
click at [260, 164] on button "Submit" at bounding box center [269, 167] width 25 height 13
